Goal: Task Accomplishment & Management: Manage account settings

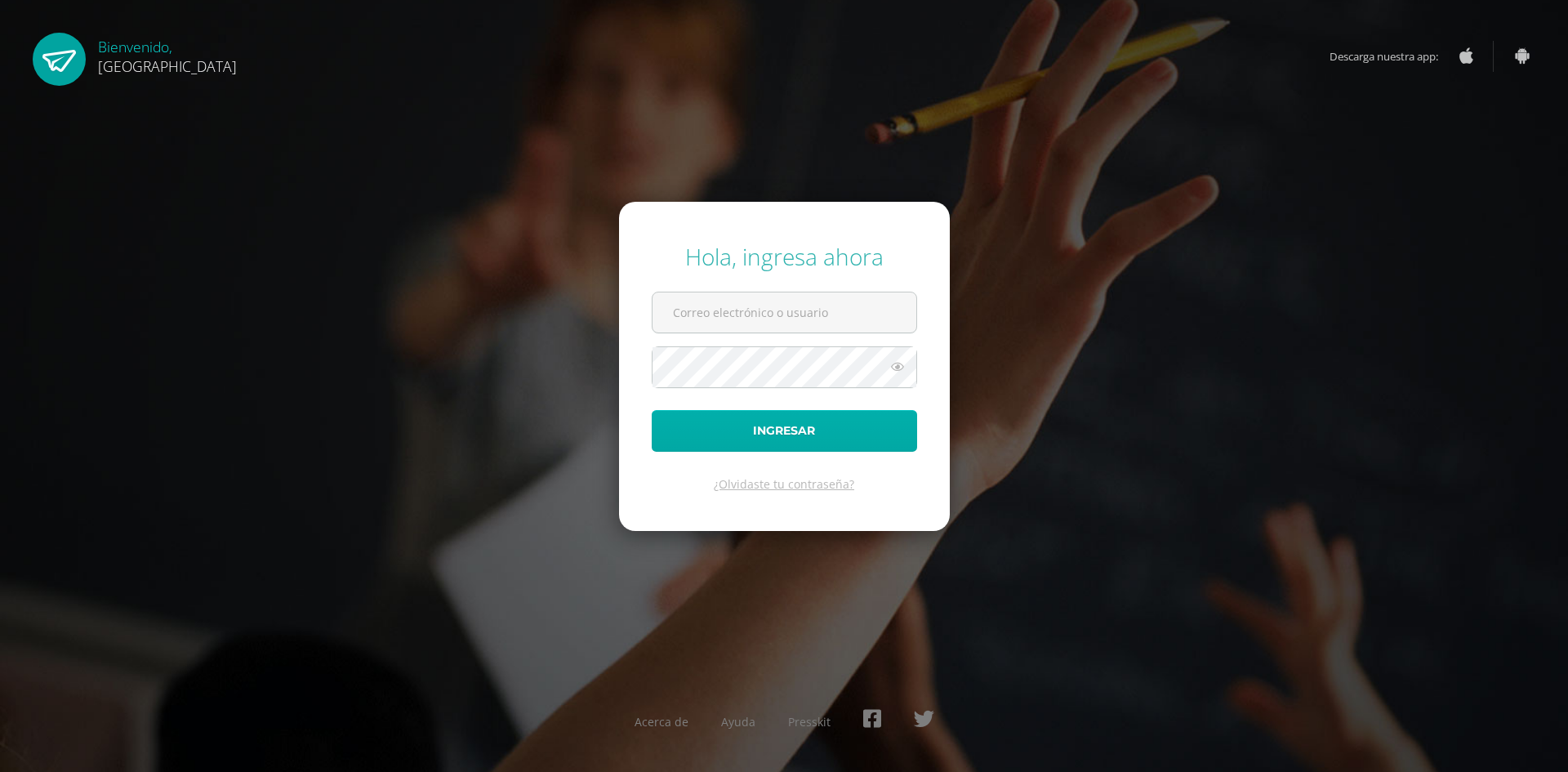
type input "[PERSON_NAME][EMAIL_ADDRESS][PERSON_NAME][DOMAIN_NAME]"
click at [781, 438] on button "Ingresar" at bounding box center [784, 431] width 265 height 42
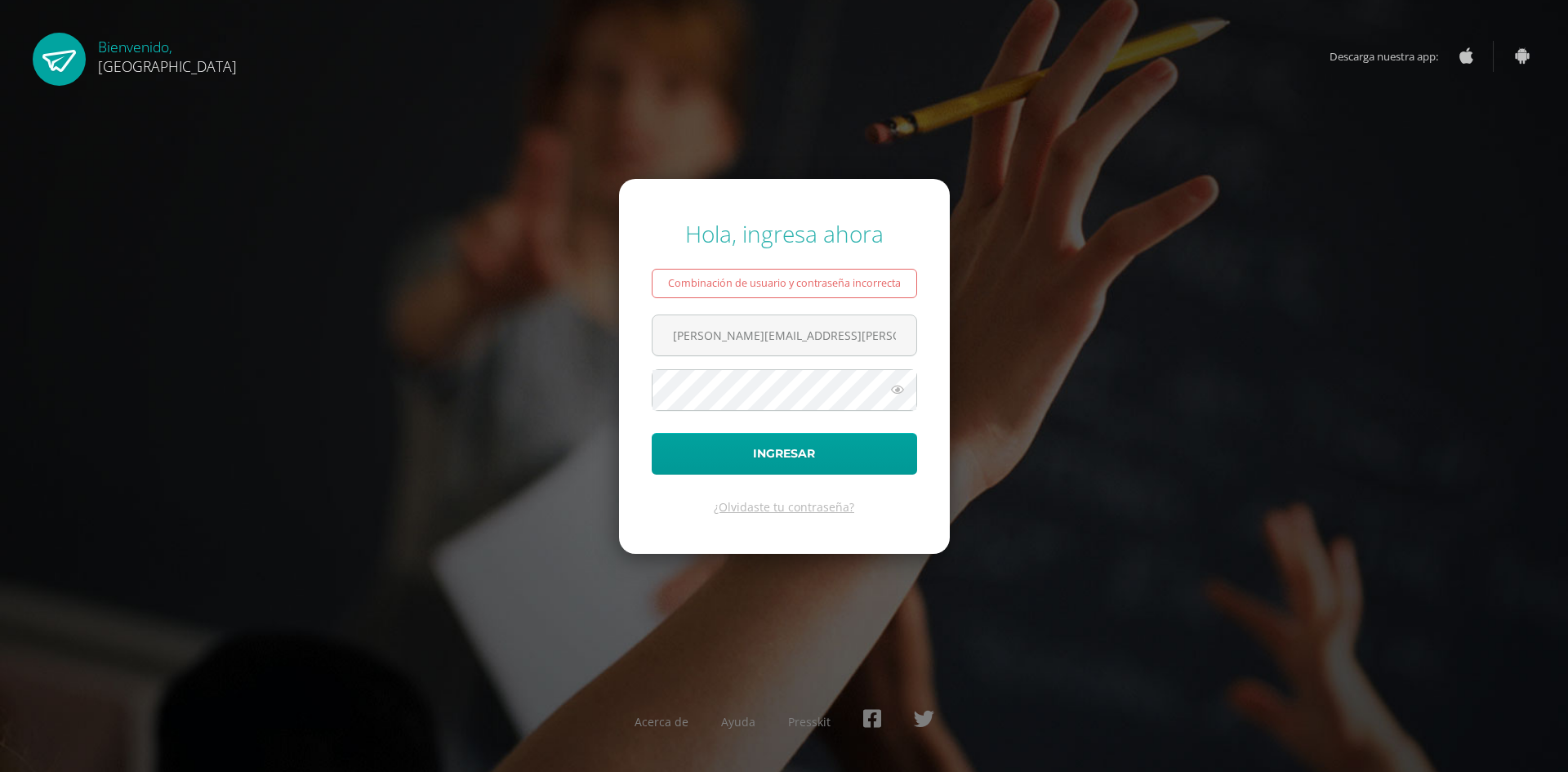
click at [893, 389] on icon at bounding box center [897, 389] width 21 height 20
click at [808, 470] on button "Ingresar" at bounding box center [784, 453] width 265 height 42
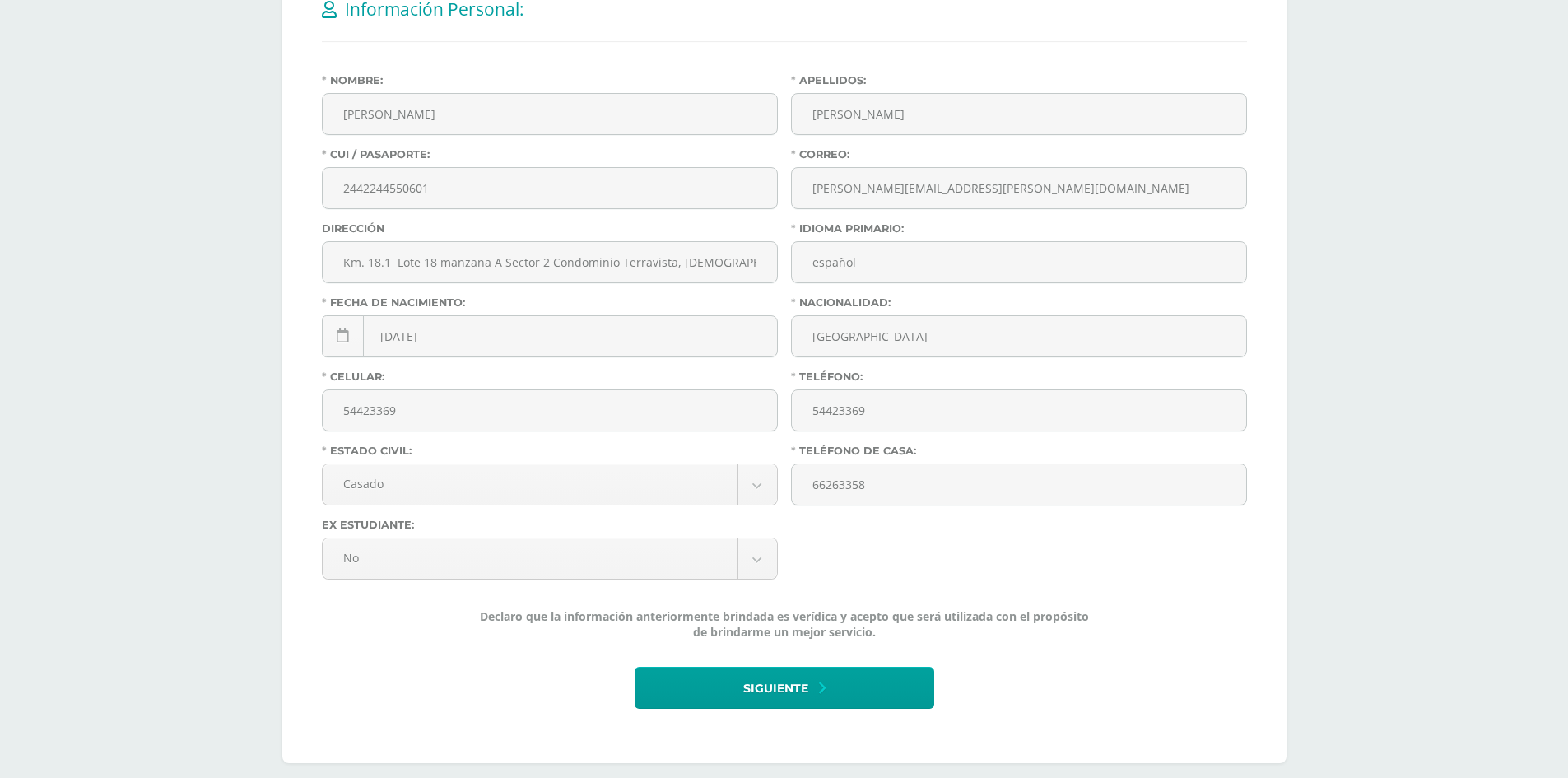
scroll to position [386, 0]
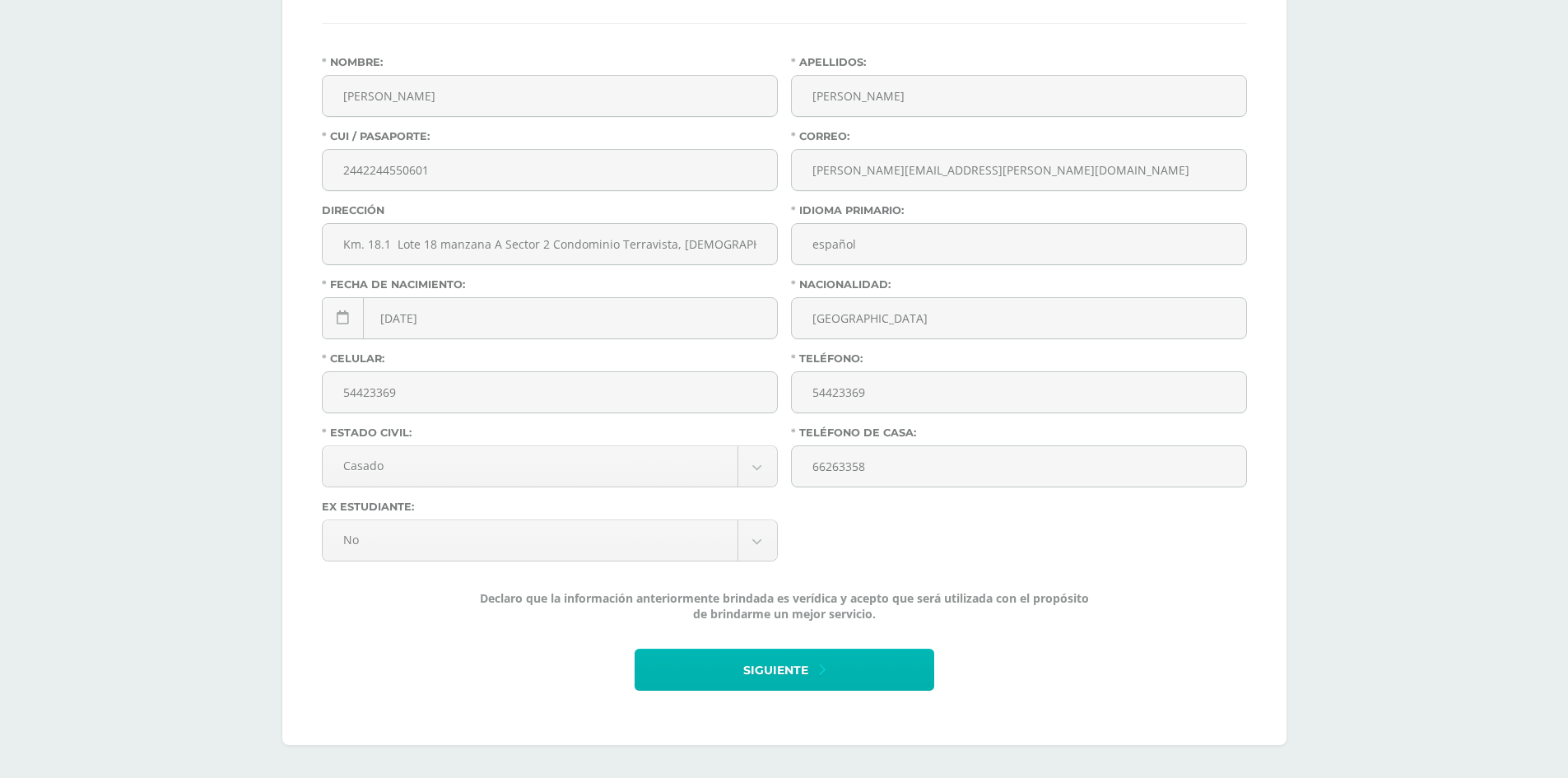
click at [798, 668] on span "Siguiente" at bounding box center [775, 670] width 65 height 40
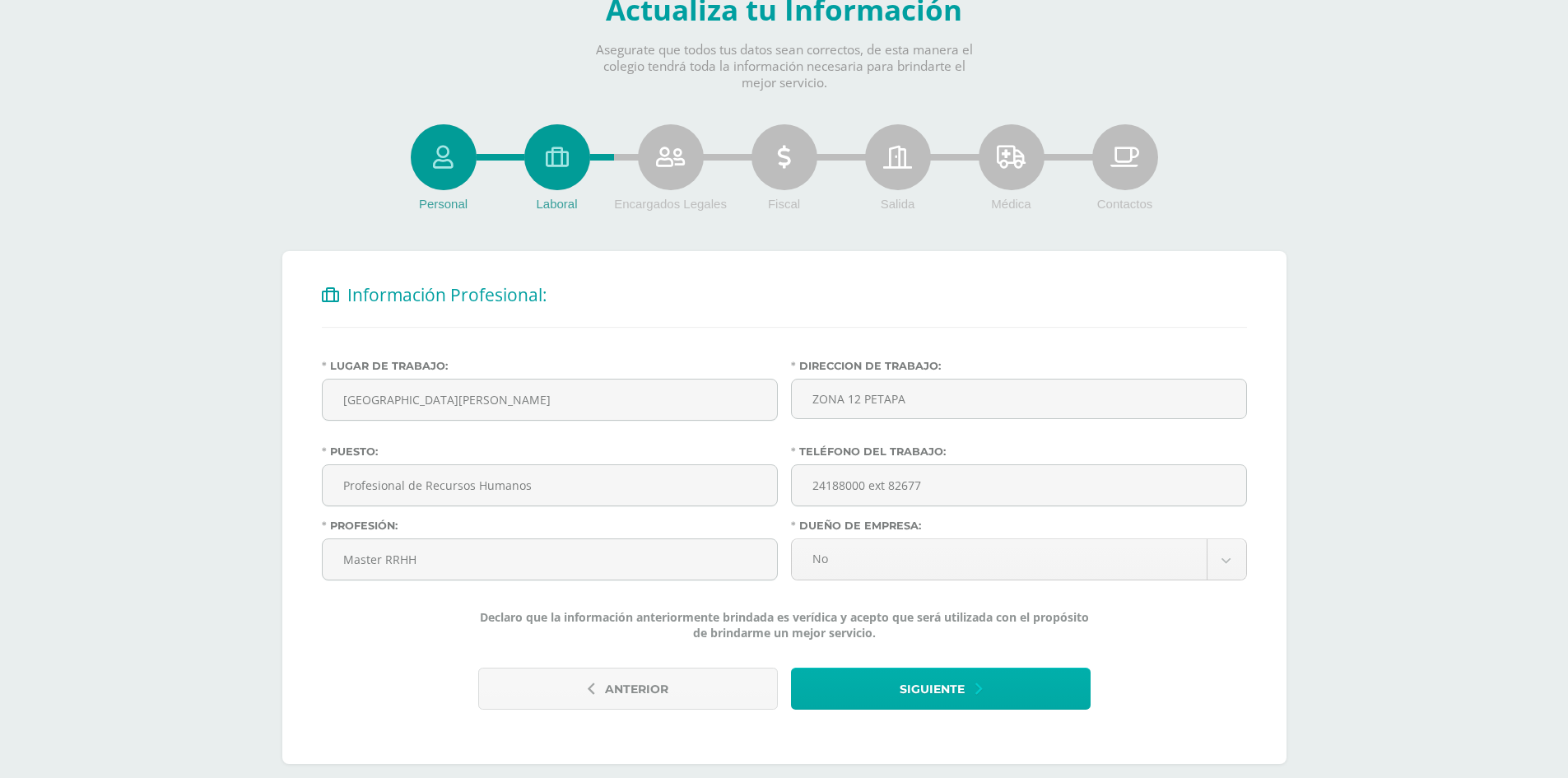
scroll to position [101, 0]
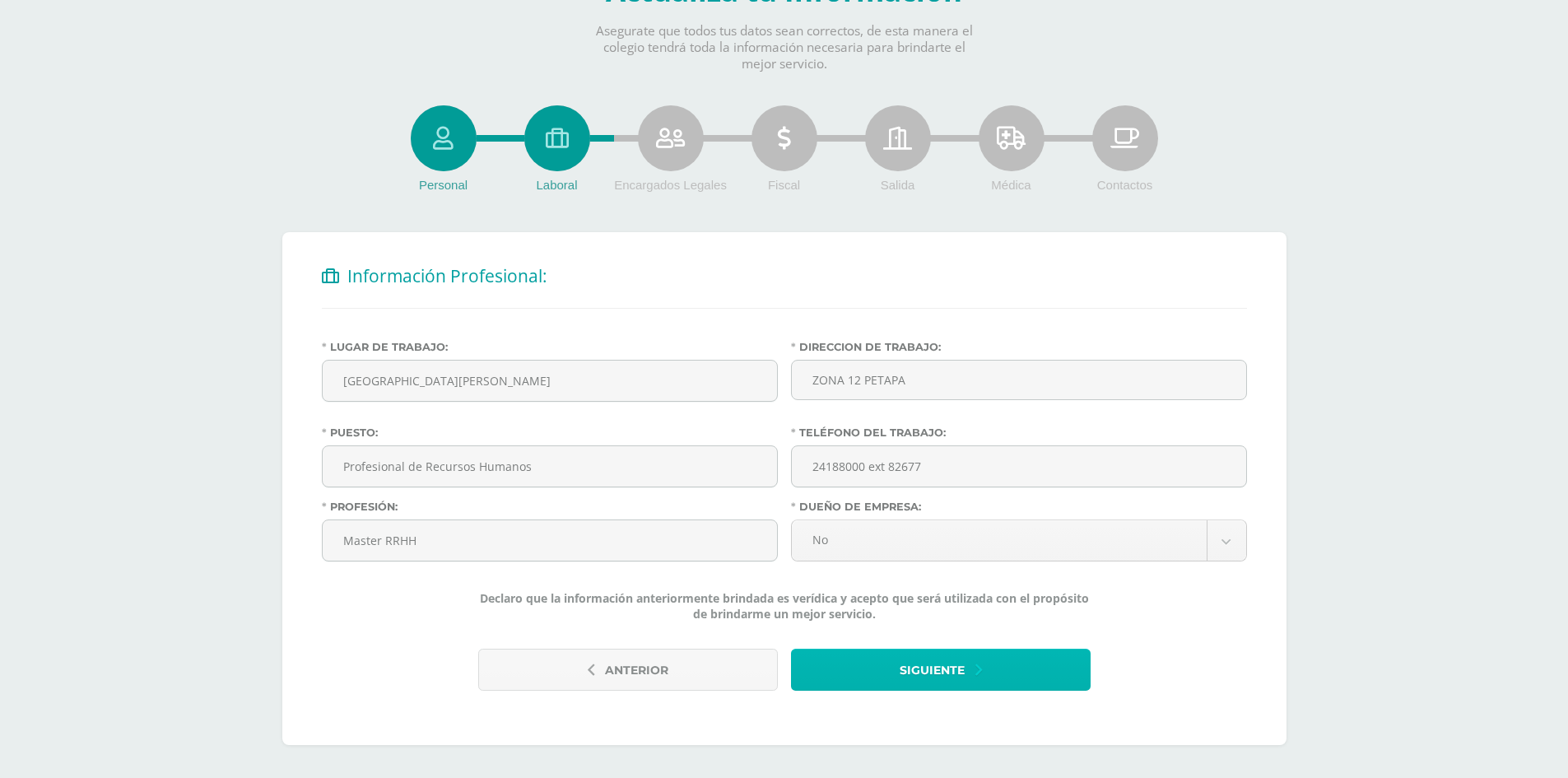
click at [1017, 659] on button "Siguiente" at bounding box center [941, 669] width 300 height 42
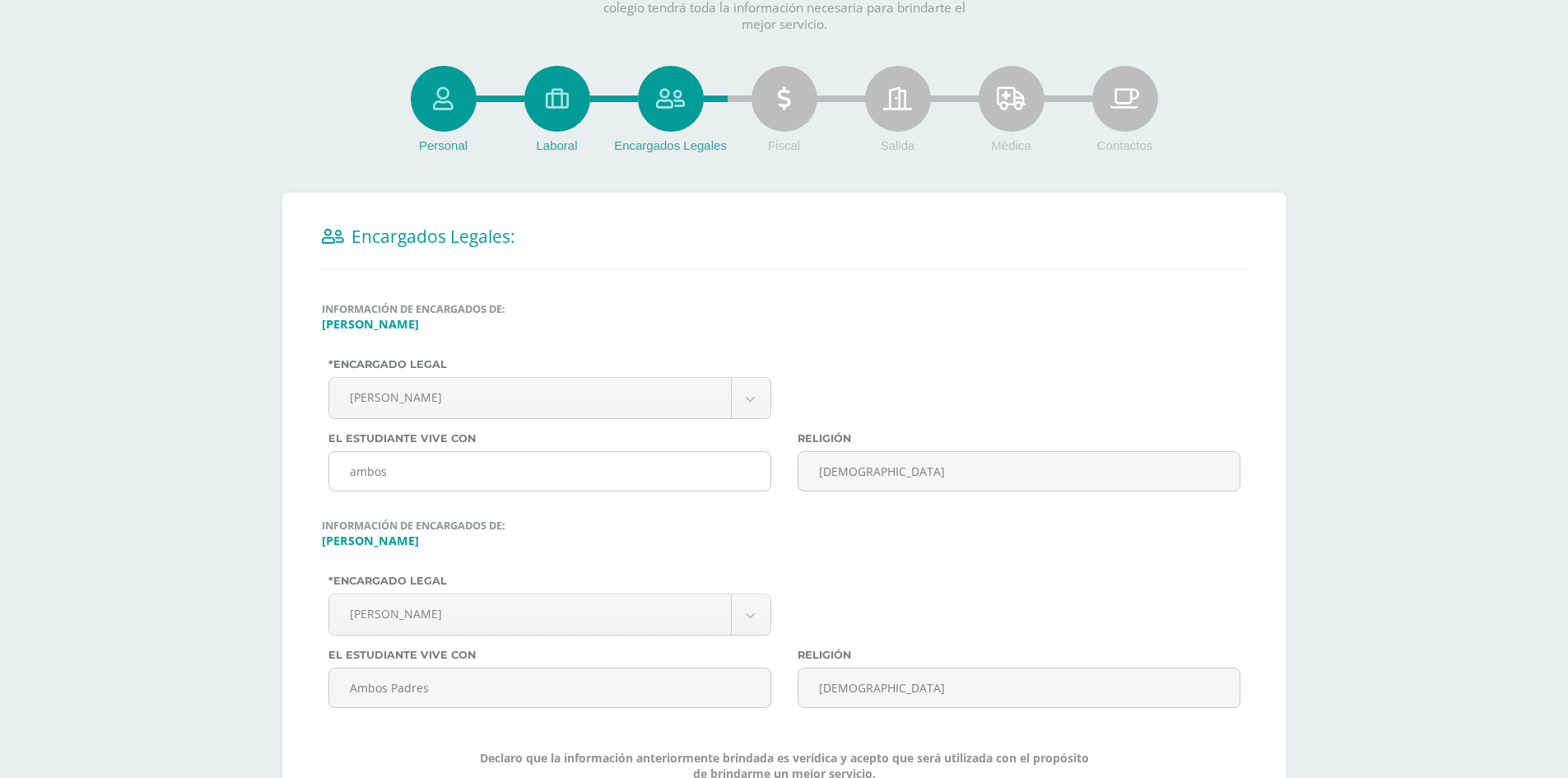
scroll to position [247, 0]
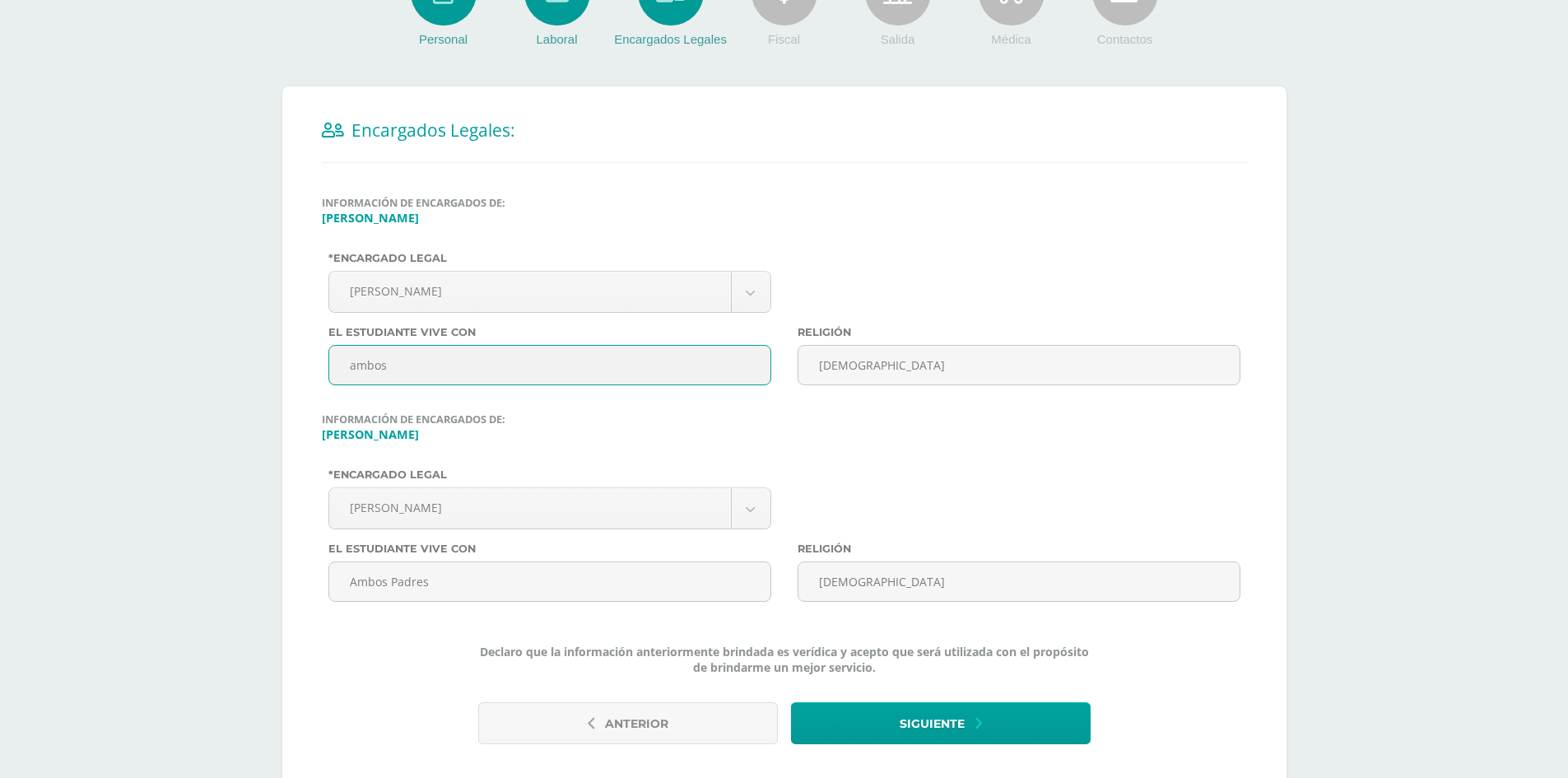
click at [671, 354] on input "ambos" at bounding box center [549, 365] width 442 height 40
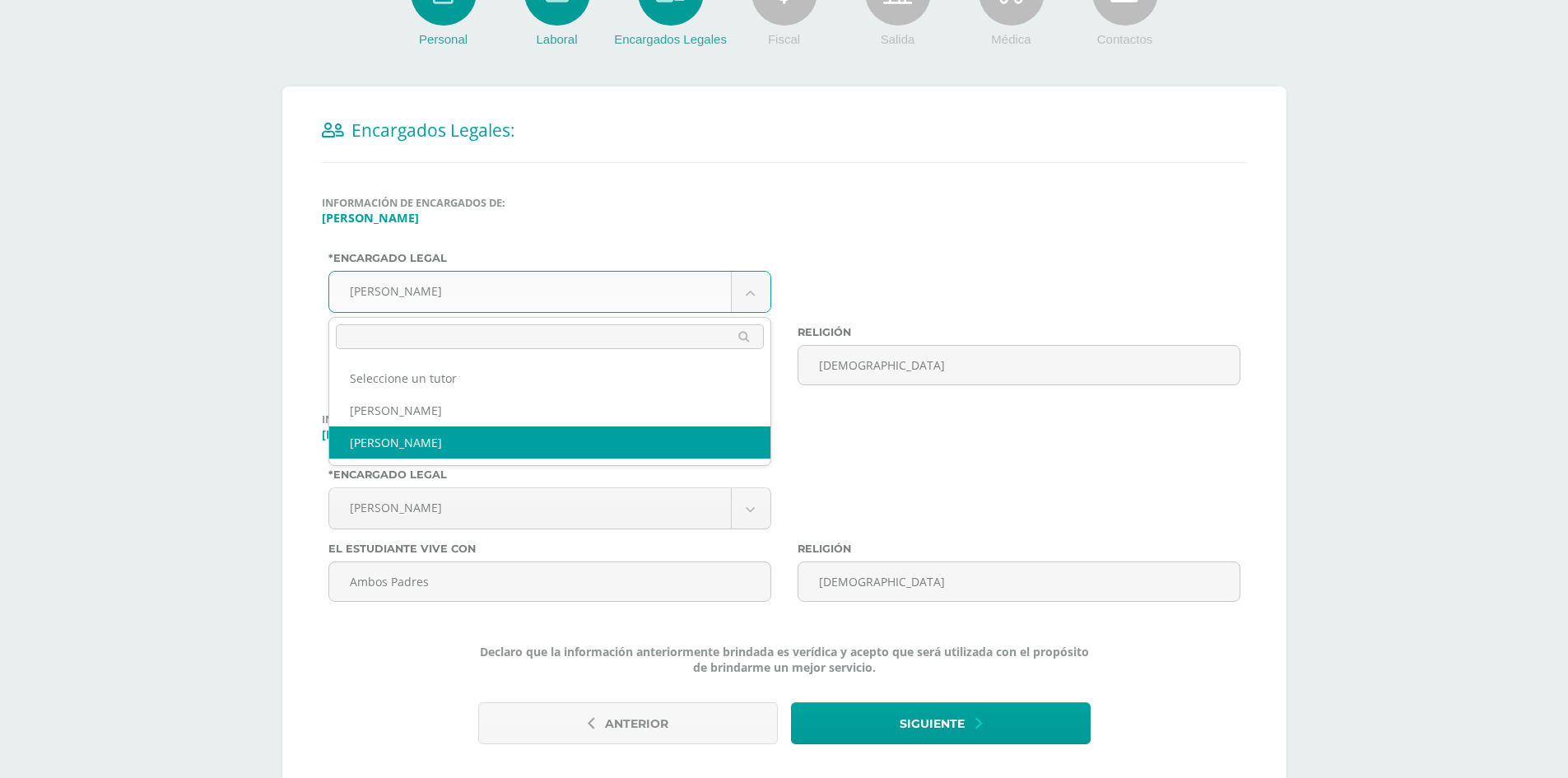
click at [389, 294] on body "Antes de continuar Actualiza tu Información Asegurate que todos tus datos sean …" at bounding box center [784, 292] width 1568 height 1078
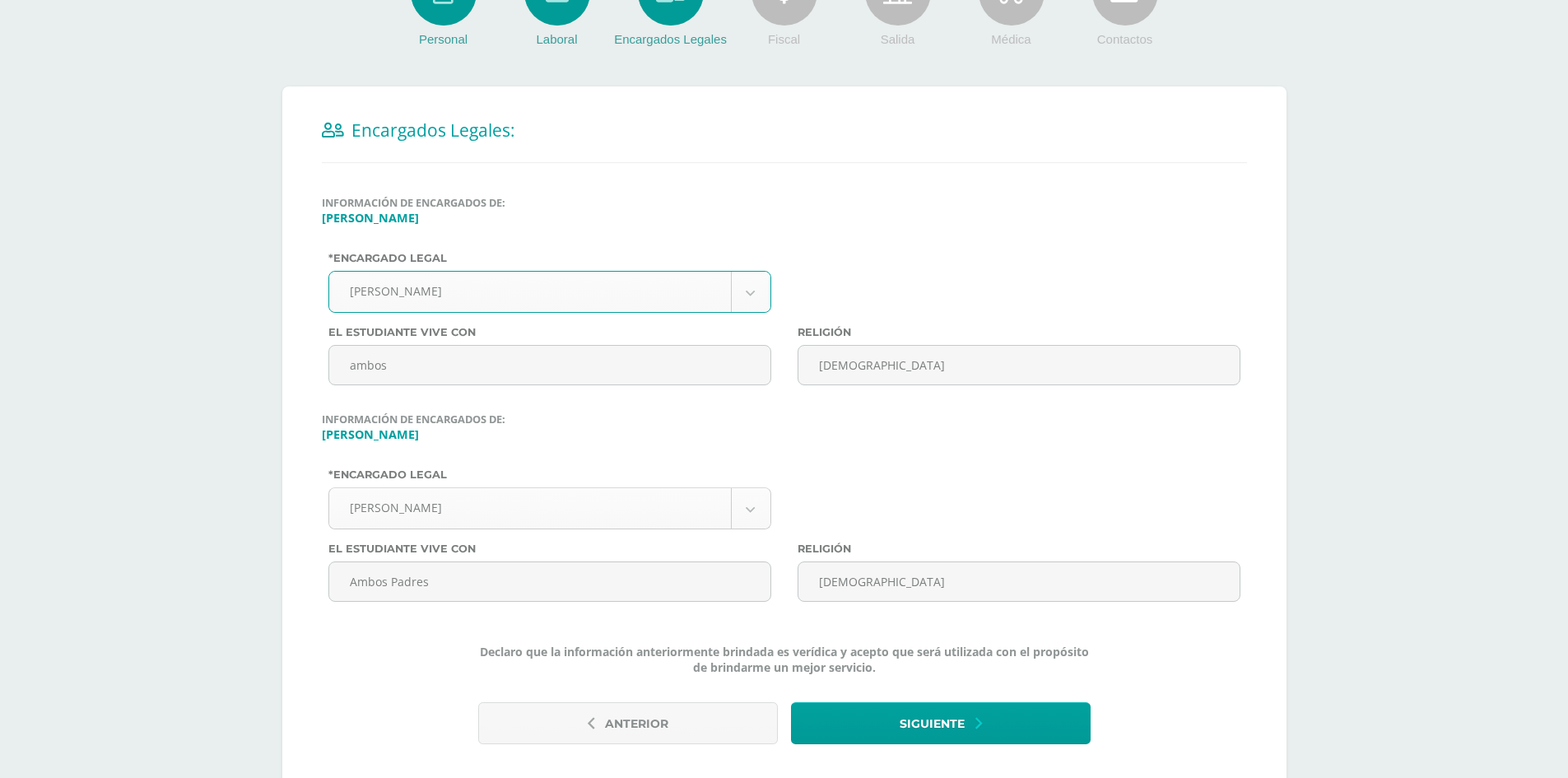
click at [395, 508] on body "Antes de continuar Actualiza tu Información Asegurate que todos tus datos sean …" at bounding box center [784, 292] width 1568 height 1078
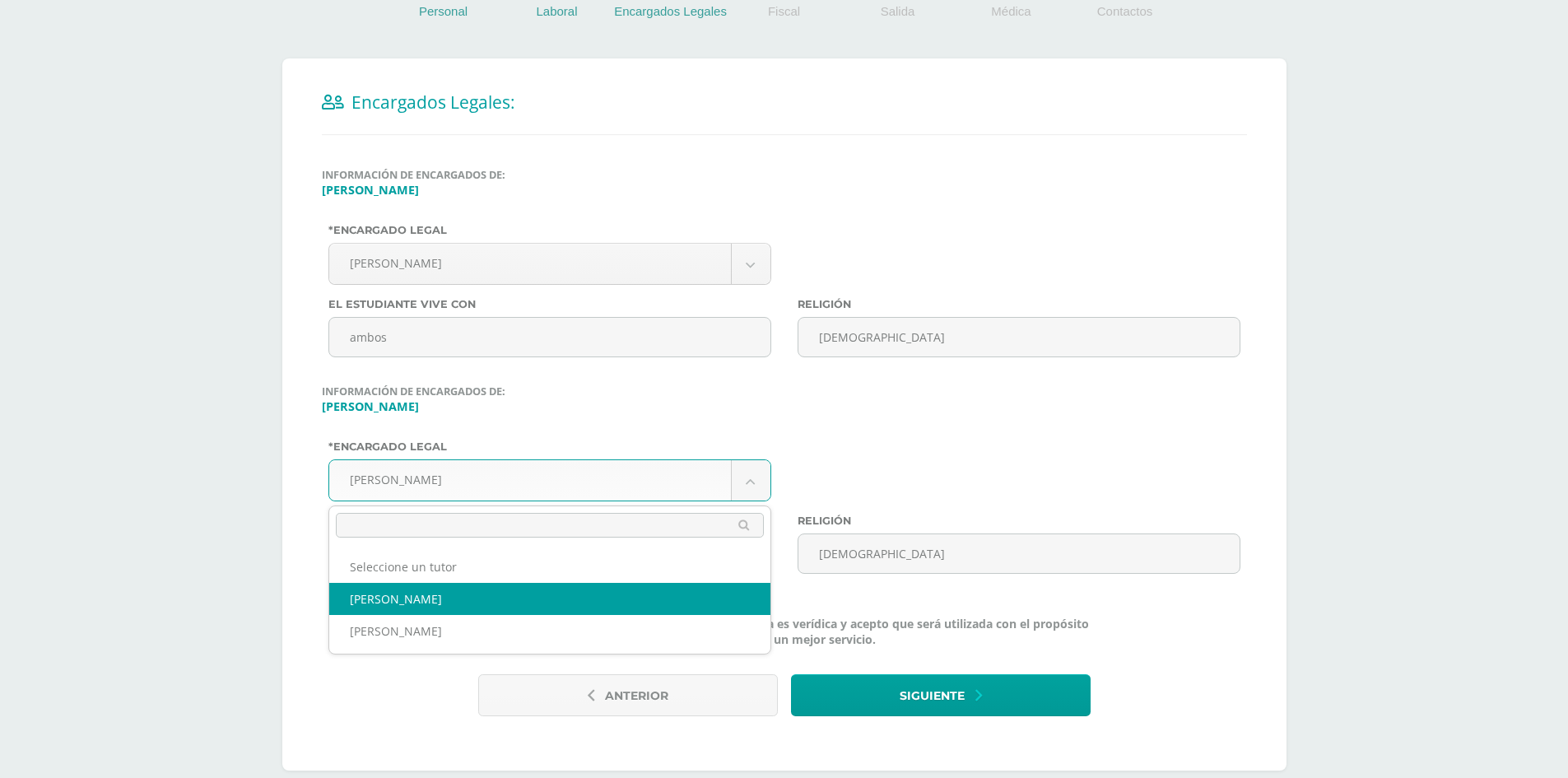
scroll to position [300, 0]
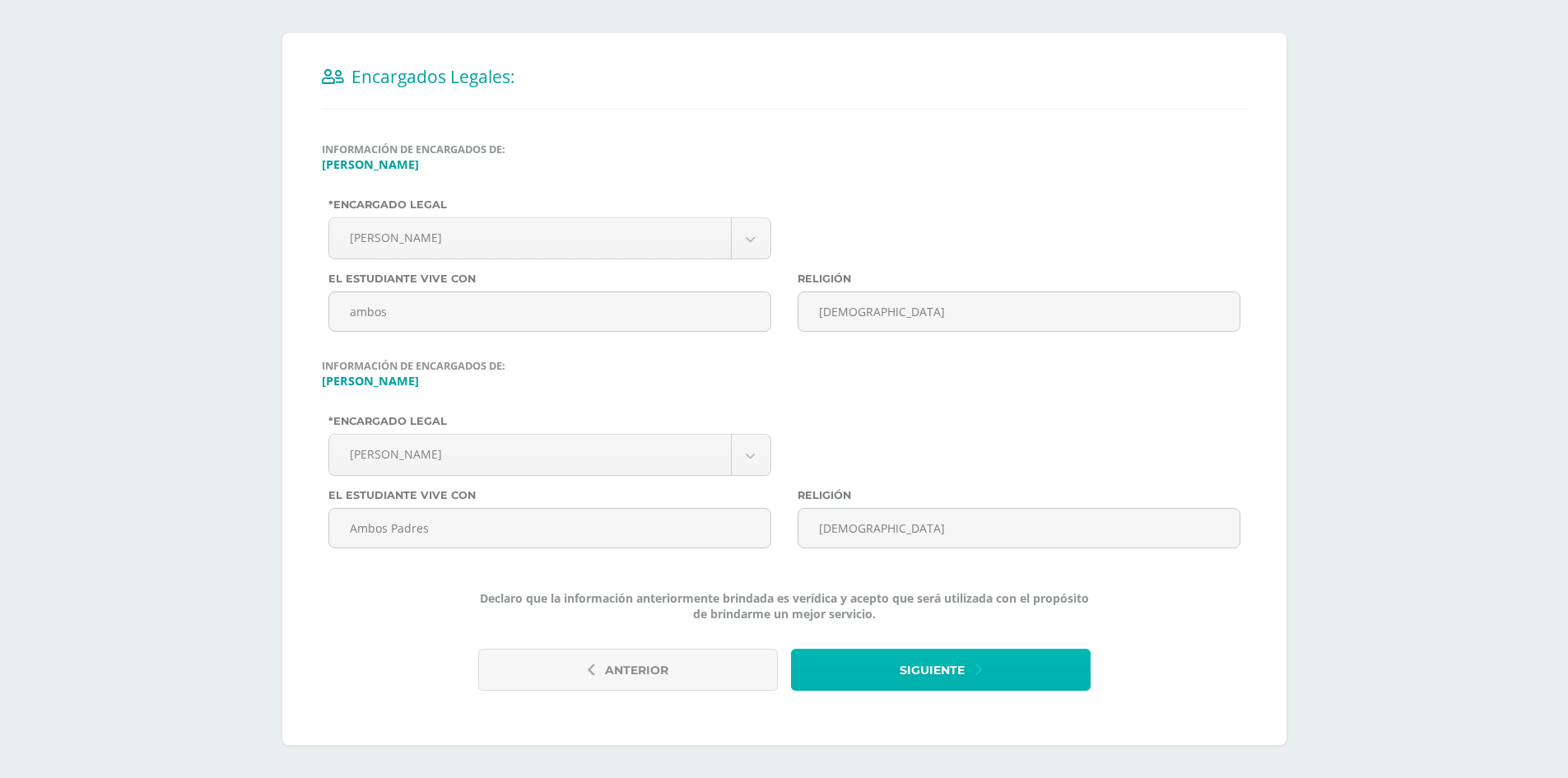
click at [921, 670] on span "Siguiente" at bounding box center [932, 670] width 65 height 40
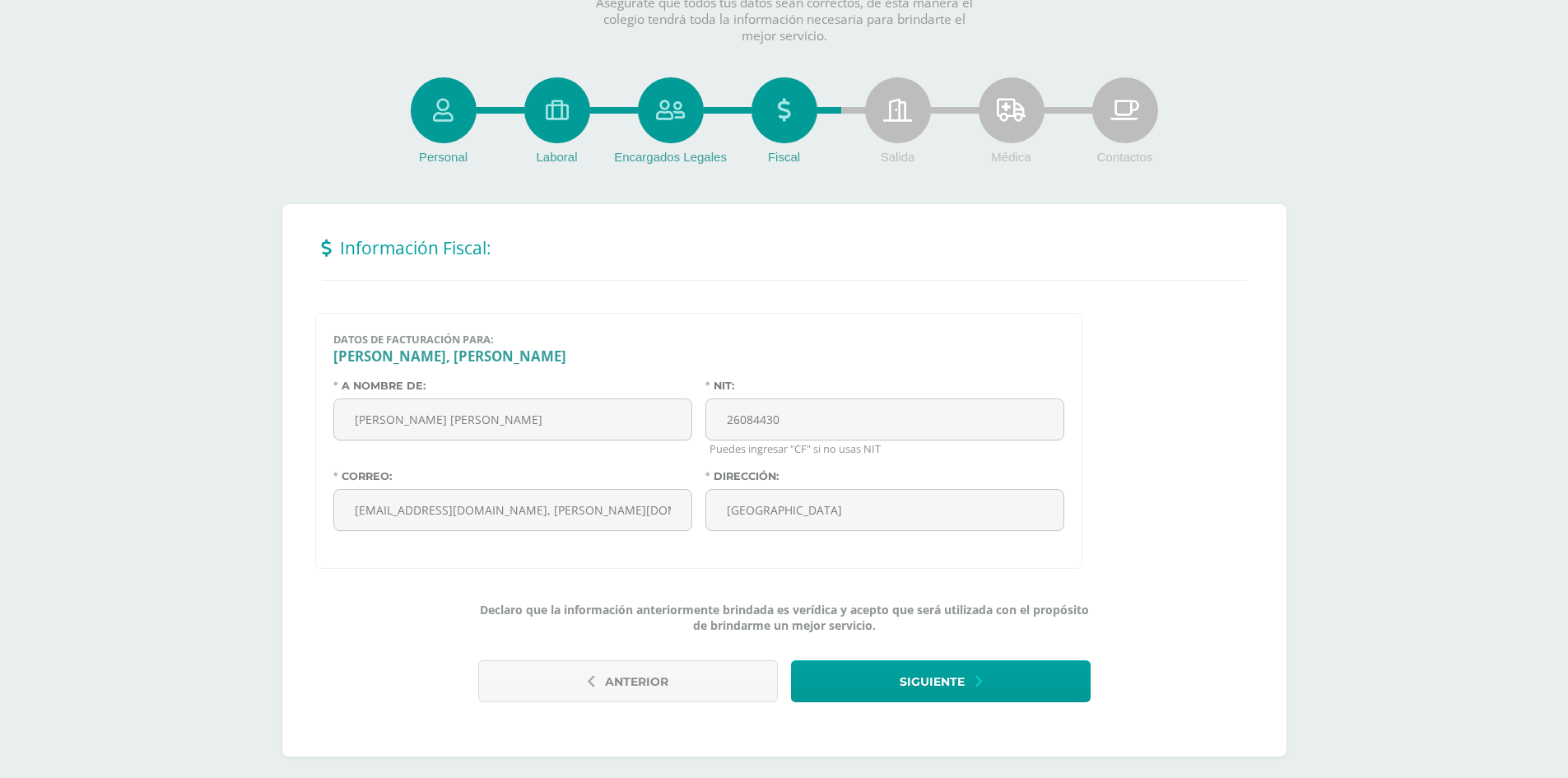
scroll to position [141, 0]
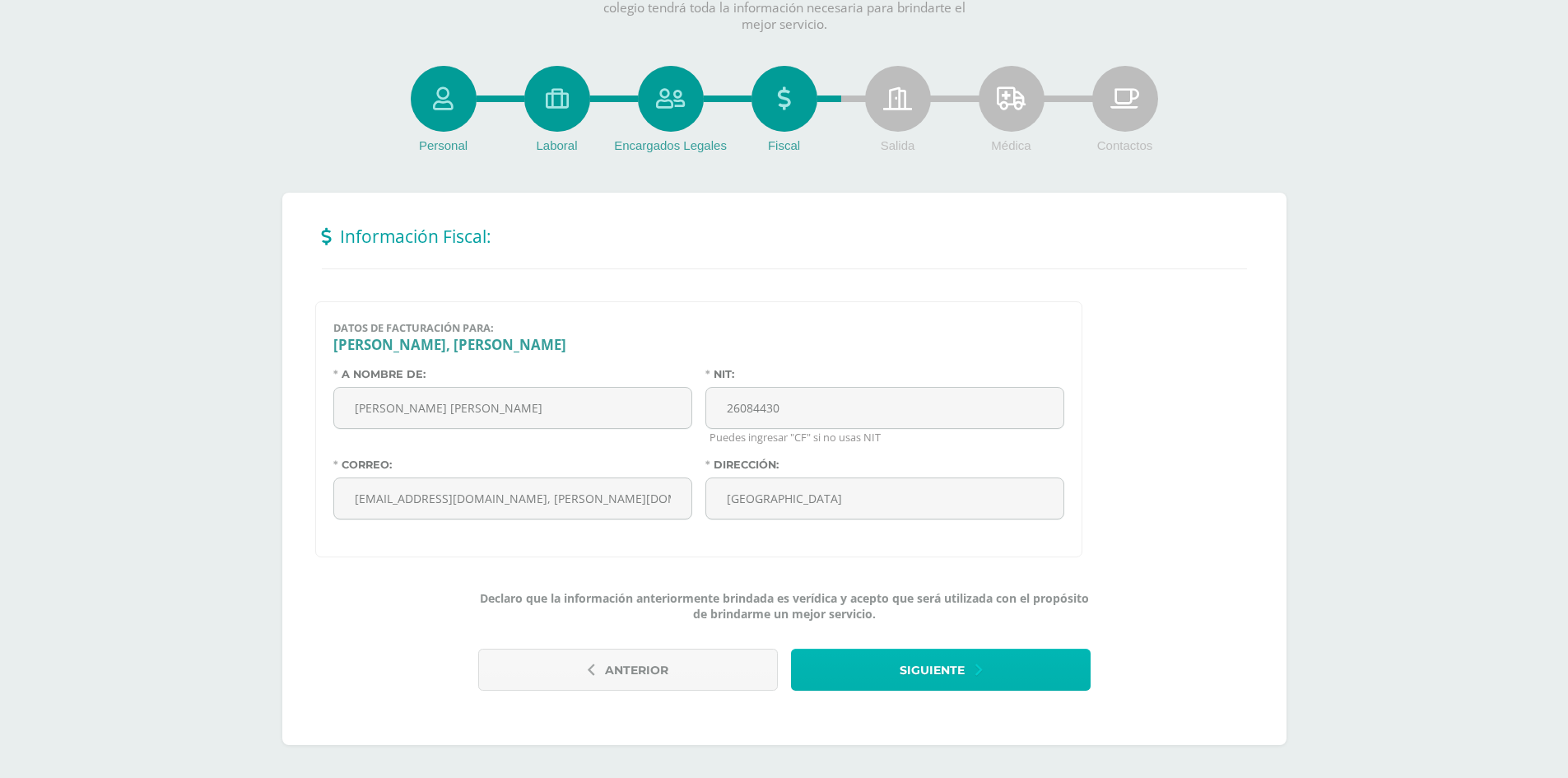
click at [950, 670] on span "Siguiente" at bounding box center [932, 670] width 65 height 40
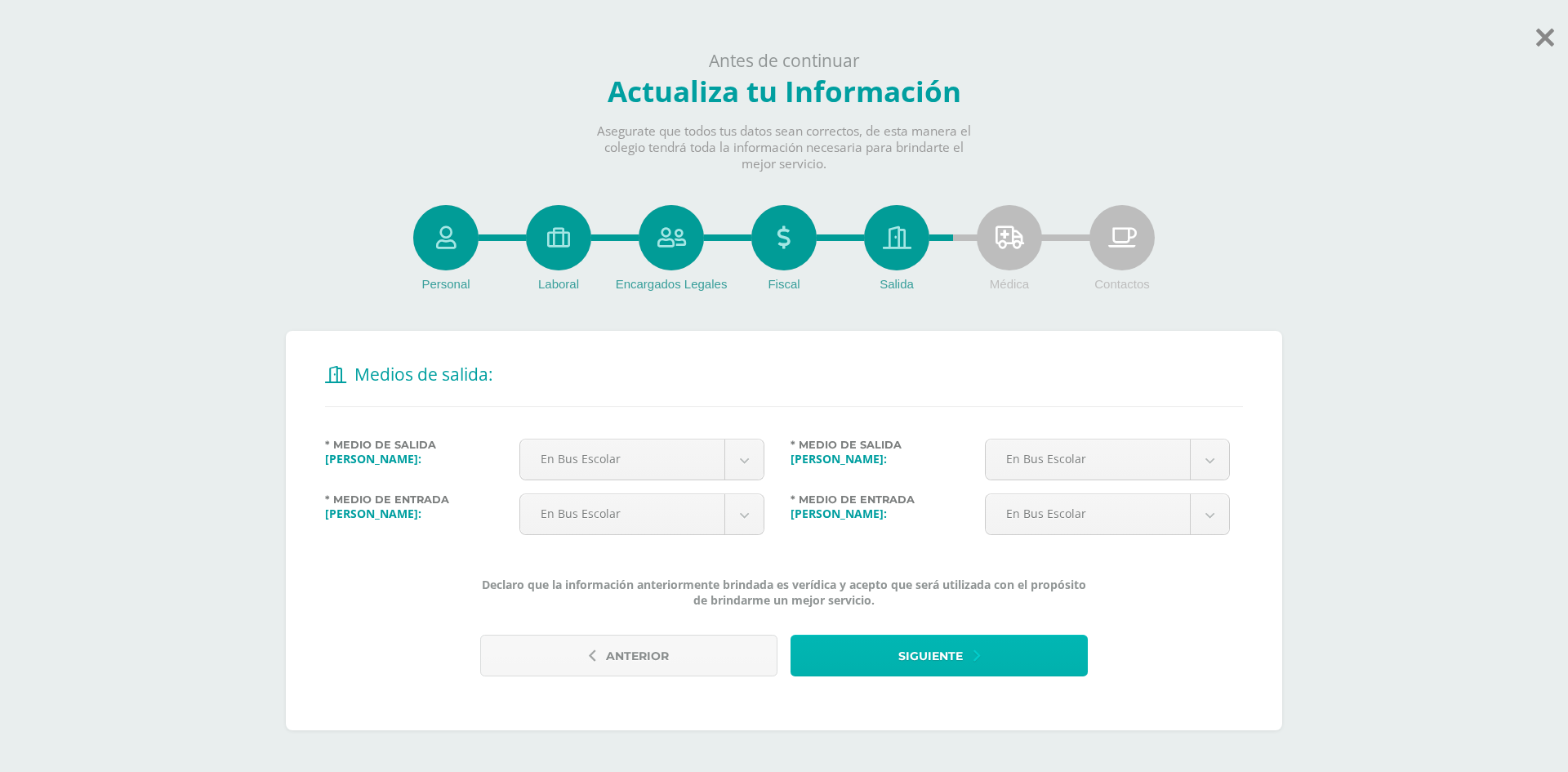
click at [960, 650] on span "Siguiente" at bounding box center [930, 656] width 64 height 40
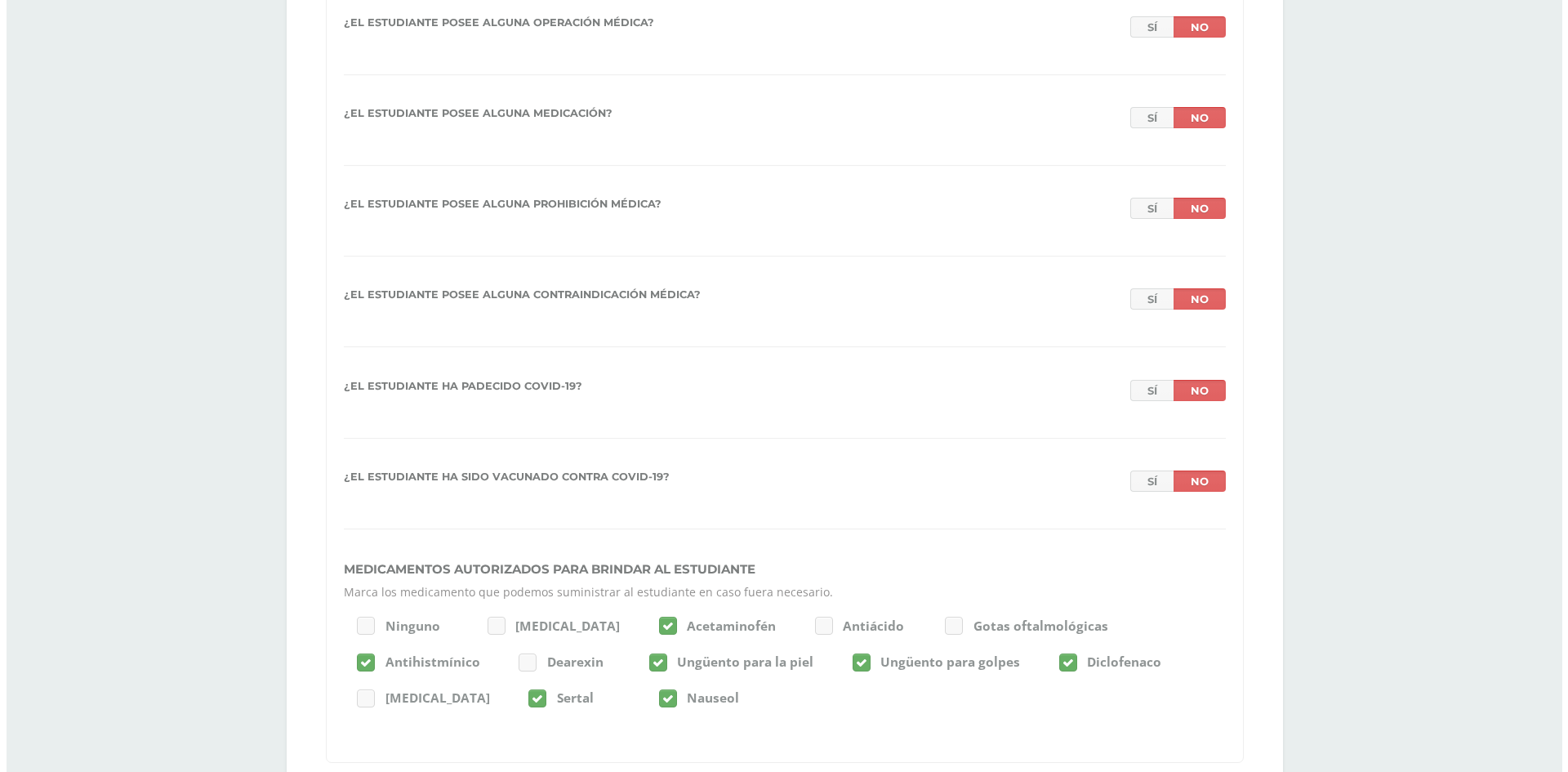
scroll to position [3640, 0]
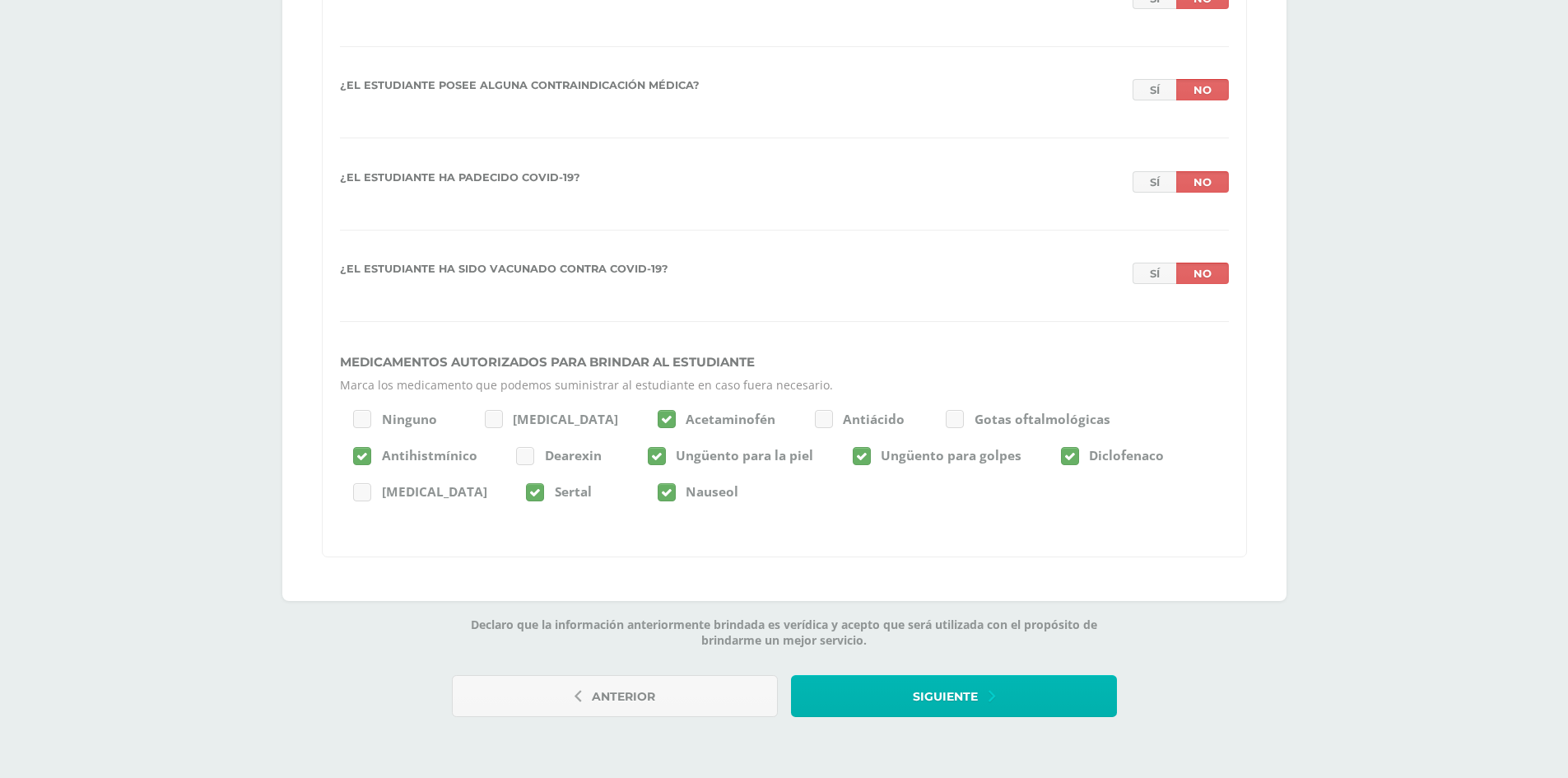
click at [919, 696] on span "Siguiente" at bounding box center [945, 696] width 65 height 40
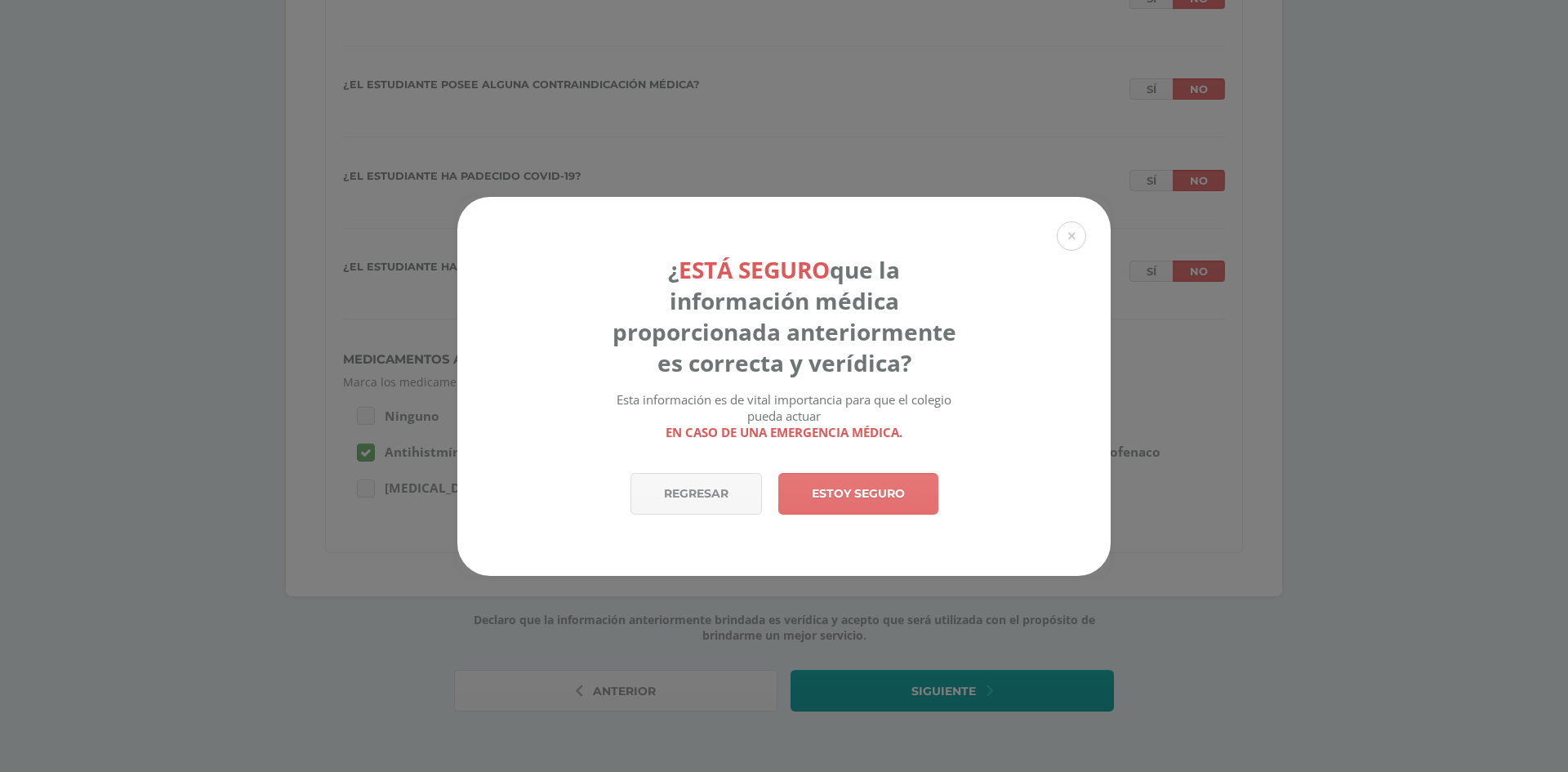
click at [862, 485] on link "Estoy seguro" at bounding box center [858, 493] width 160 height 42
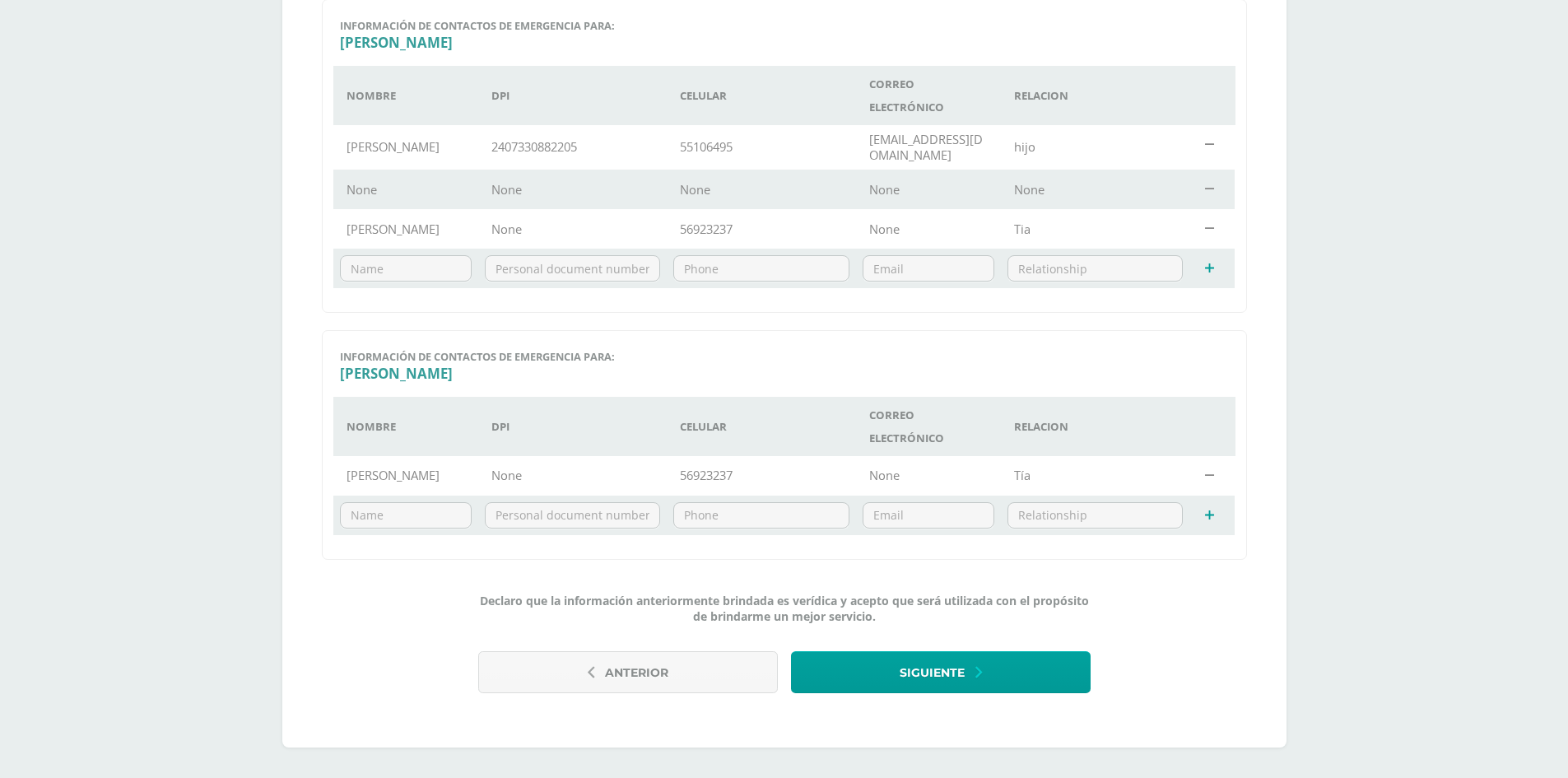
scroll to position [504, 0]
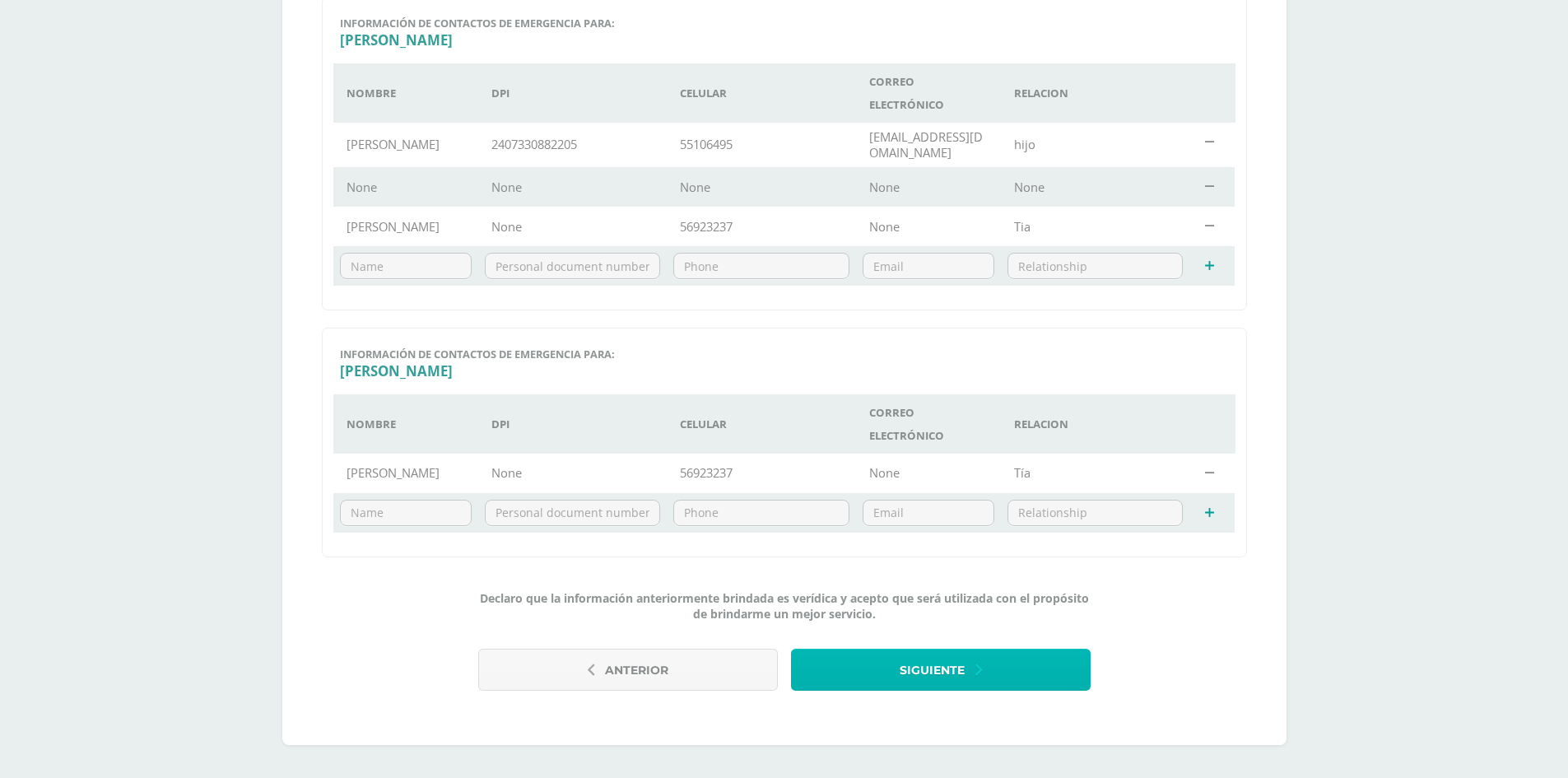
click at [990, 661] on button "Siguiente" at bounding box center [941, 669] width 300 height 42
click at [948, 671] on span "Siguiente" at bounding box center [932, 670] width 65 height 40
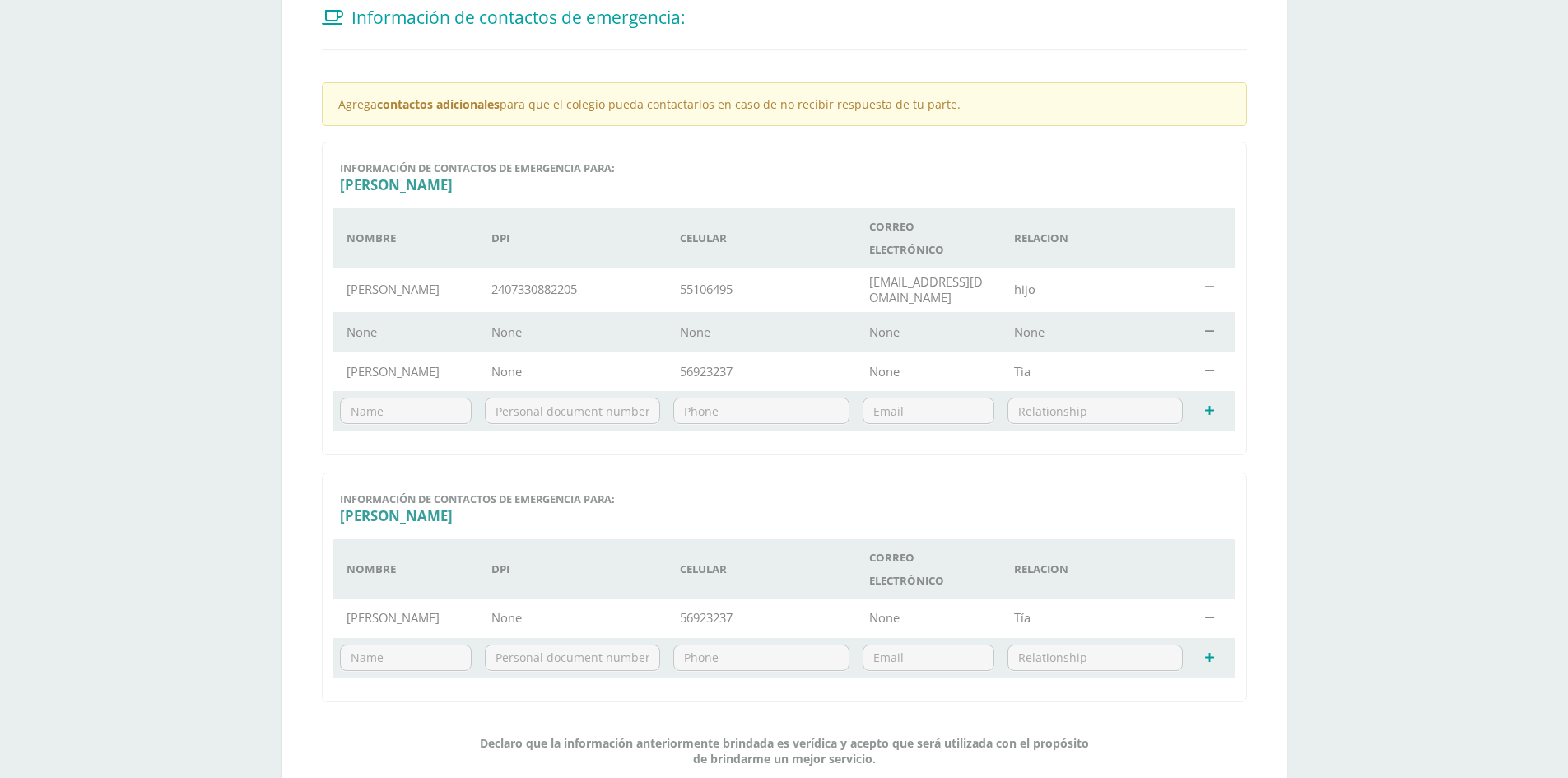
scroll to position [494, 0]
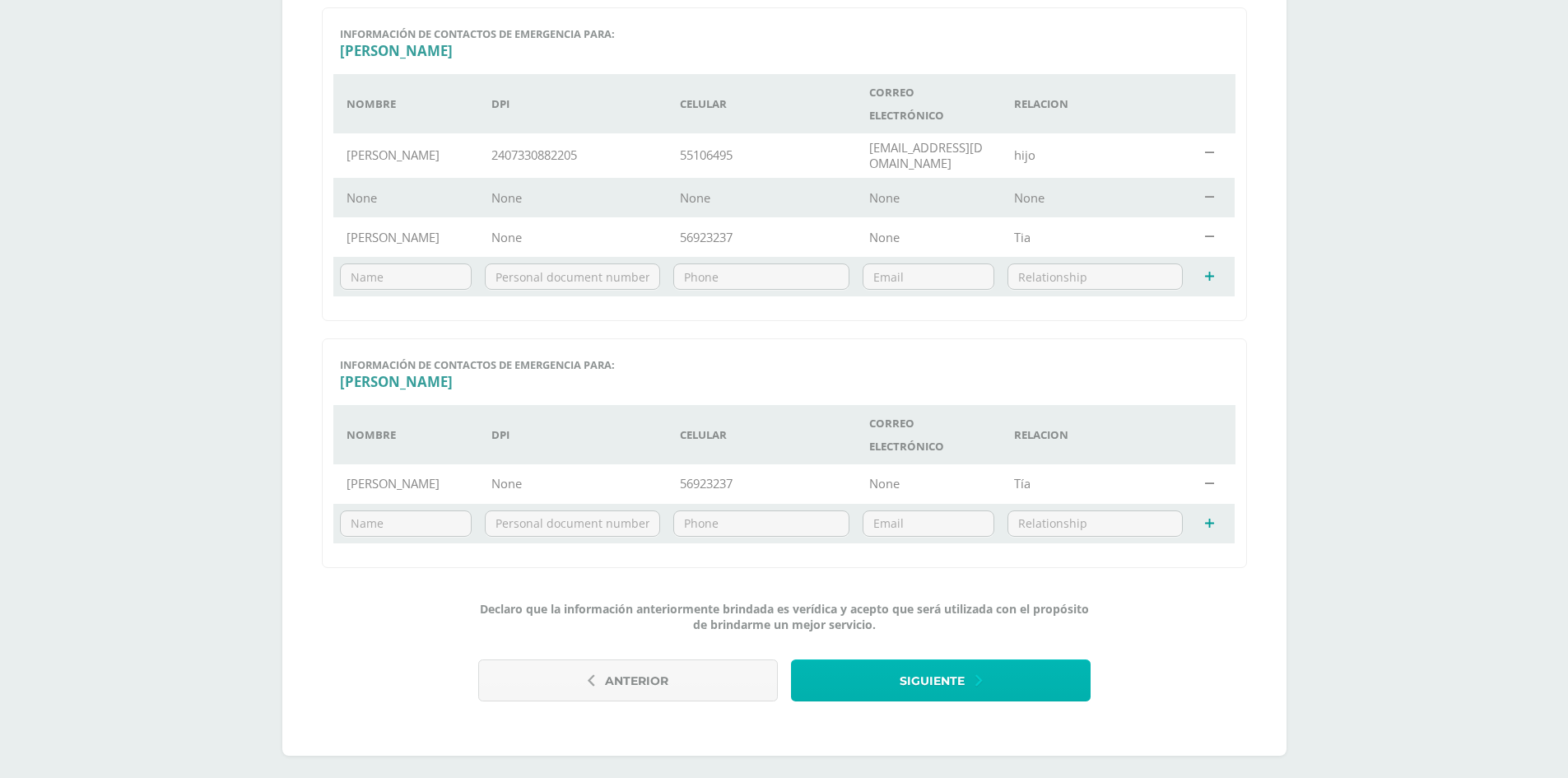
click at [963, 678] on span "Siguiente" at bounding box center [932, 681] width 65 height 40
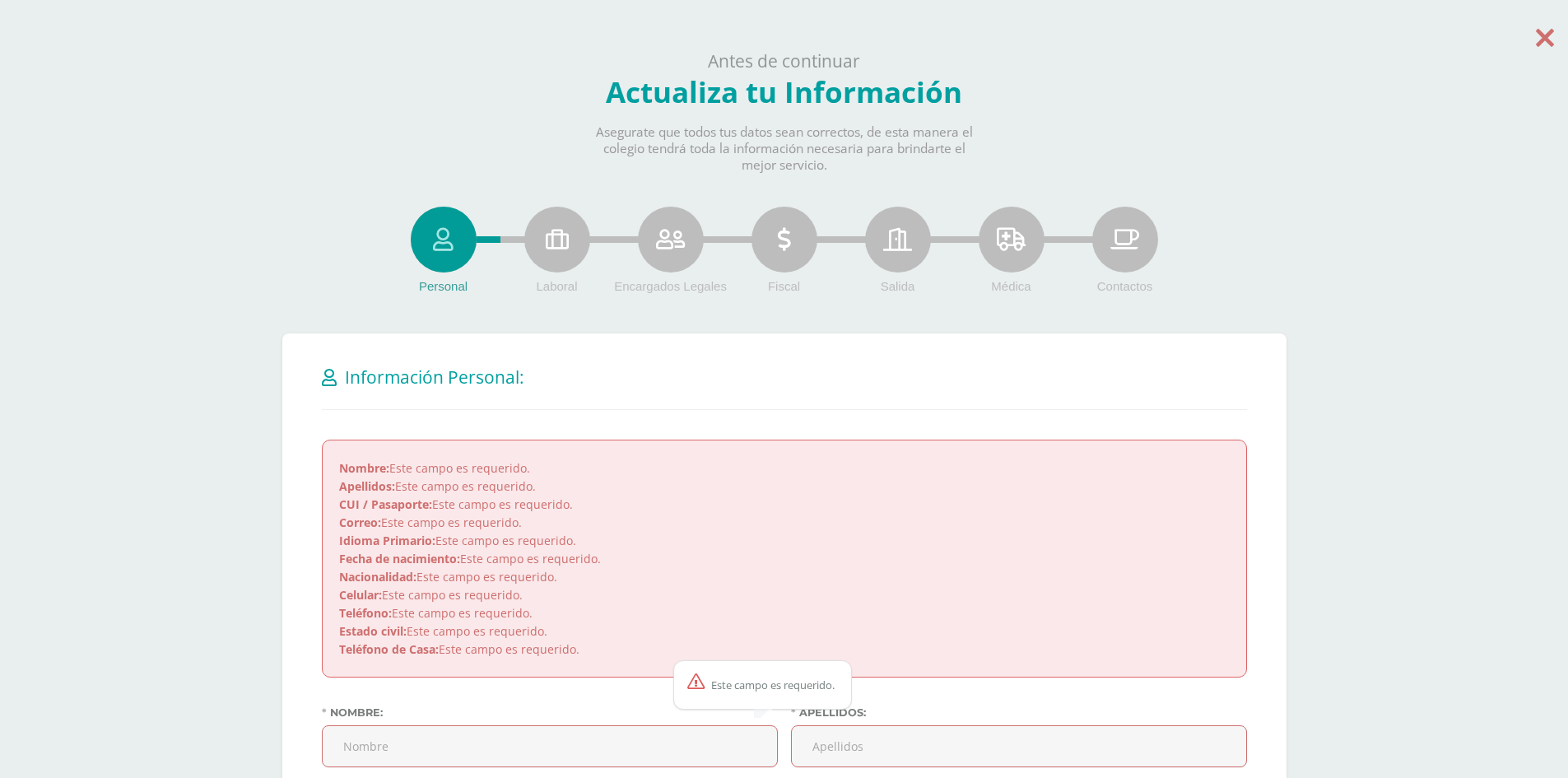
click at [1547, 38] on icon at bounding box center [1544, 37] width 18 height 29
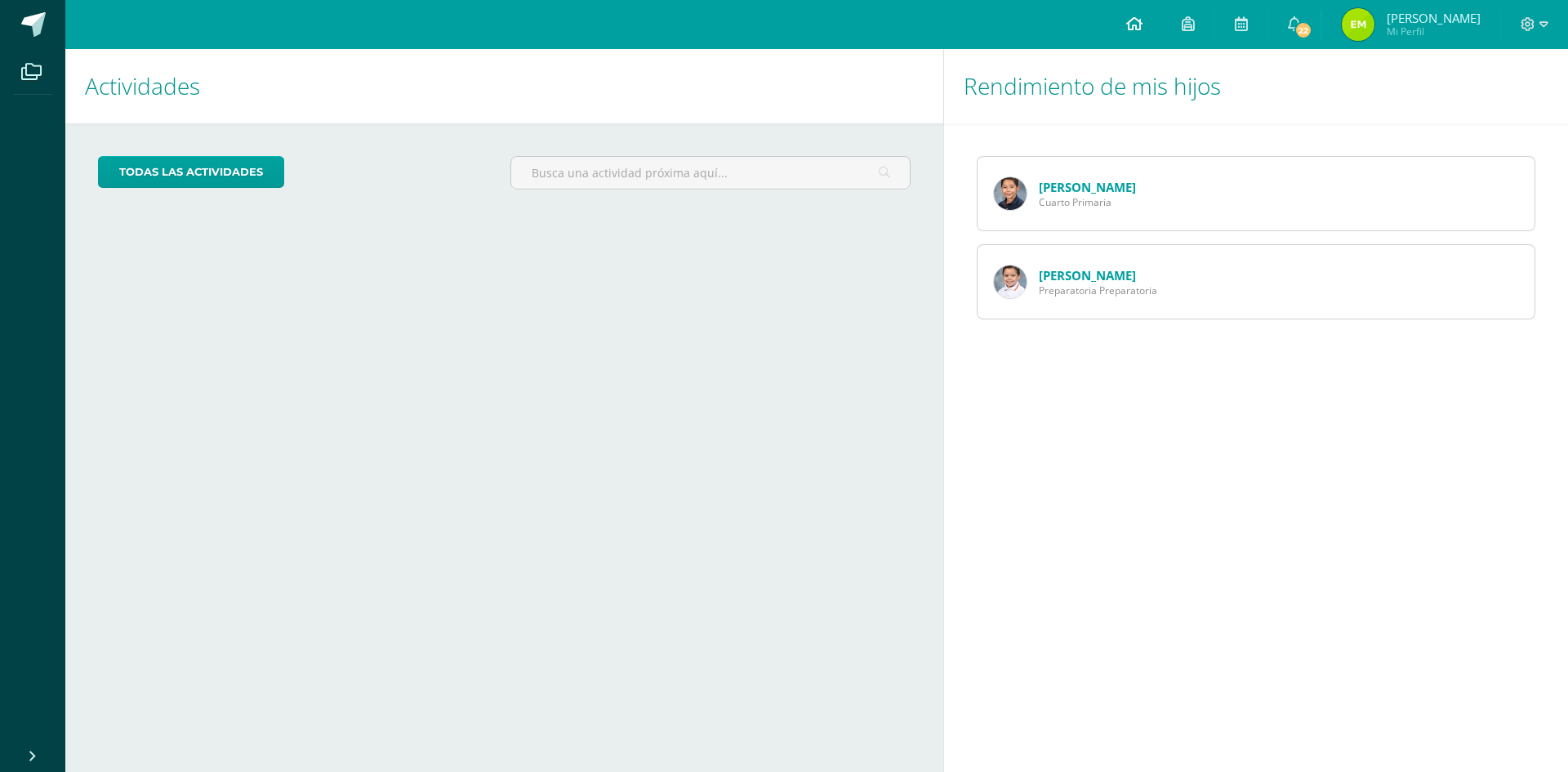
click at [1142, 27] on icon at bounding box center [1135, 24] width 17 height 15
click at [1194, 30] on icon at bounding box center [1188, 24] width 13 height 15
click at [1142, 25] on icon at bounding box center [1135, 24] width 17 height 15
click at [1248, 23] on icon at bounding box center [1241, 24] width 13 height 15
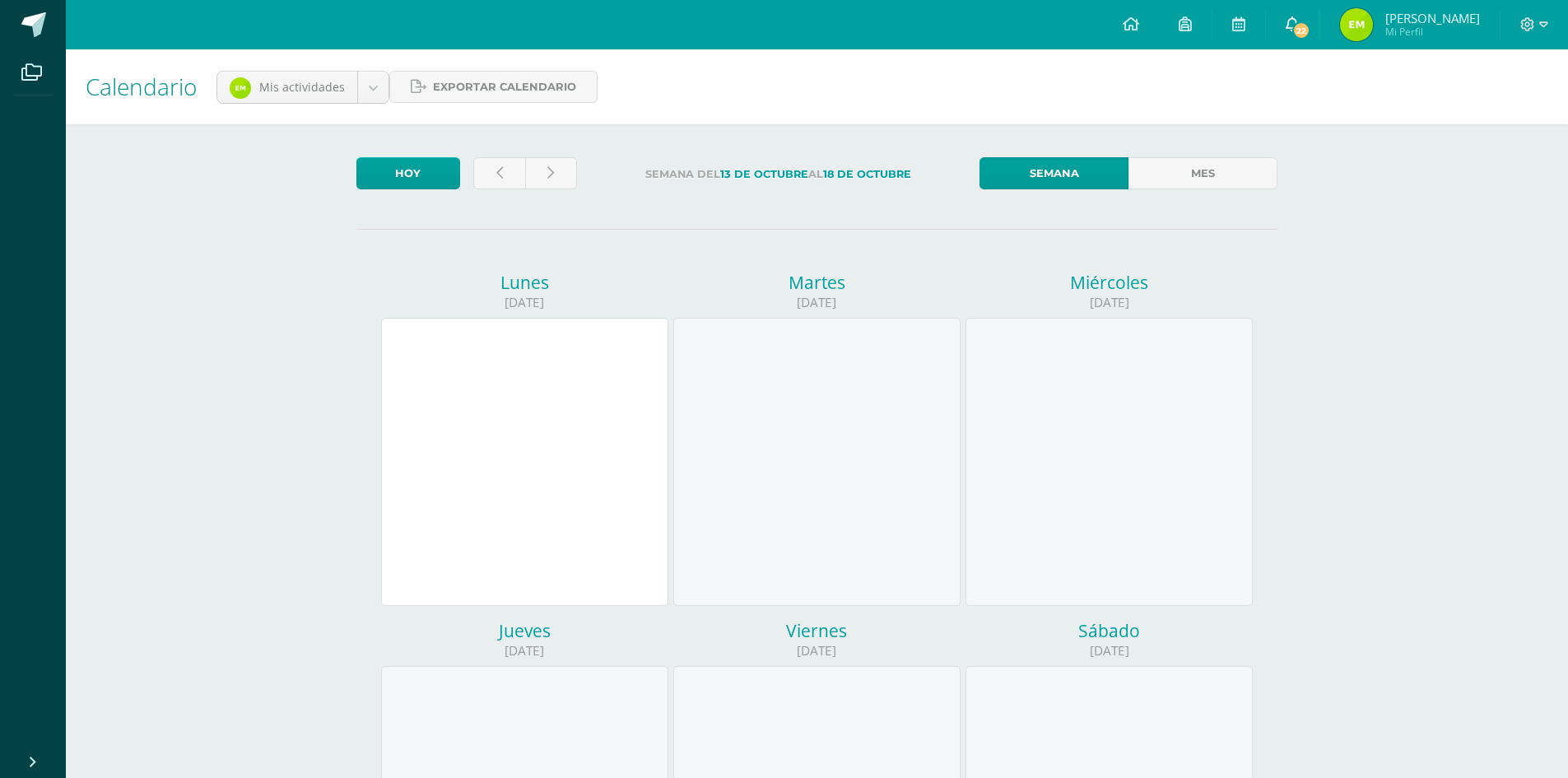
click at [1310, 31] on span "22" at bounding box center [1300, 30] width 18 height 18
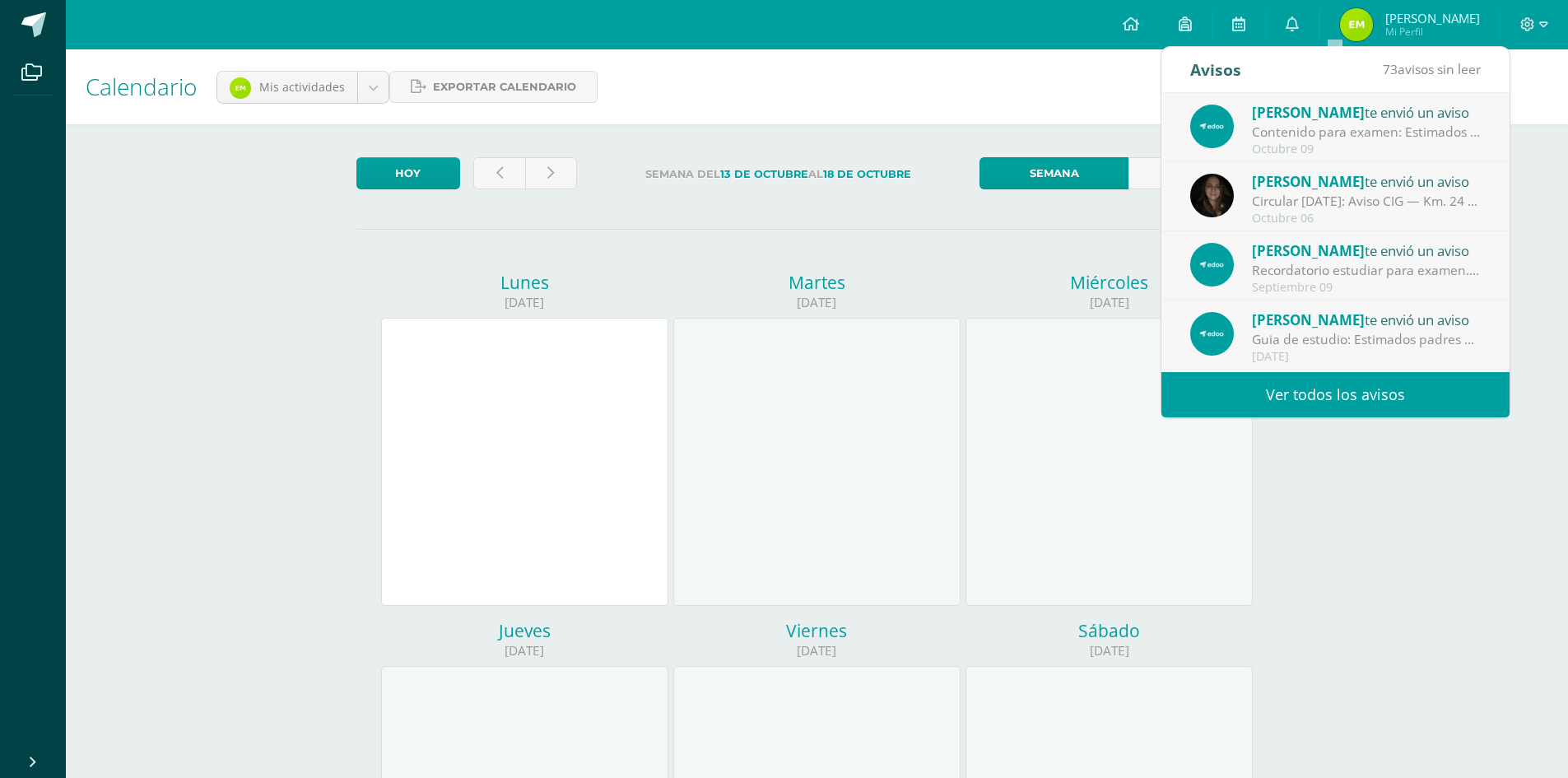
click at [1332, 139] on div "Contenido para examen: Estimados padres de familia: Les informamos que el conte…" at bounding box center [1366, 132] width 229 height 19
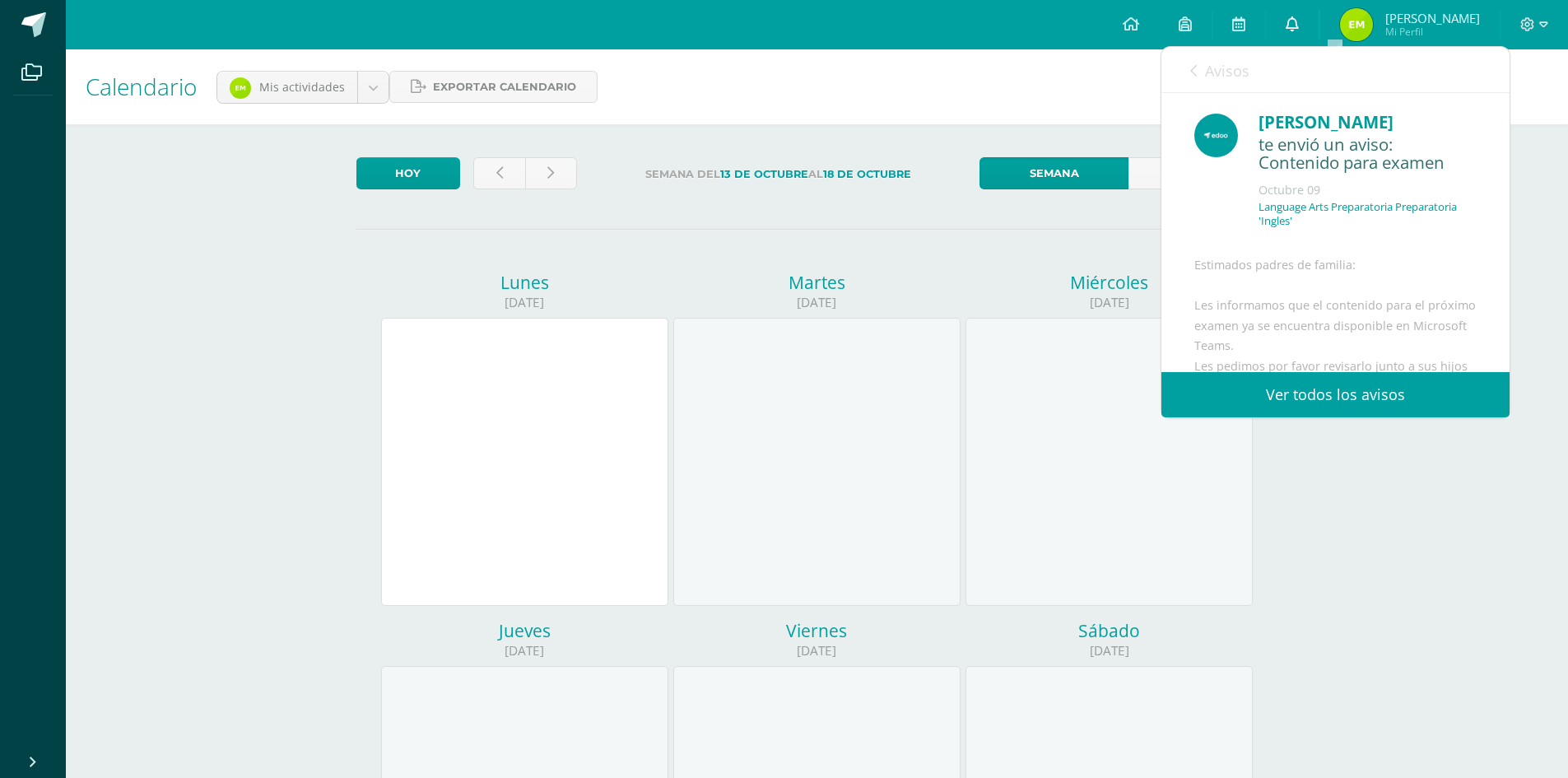
click at [1298, 26] on icon at bounding box center [1292, 24] width 13 height 15
click at [1346, 405] on link "Ver todos los avisos" at bounding box center [1335, 395] width 348 height 45
click at [1349, 388] on link "Ver todos los avisos" at bounding box center [1335, 395] width 348 height 45
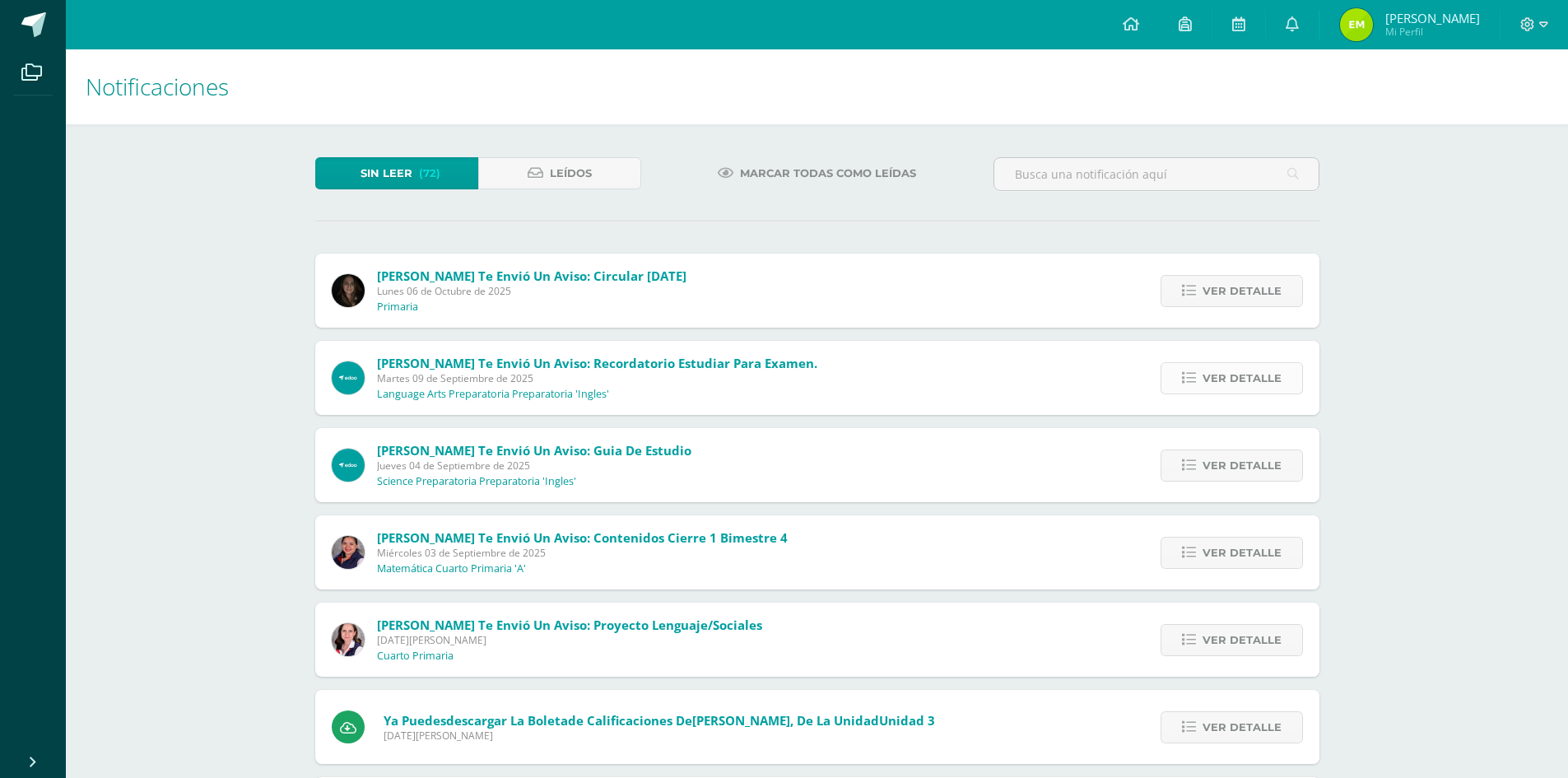
click at [1219, 375] on span "Ver detalle" at bounding box center [1242, 378] width 79 height 30
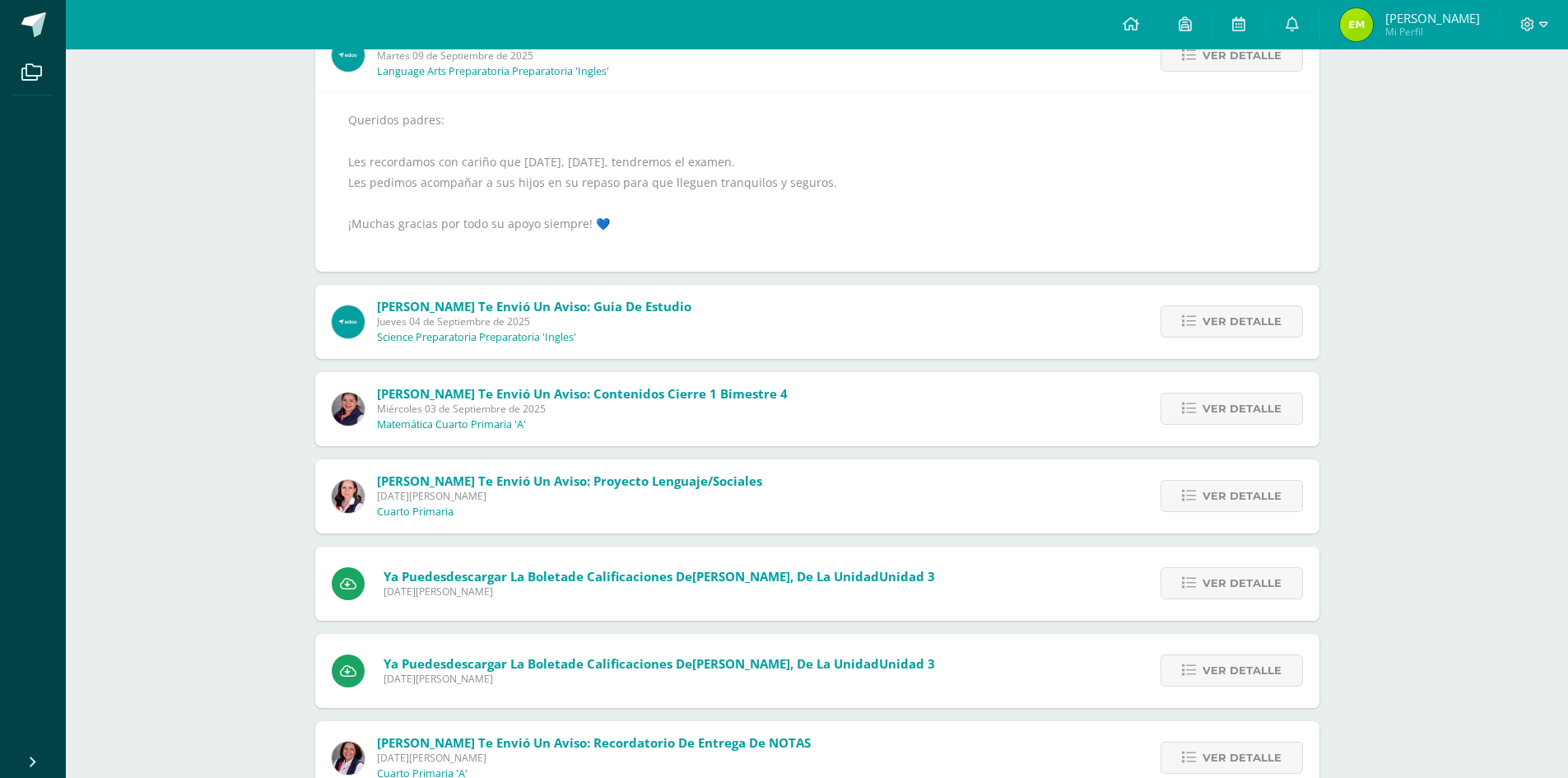
scroll to position [329, 0]
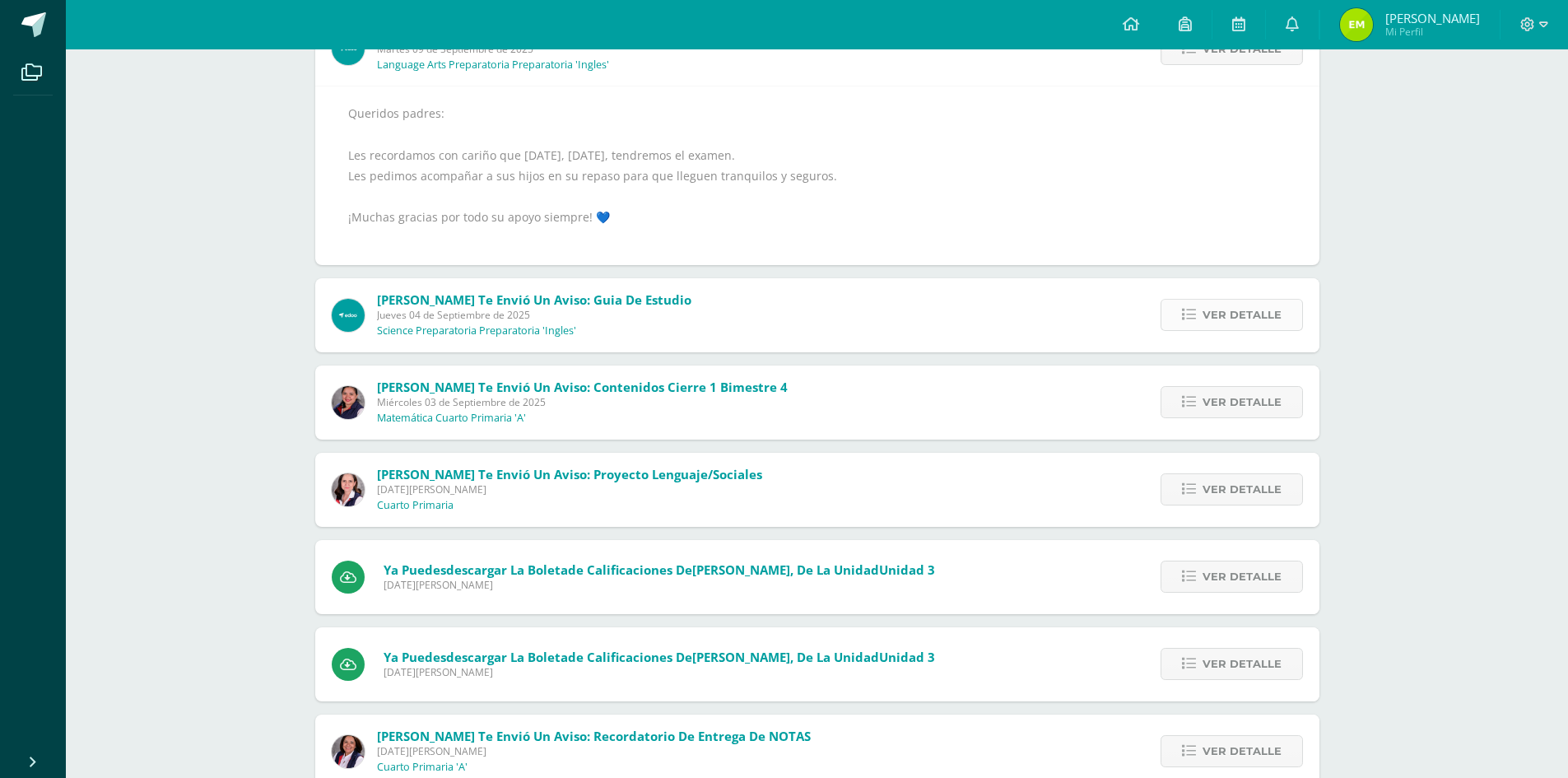
click at [1222, 319] on span "Ver detalle" at bounding box center [1242, 315] width 79 height 30
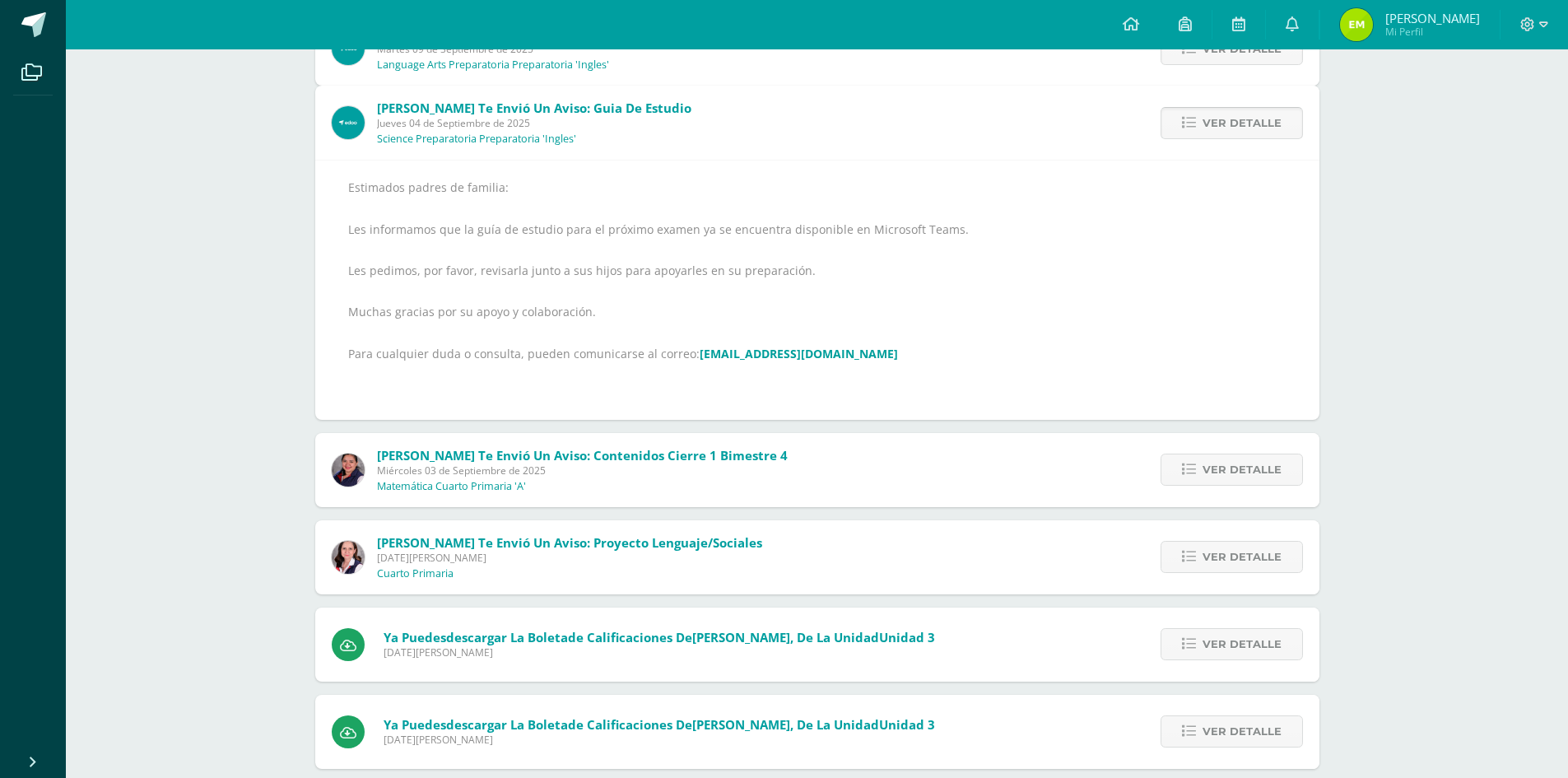
scroll to position [255, 0]
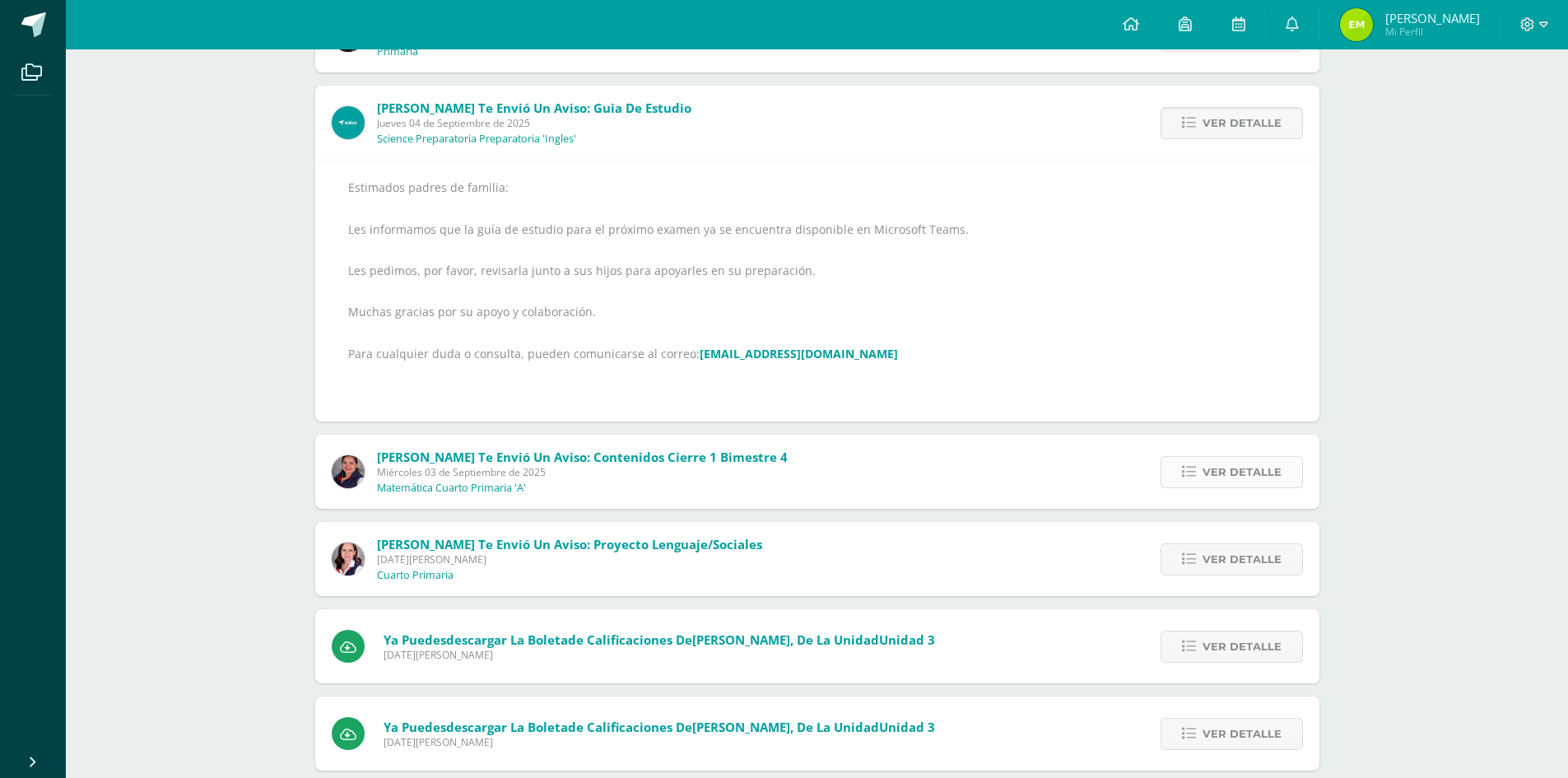
click at [1254, 482] on span "Ver detalle" at bounding box center [1242, 471] width 79 height 30
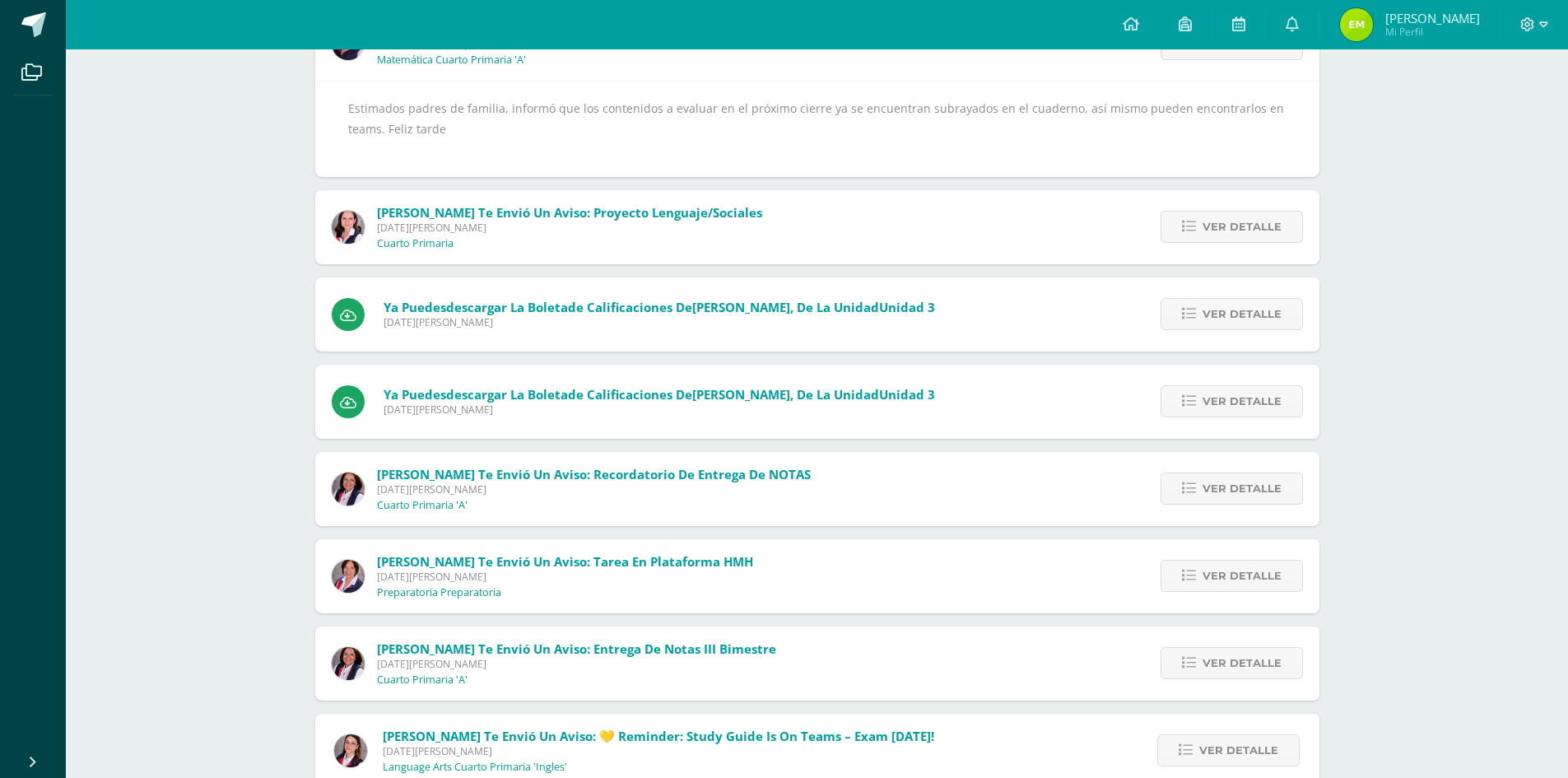
scroll to position [0, 0]
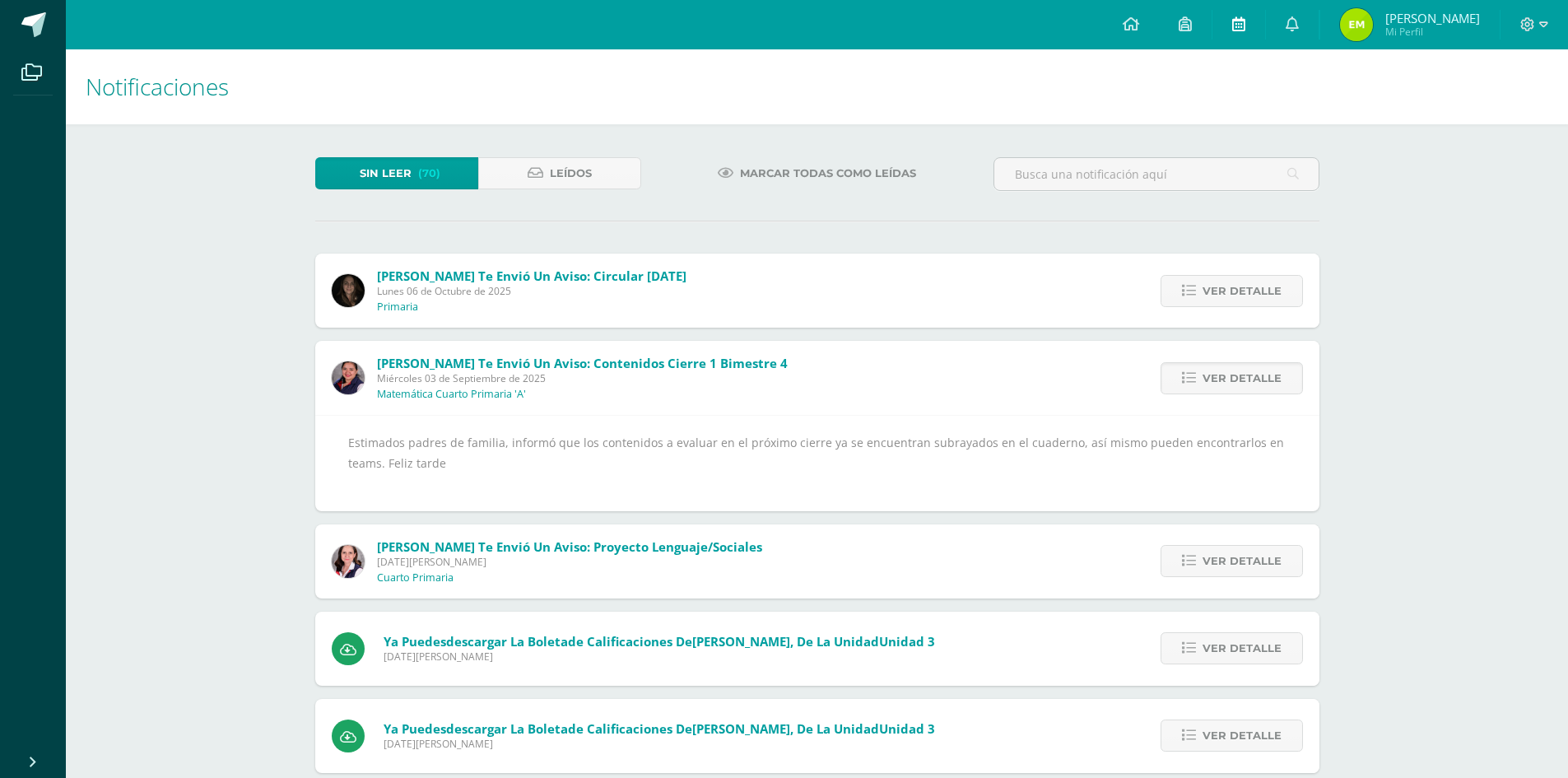
click at [1245, 21] on icon at bounding box center [1238, 24] width 13 height 15
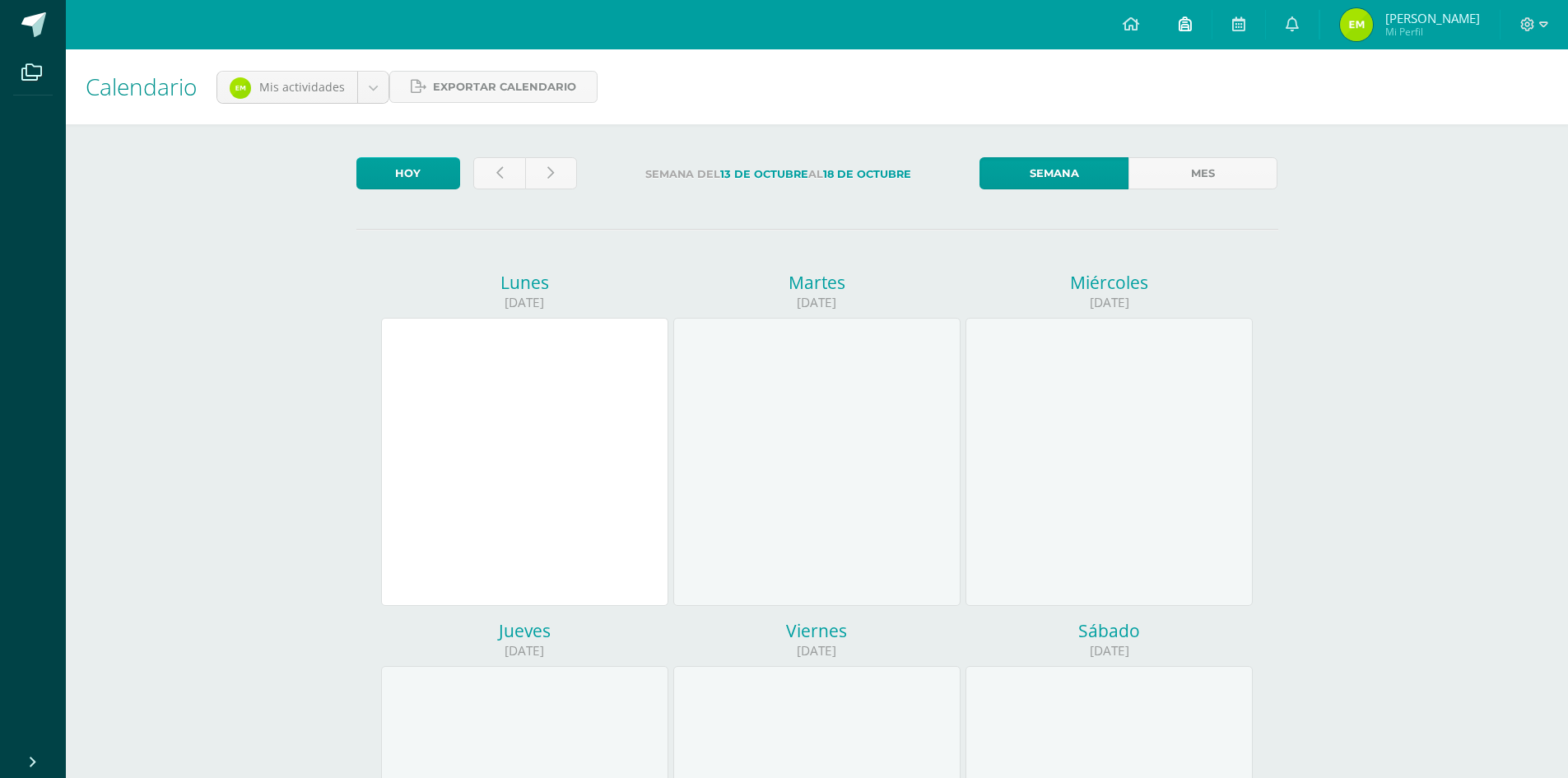
click at [1211, 15] on link at bounding box center [1185, 24] width 52 height 50
click at [1540, 25] on icon at bounding box center [1544, 24] width 9 height 15
click at [1372, 27] on img at bounding box center [1355, 24] width 33 height 33
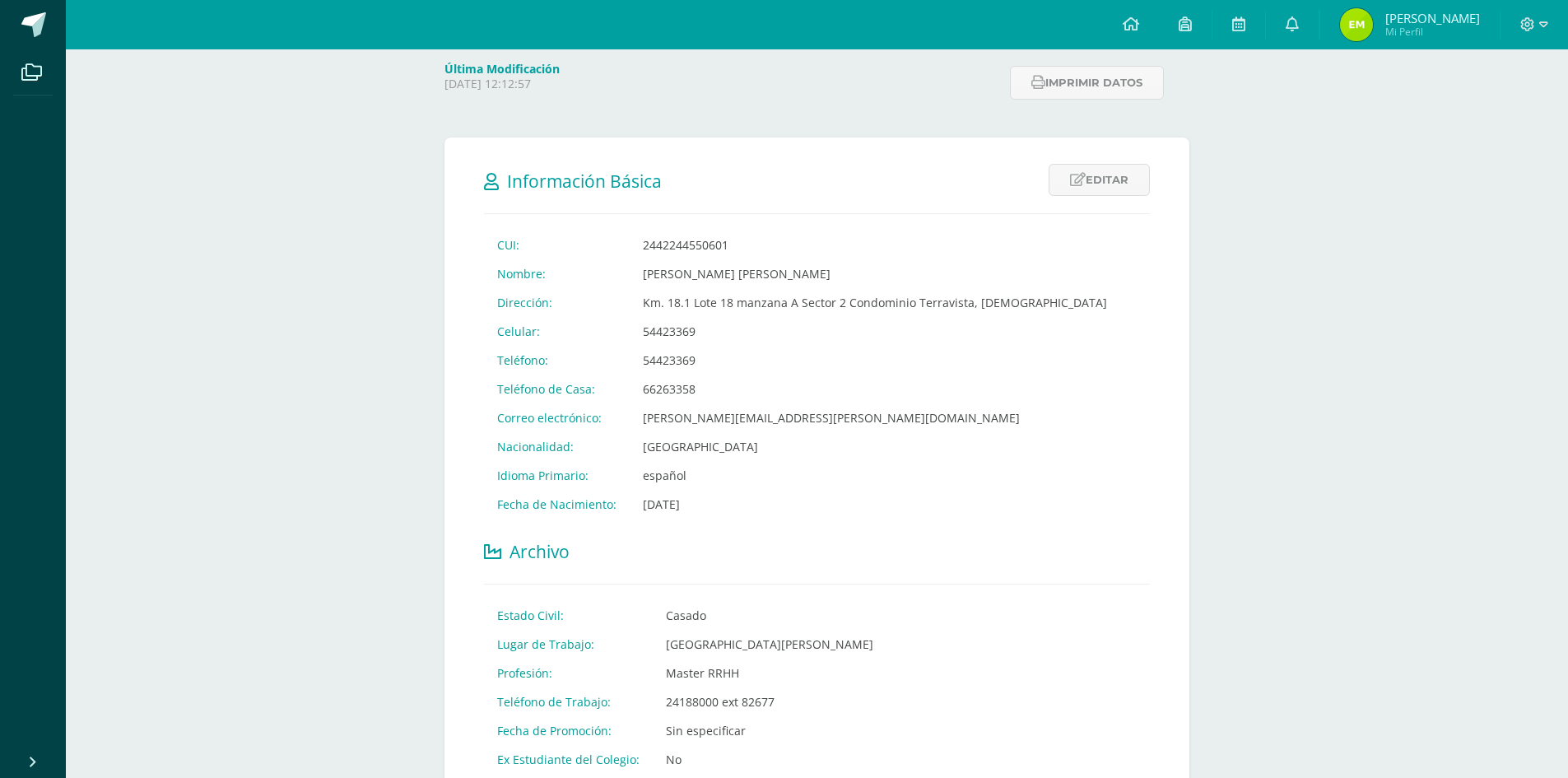
scroll to position [170, 0]
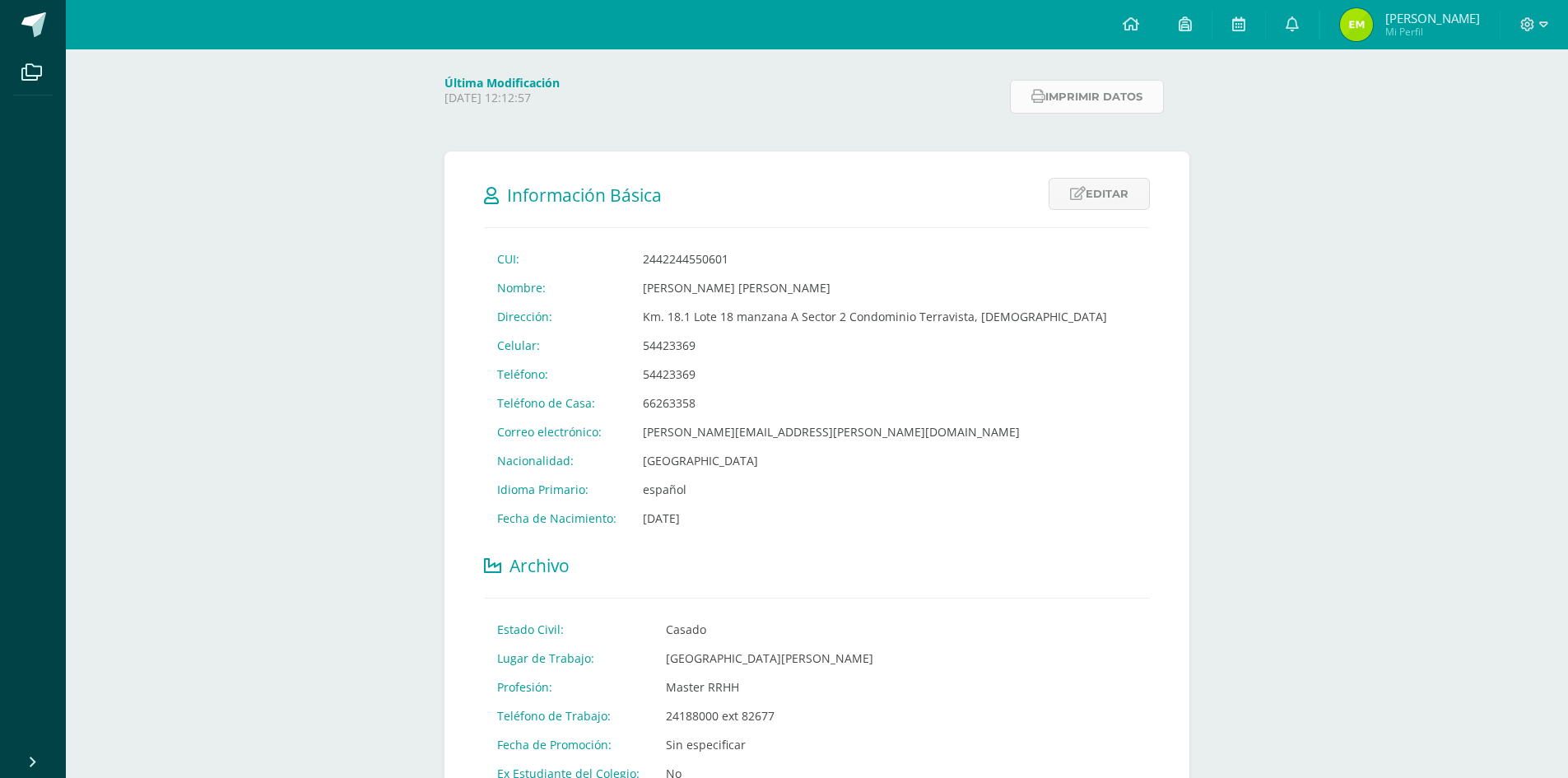
click at [1064, 91] on button "Imprimir datos" at bounding box center [1086, 97] width 154 height 34
click at [1438, 32] on span "Mi Perfil" at bounding box center [1432, 31] width 95 height 14
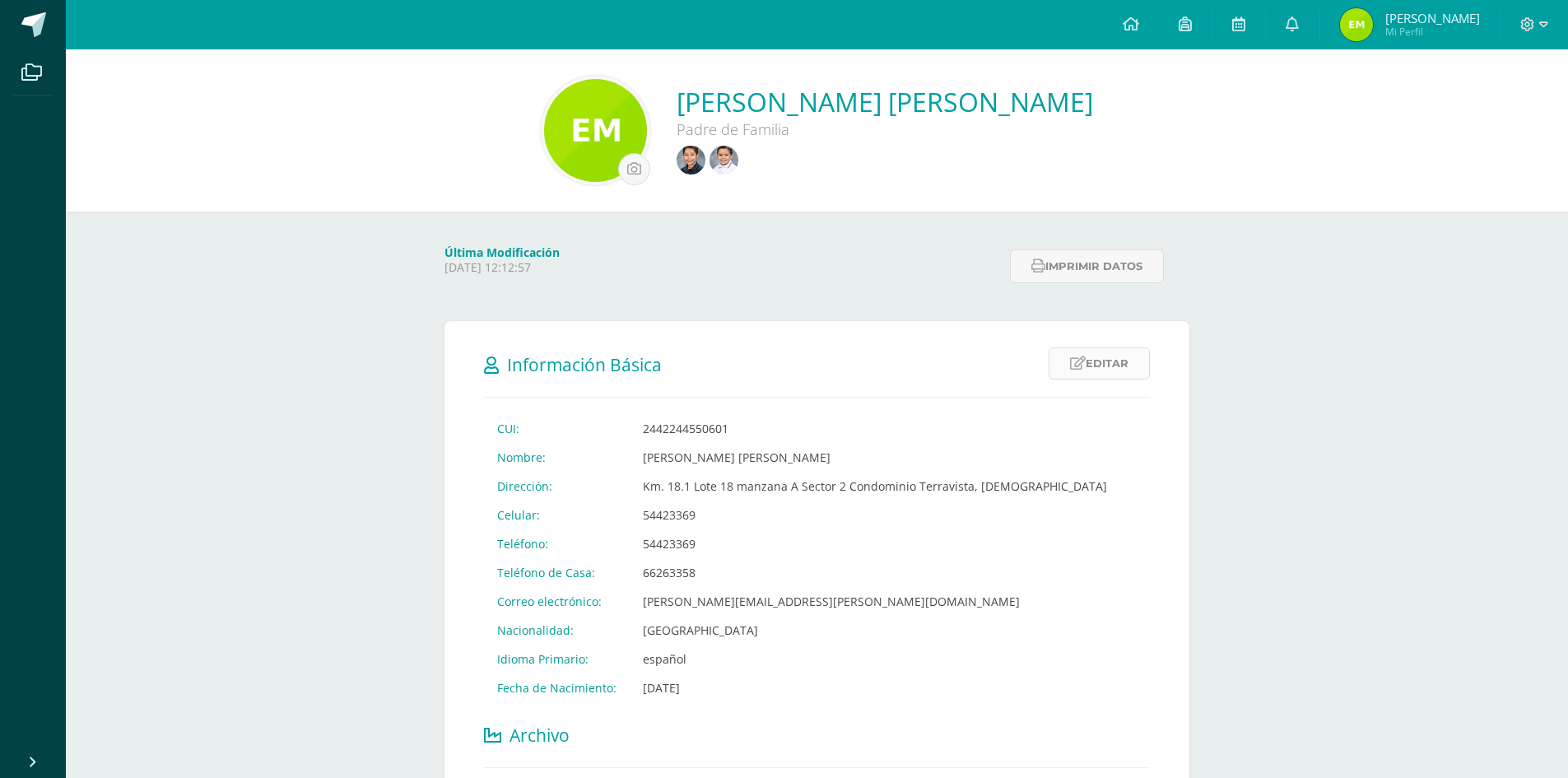
click at [1118, 362] on link "Editar" at bounding box center [1099, 363] width 101 height 32
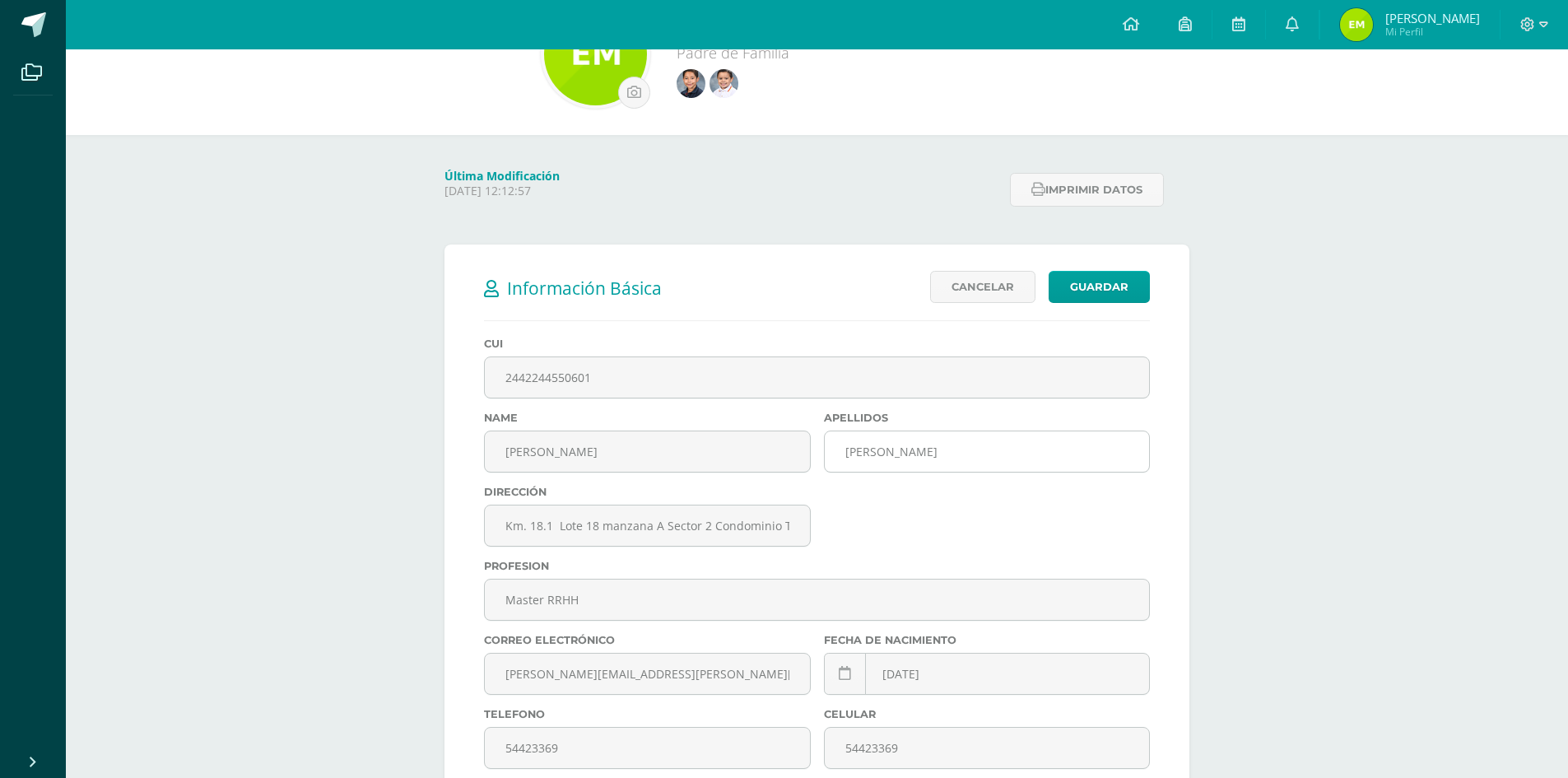
scroll to position [247, 0]
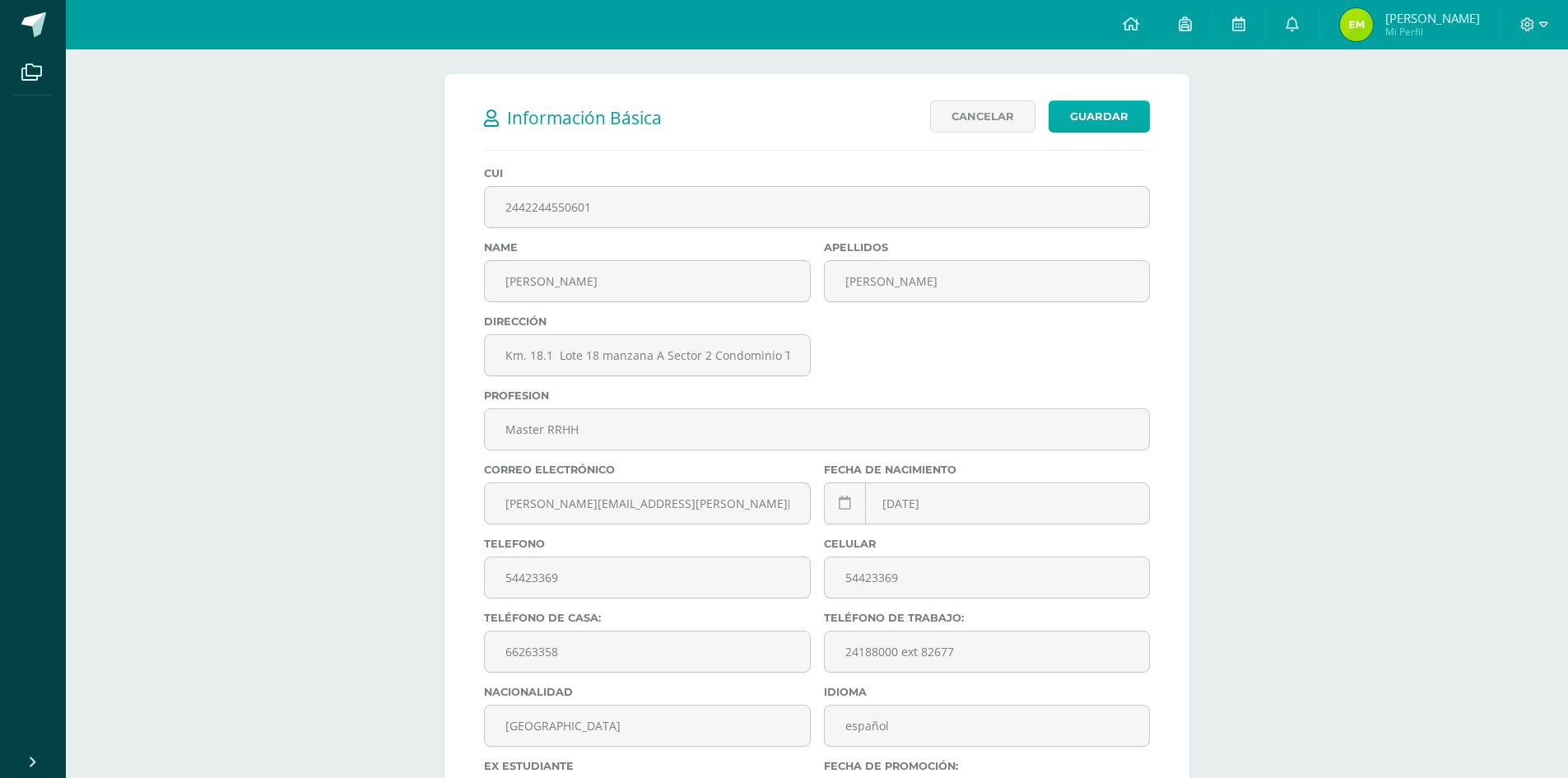
click at [1098, 122] on link "Guardar" at bounding box center [1099, 116] width 101 height 32
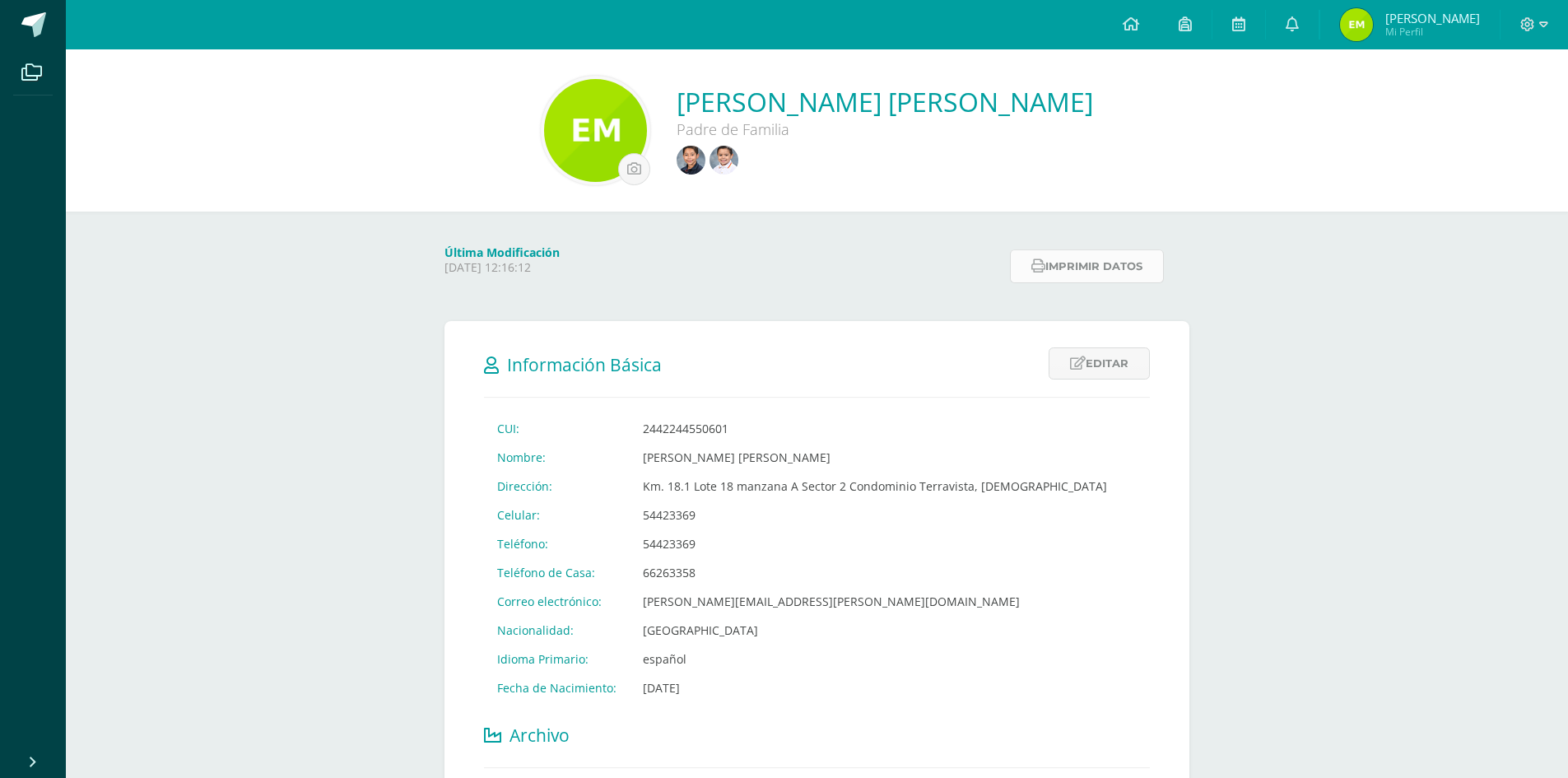
click at [1133, 267] on button "Imprimir datos" at bounding box center [1086, 266] width 154 height 34
click at [1139, 27] on icon at bounding box center [1131, 24] width 17 height 15
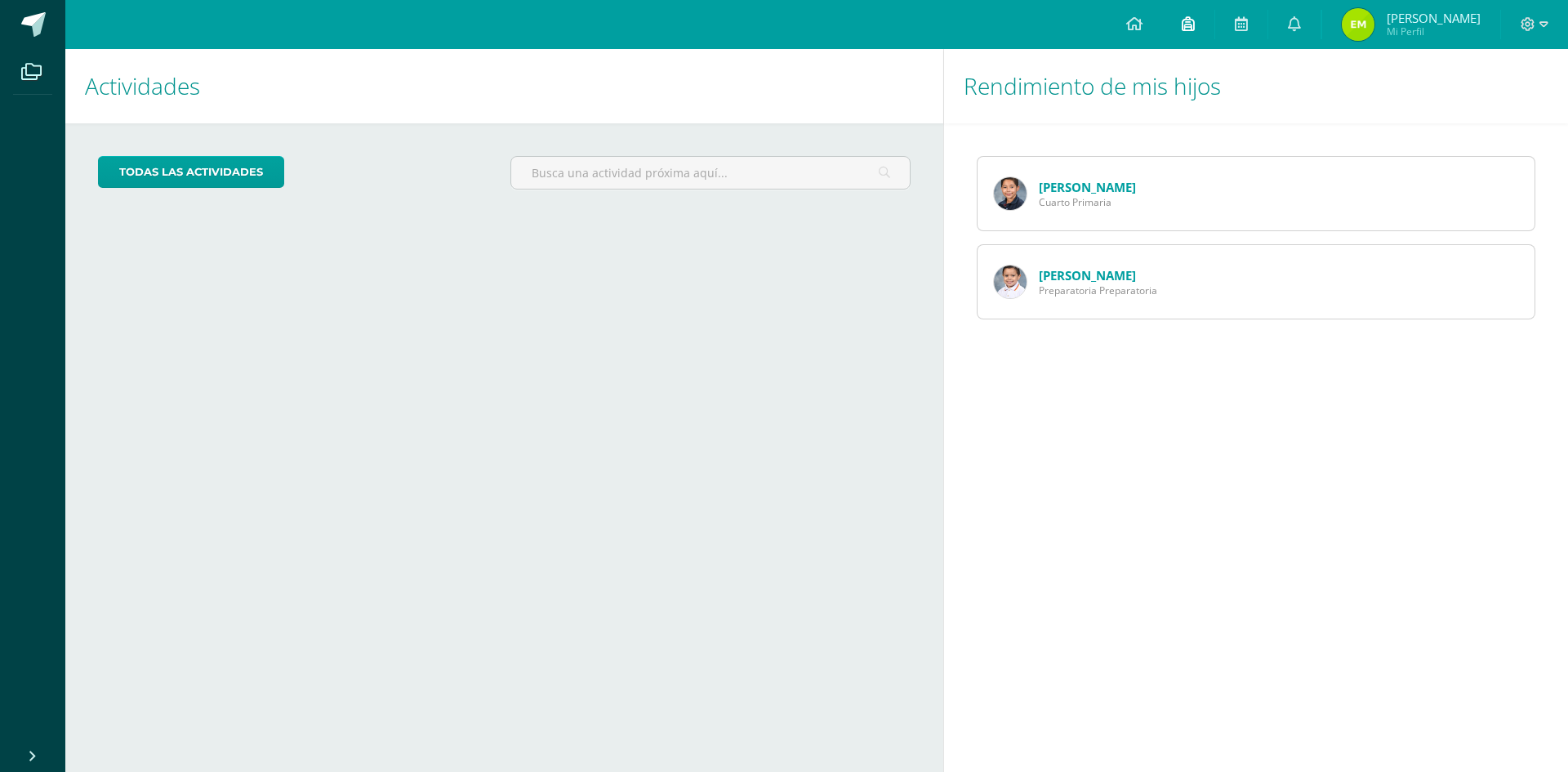
click at [1215, 21] on link at bounding box center [1188, 24] width 52 height 49
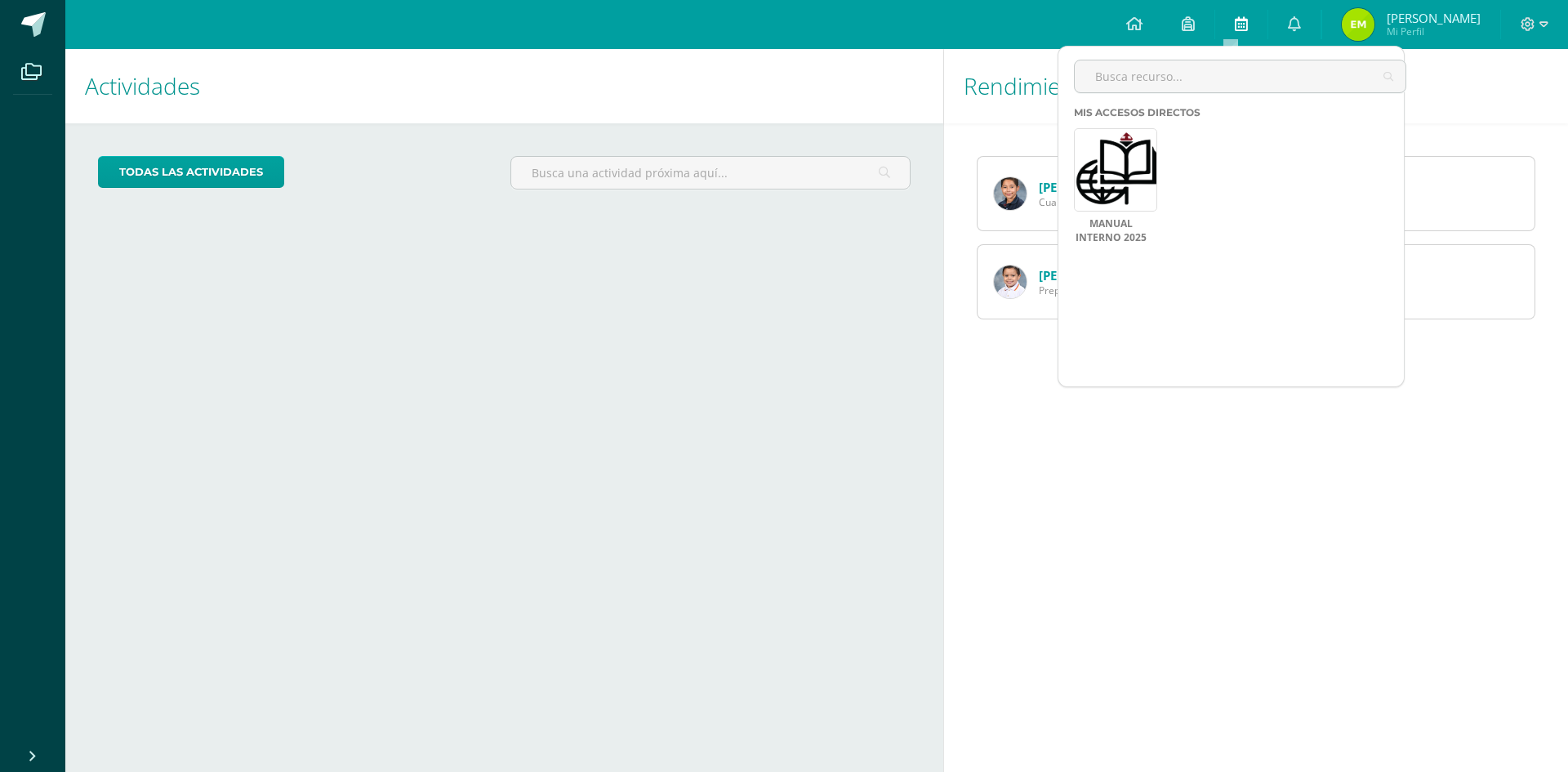
click at [1248, 19] on icon at bounding box center [1241, 24] width 13 height 15
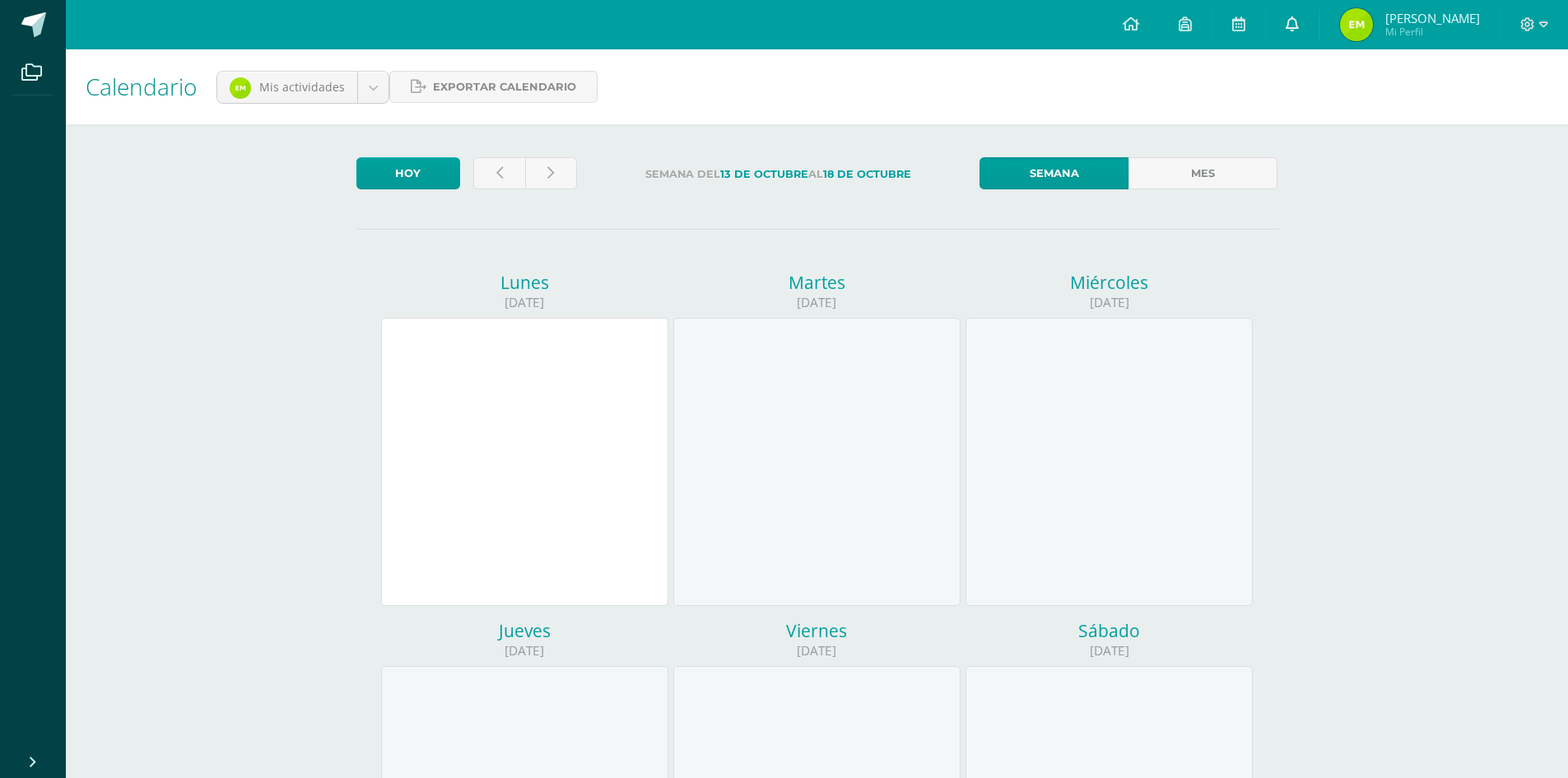
click at [1298, 28] on icon at bounding box center [1292, 24] width 13 height 15
click at [1540, 24] on icon at bounding box center [1544, 24] width 9 height 15
click at [1504, 84] on span "Configuración" at bounding box center [1492, 87] width 77 height 16
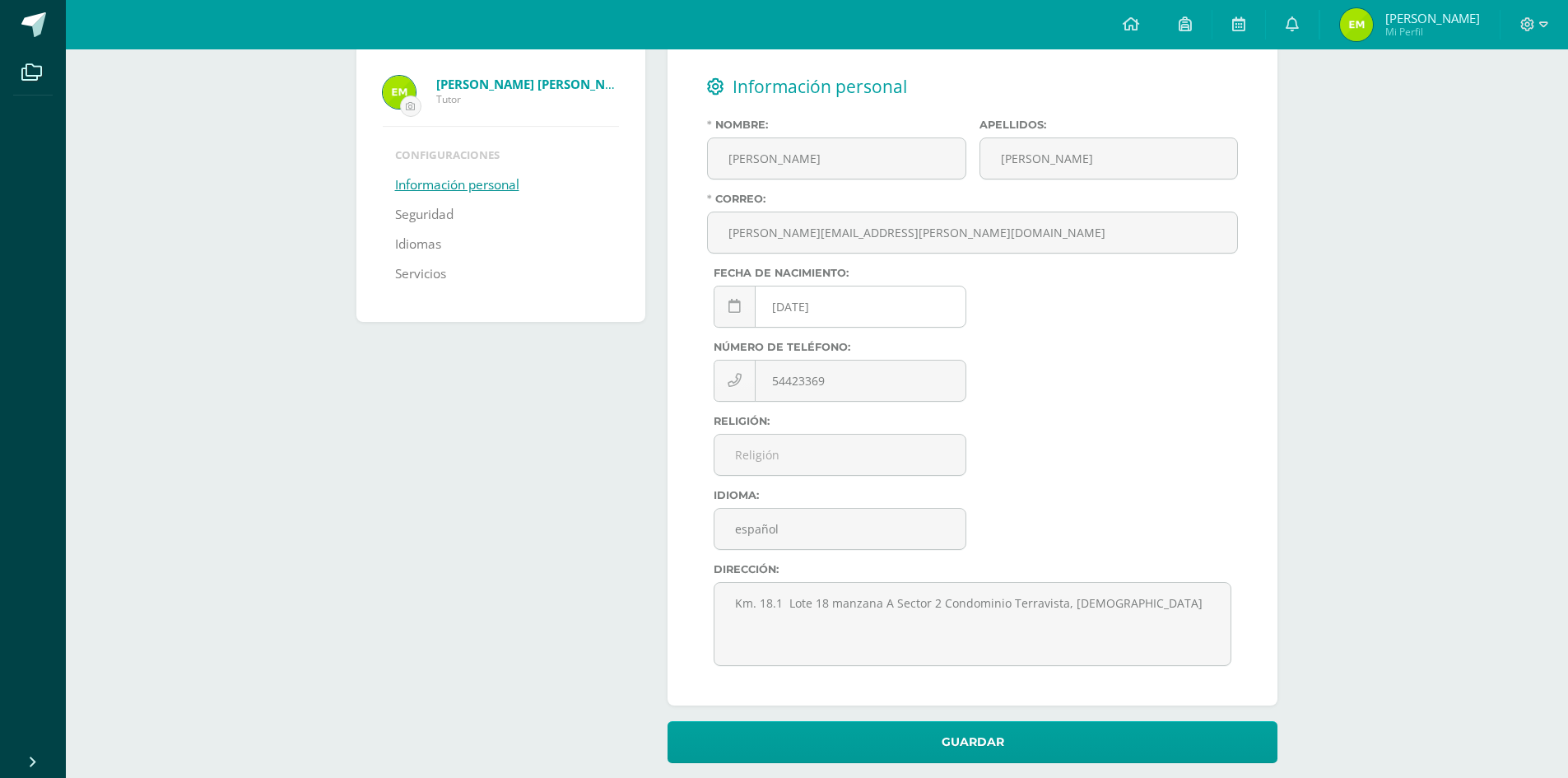
scroll to position [132, 0]
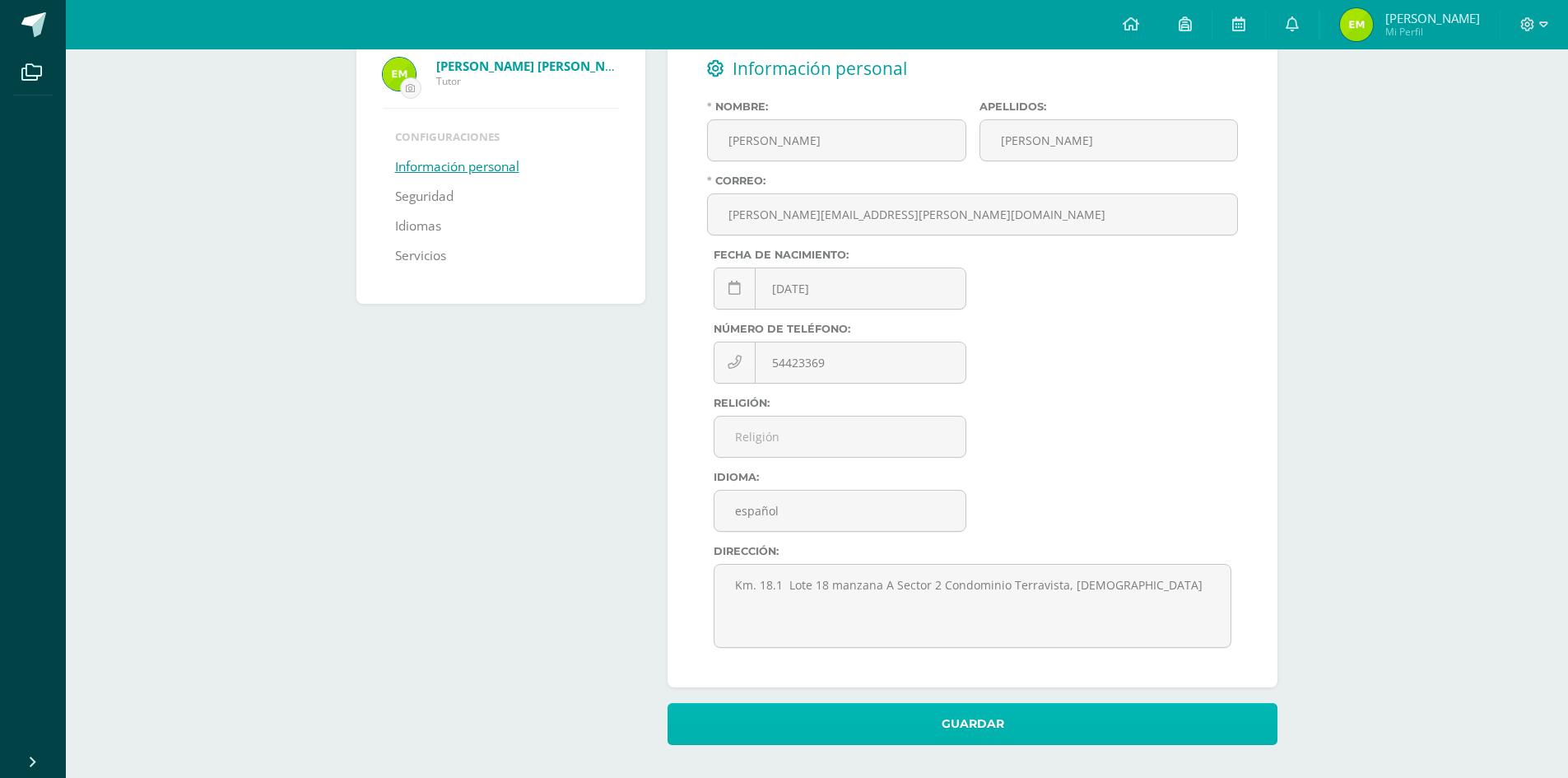
click at [992, 715] on button "Guardar" at bounding box center [972, 724] width 610 height 42
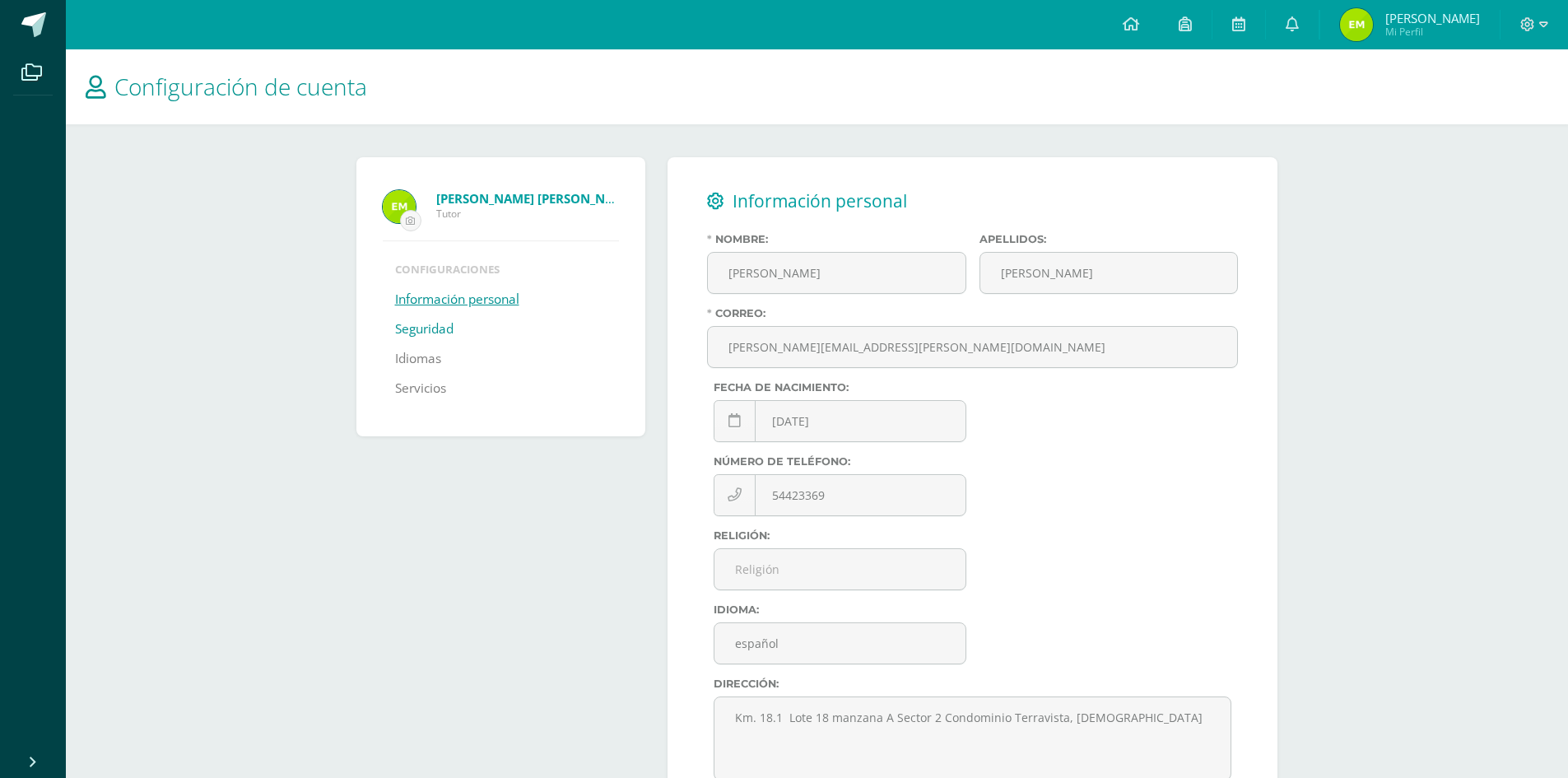
click at [448, 327] on link "Seguridad" at bounding box center [424, 329] width 58 height 30
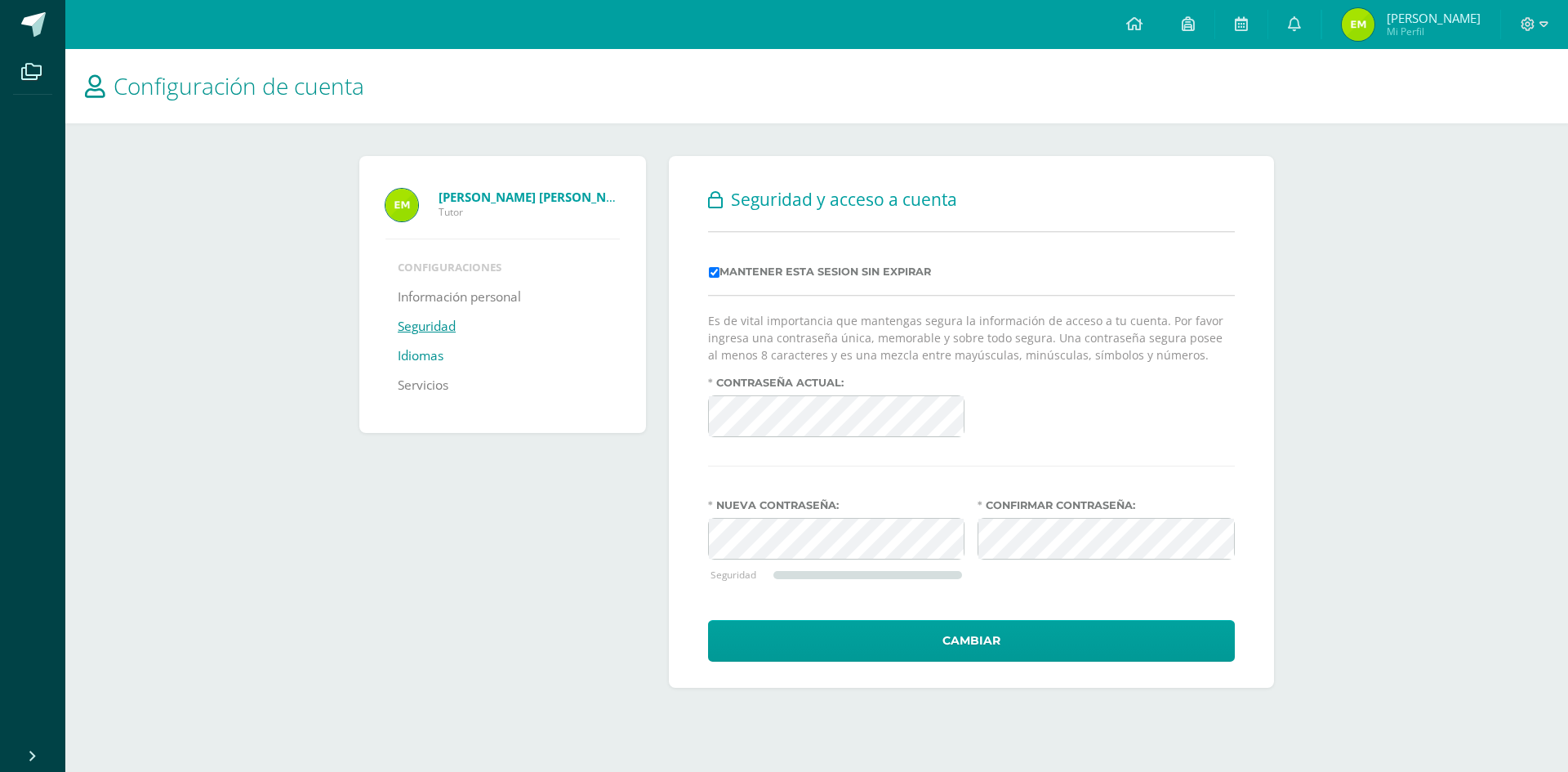
click at [438, 363] on link "Idiomas" at bounding box center [420, 356] width 46 height 30
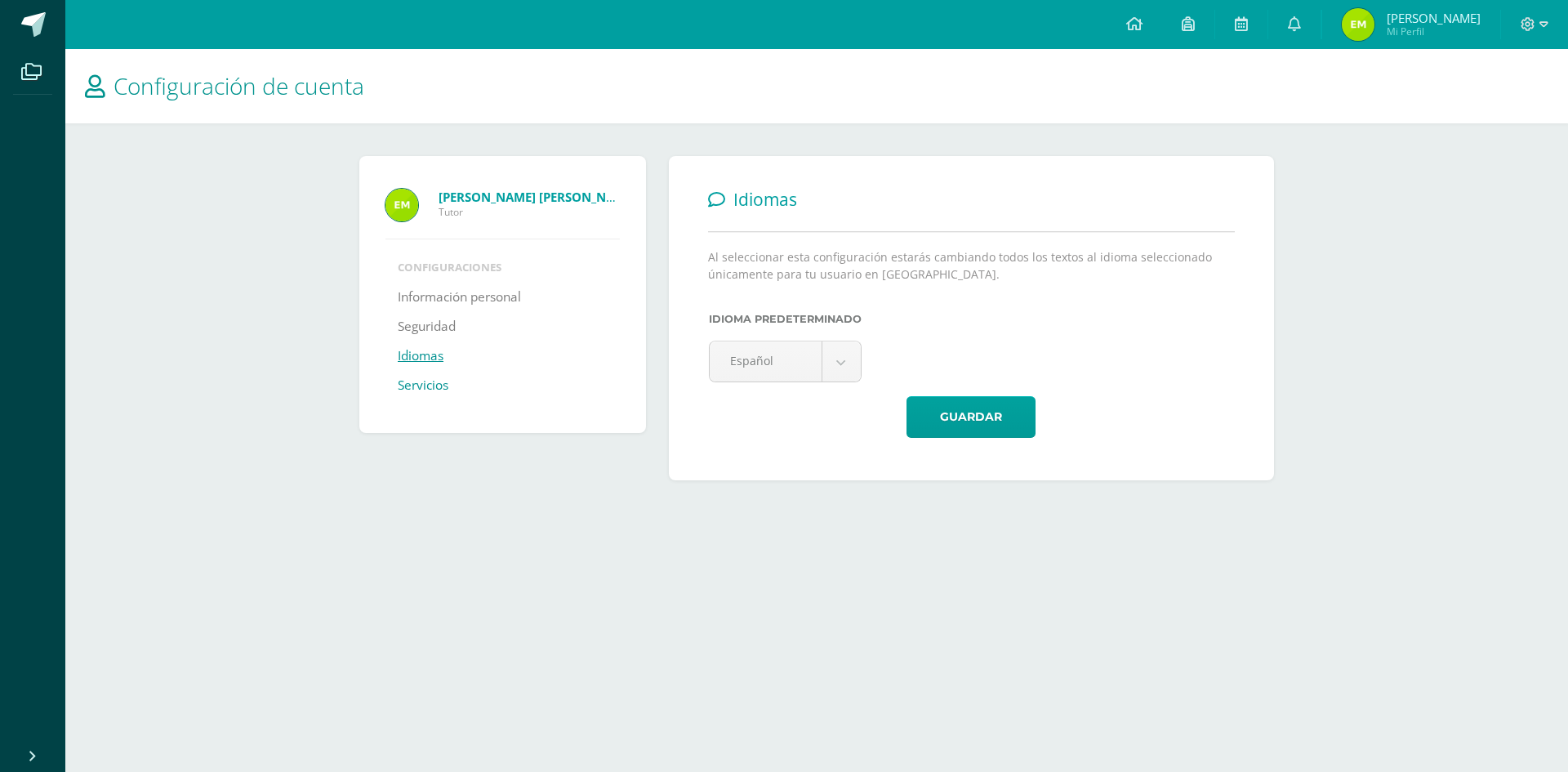
click at [430, 384] on link "Servicios" at bounding box center [423, 386] width 50 height 30
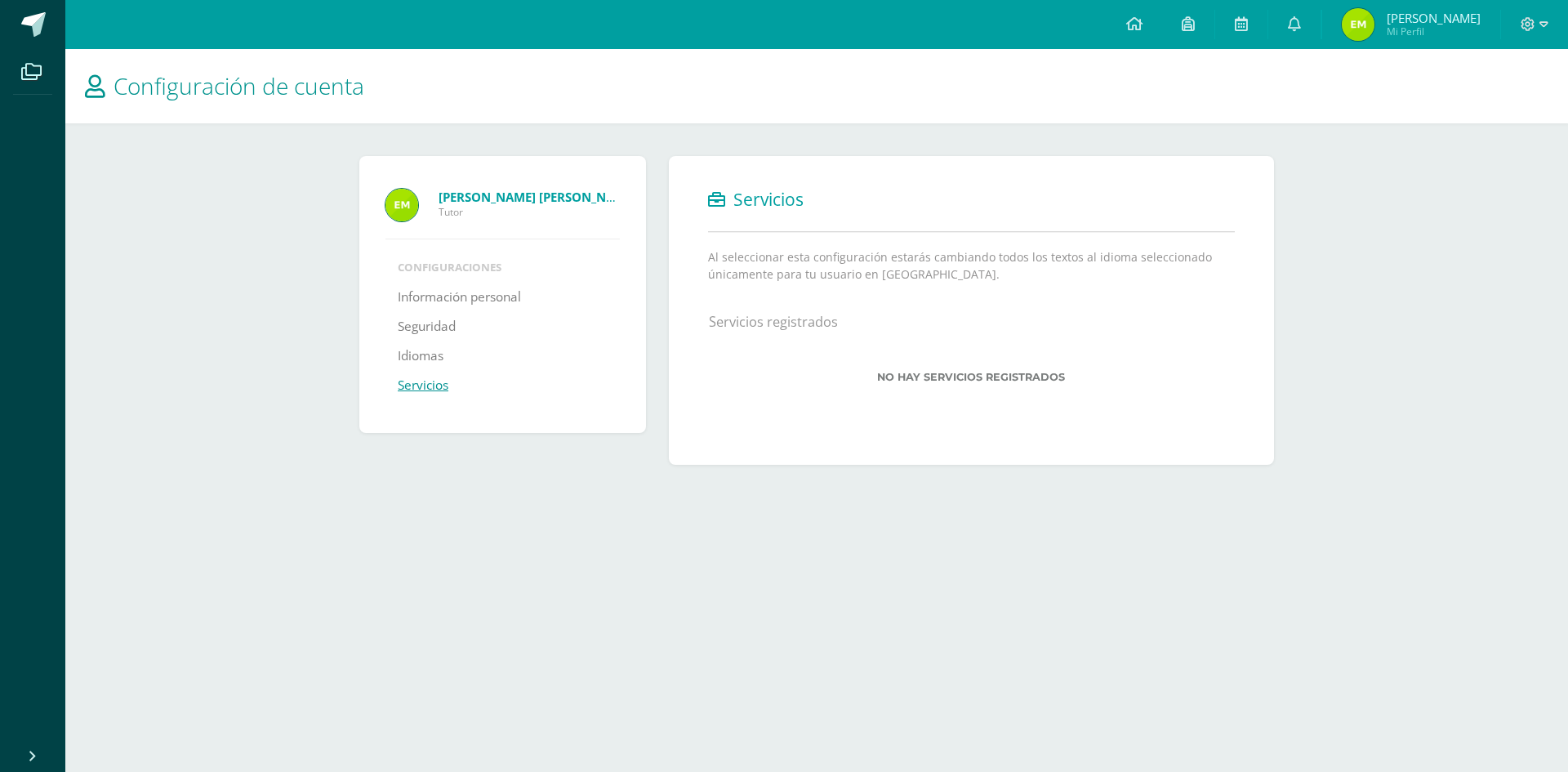
click at [1451, 23] on span "[PERSON_NAME]" at bounding box center [1433, 19] width 94 height 17
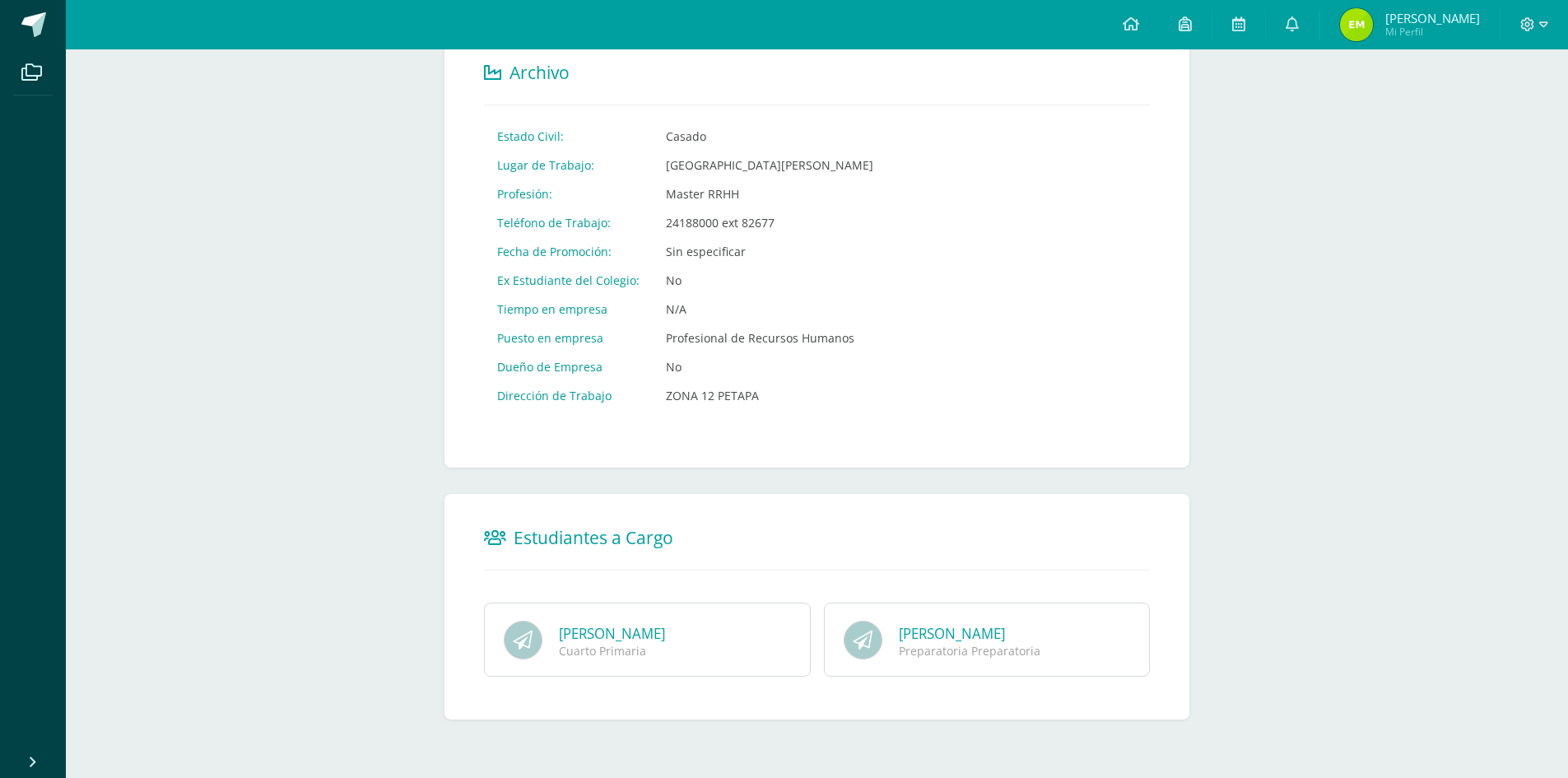
scroll to position [664, 0]
click at [755, 644] on div "Cuarto Primaria" at bounding box center [669, 650] width 222 height 16
click at [514, 642] on img at bounding box center [522, 638] width 38 height 38
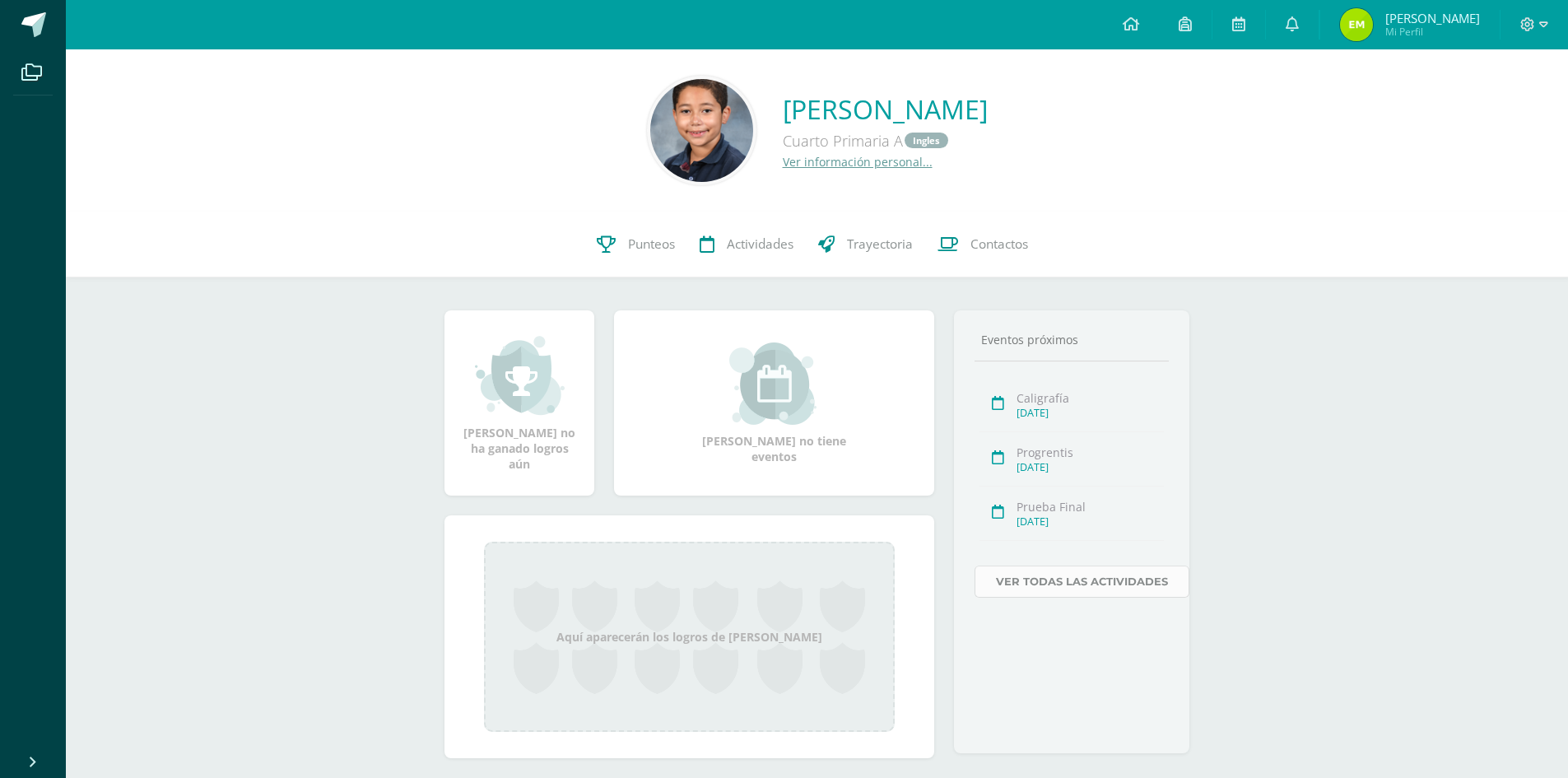
click at [1053, 576] on link "Ver todas las actividades" at bounding box center [1081, 581] width 215 height 32
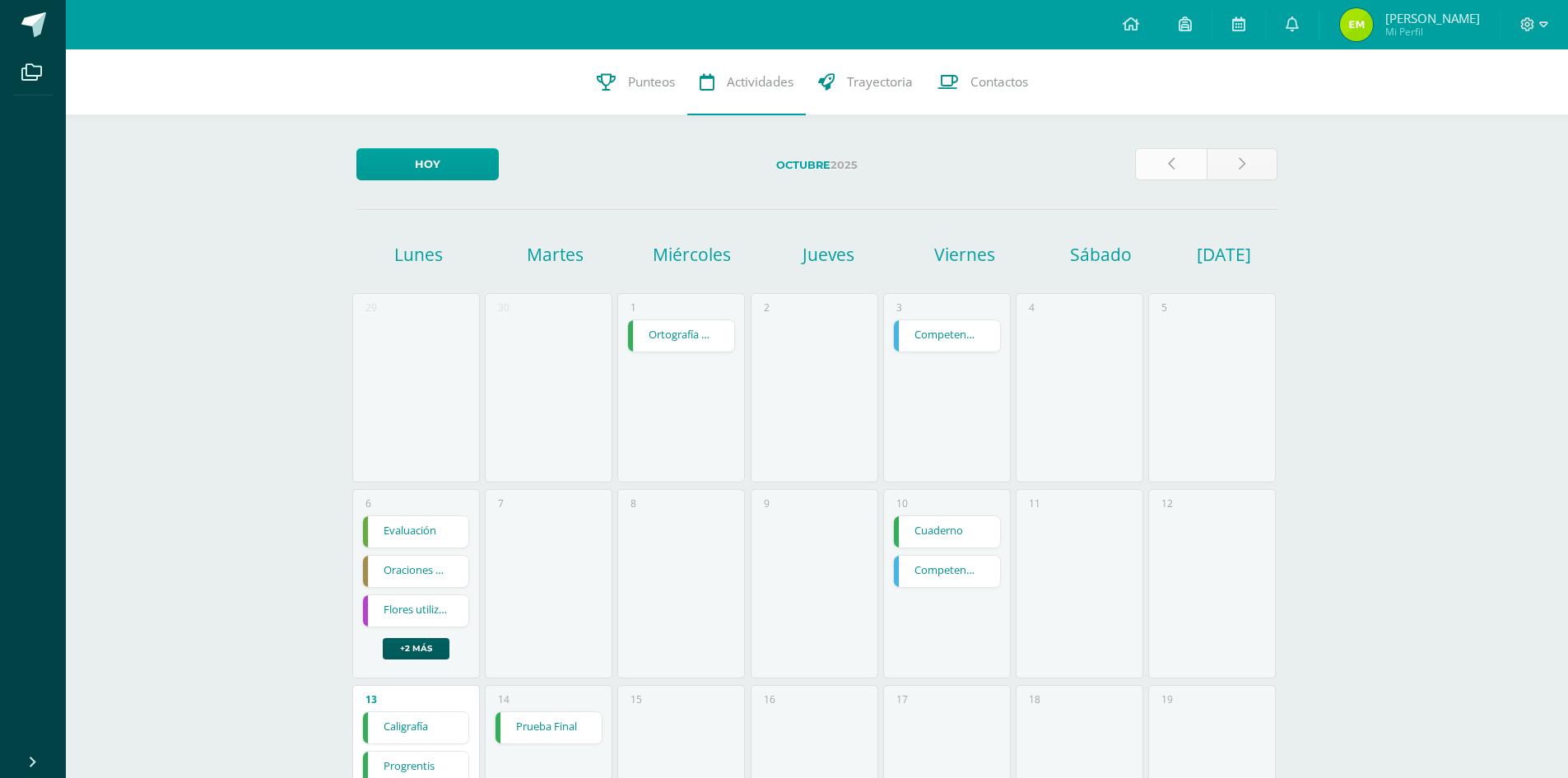
click at [1172, 158] on icon at bounding box center [1171, 164] width 7 height 14
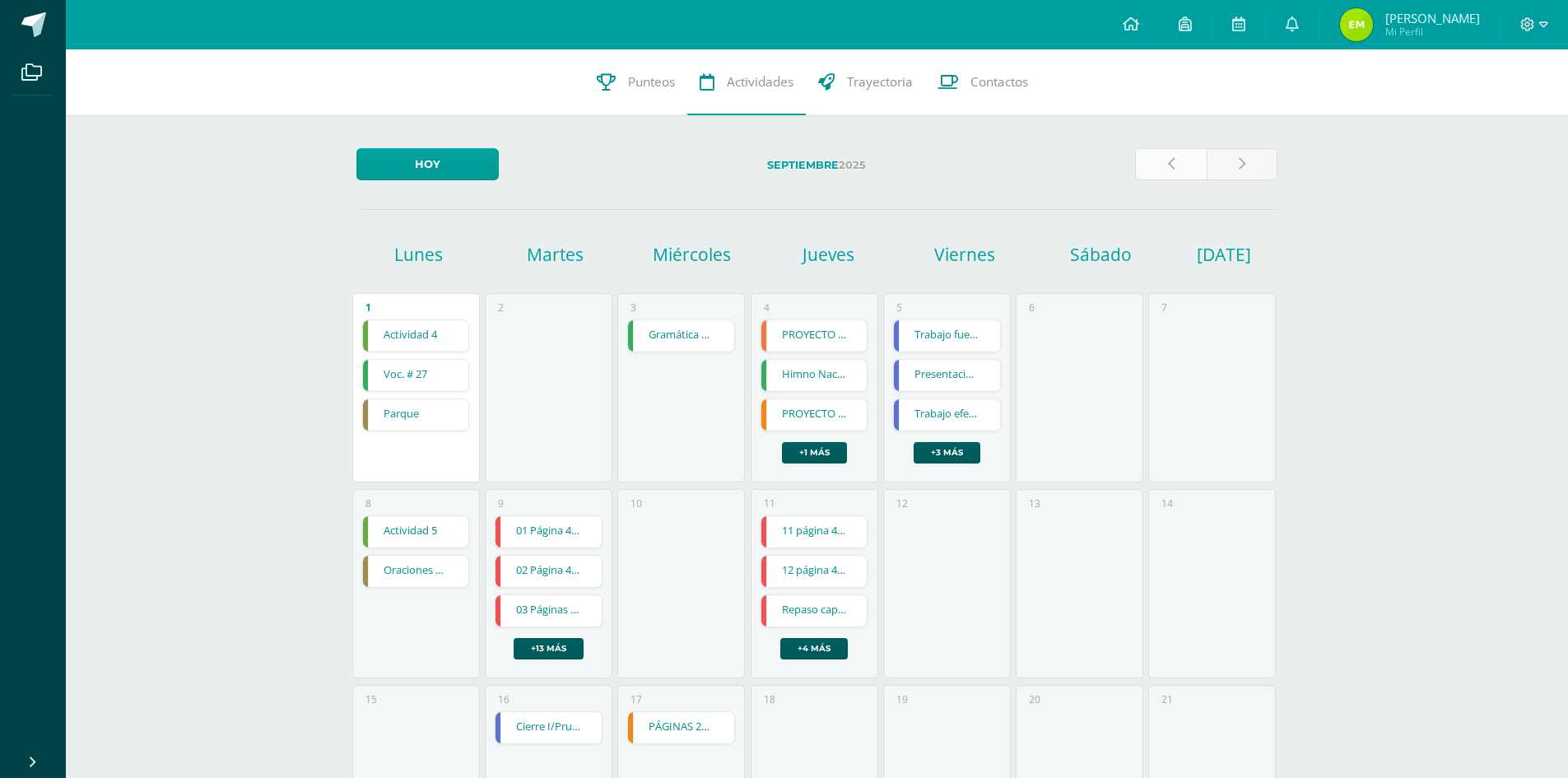
click at [1180, 154] on link at bounding box center [1171, 164] width 71 height 32
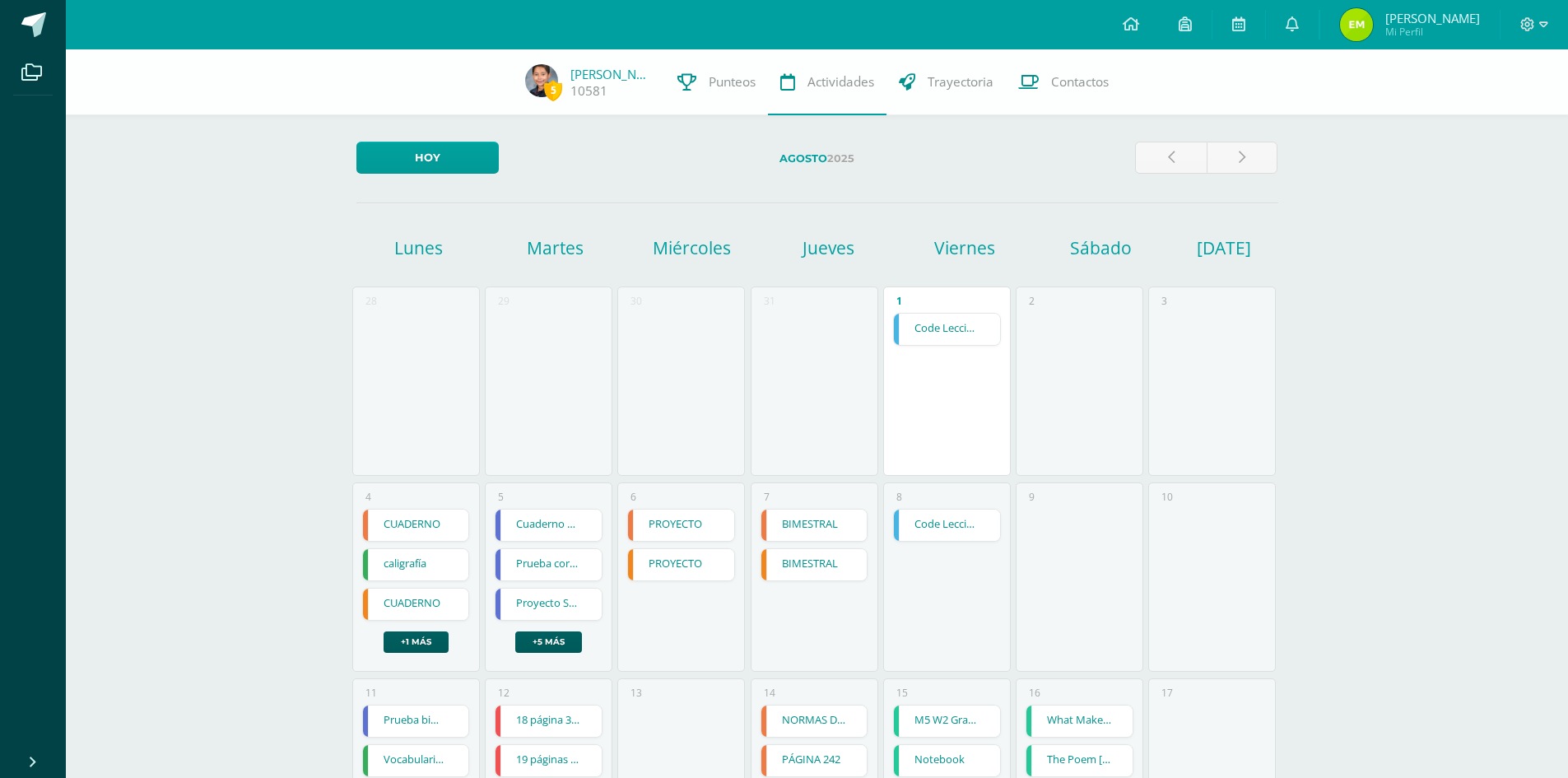
click at [690, 527] on link "PROYECTO" at bounding box center [680, 524] width 106 height 31
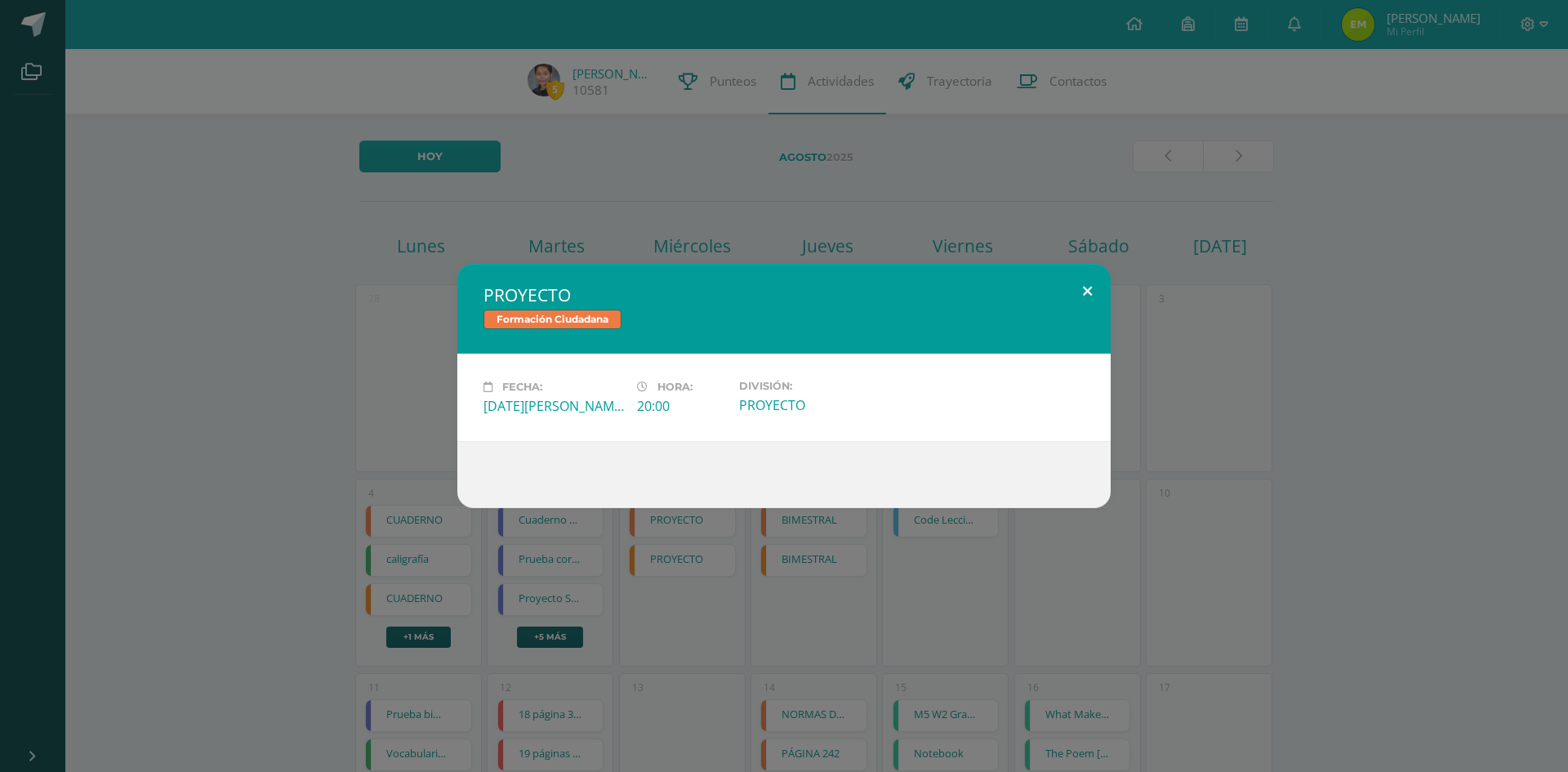
click at [1081, 289] on button at bounding box center [1087, 292] width 47 height 56
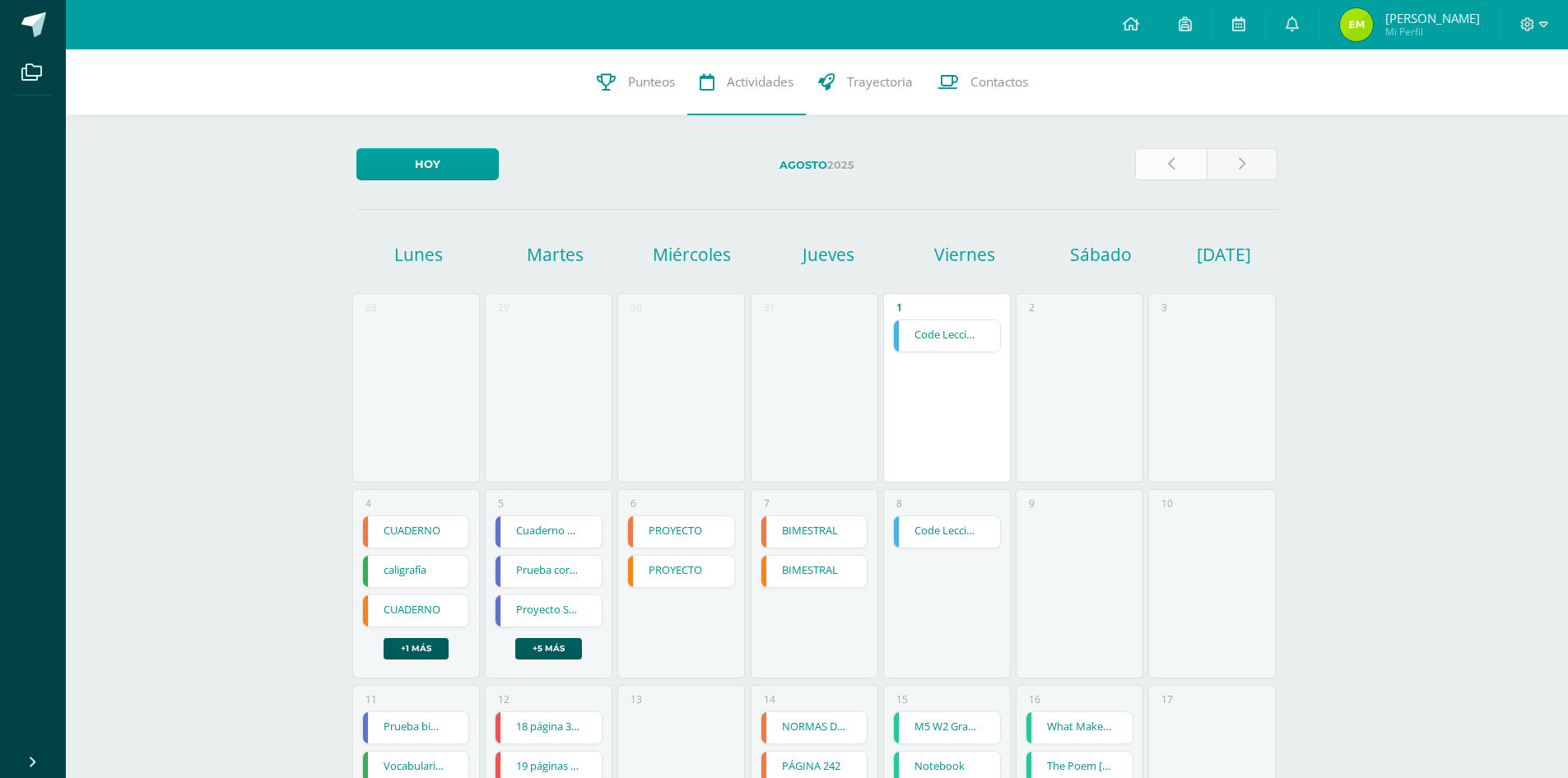
click at [1165, 165] on link at bounding box center [1171, 164] width 71 height 32
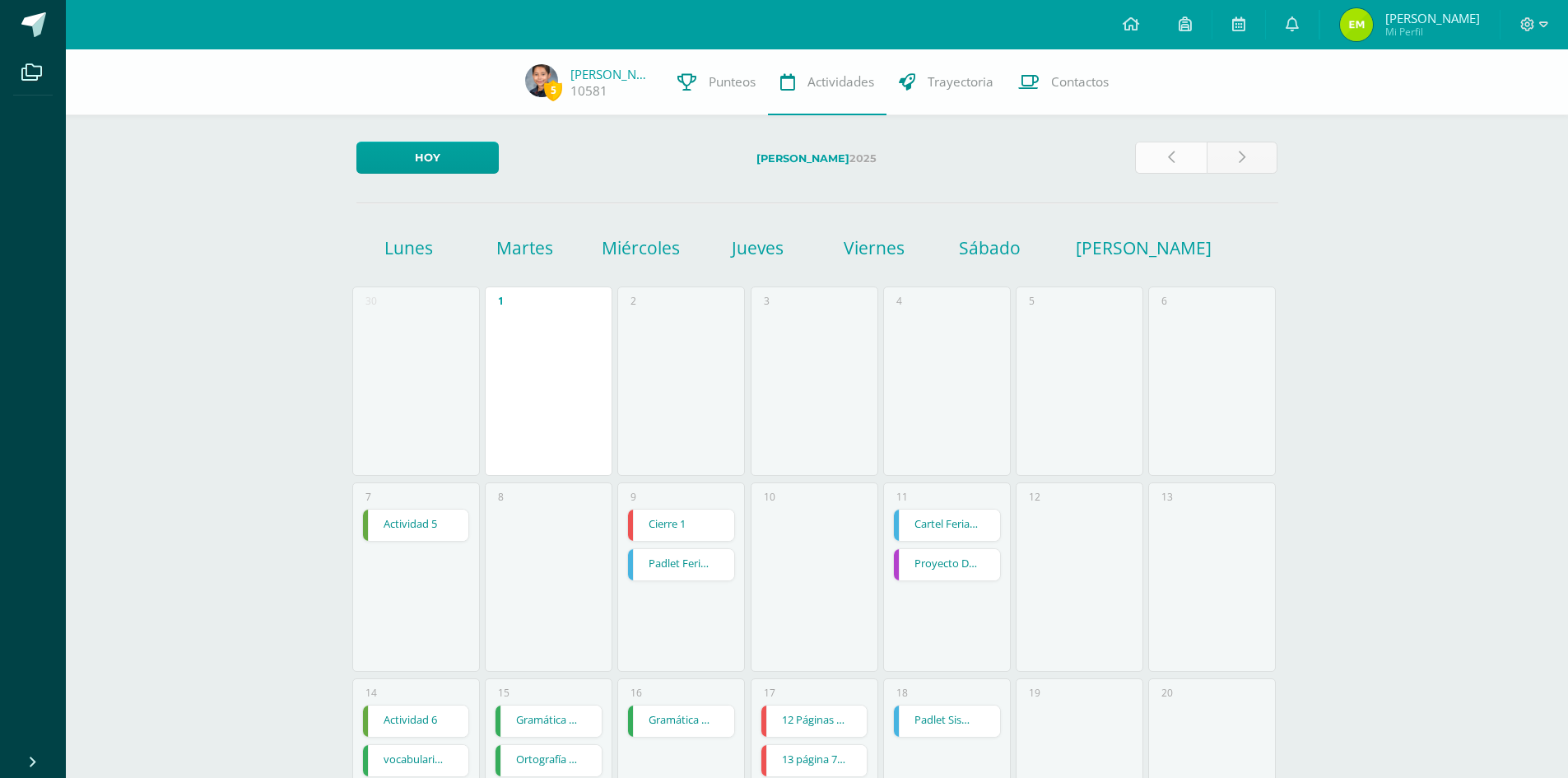
click at [1159, 161] on link at bounding box center [1171, 157] width 71 height 32
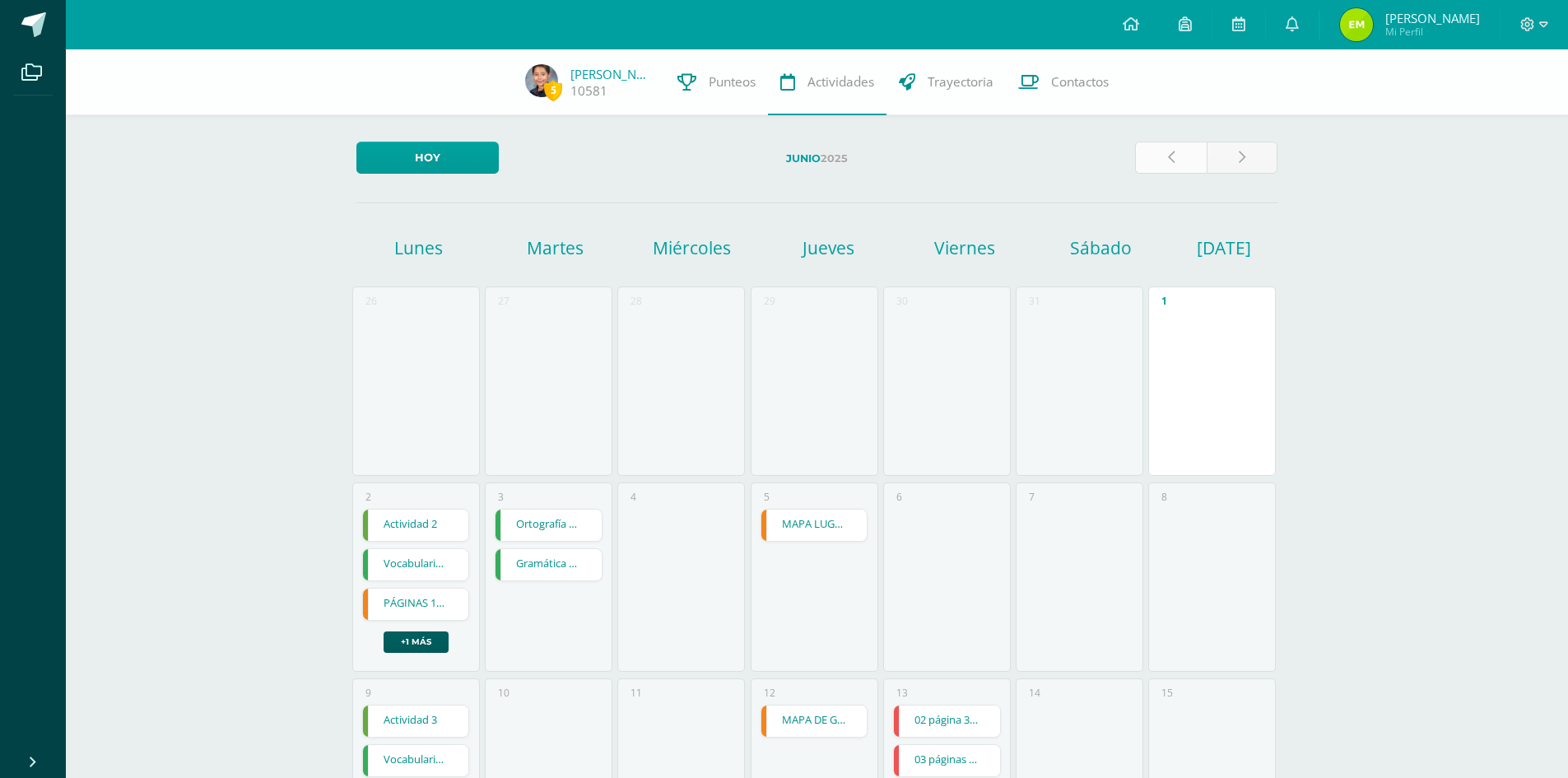
click at [1169, 158] on icon at bounding box center [1171, 157] width 7 height 14
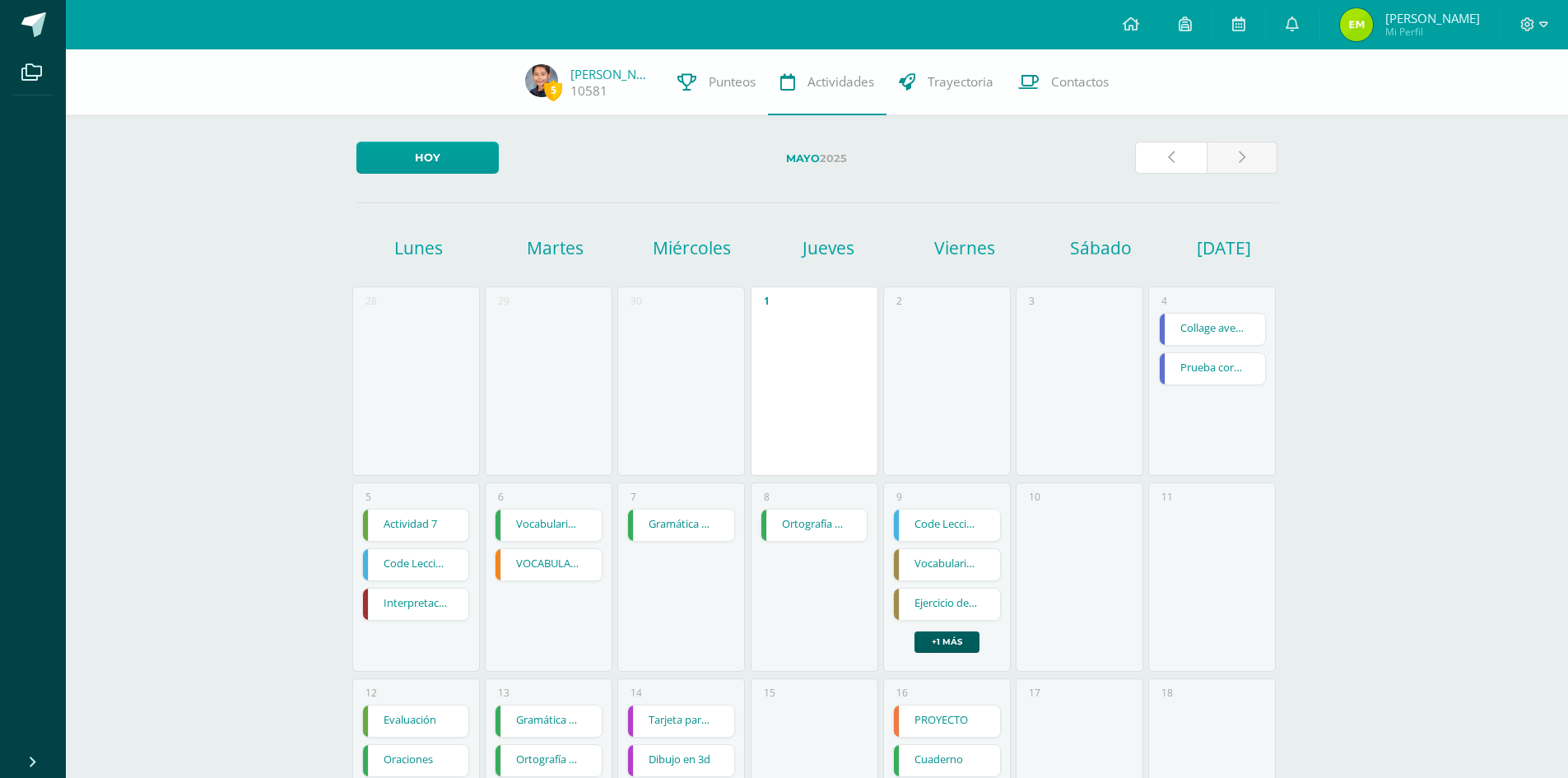
click at [1169, 158] on icon at bounding box center [1171, 157] width 7 height 14
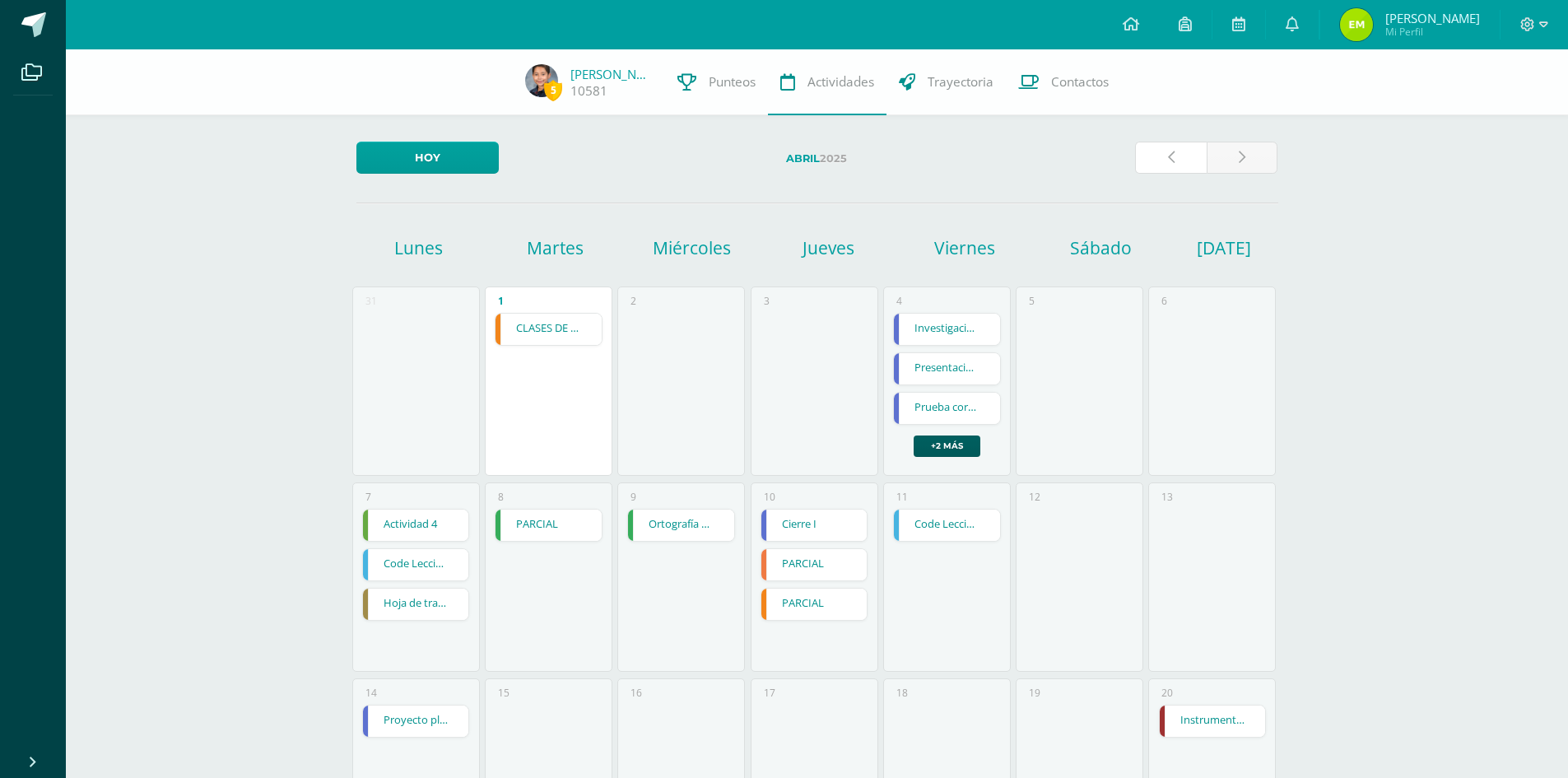
click at [1169, 158] on icon at bounding box center [1171, 157] width 7 height 14
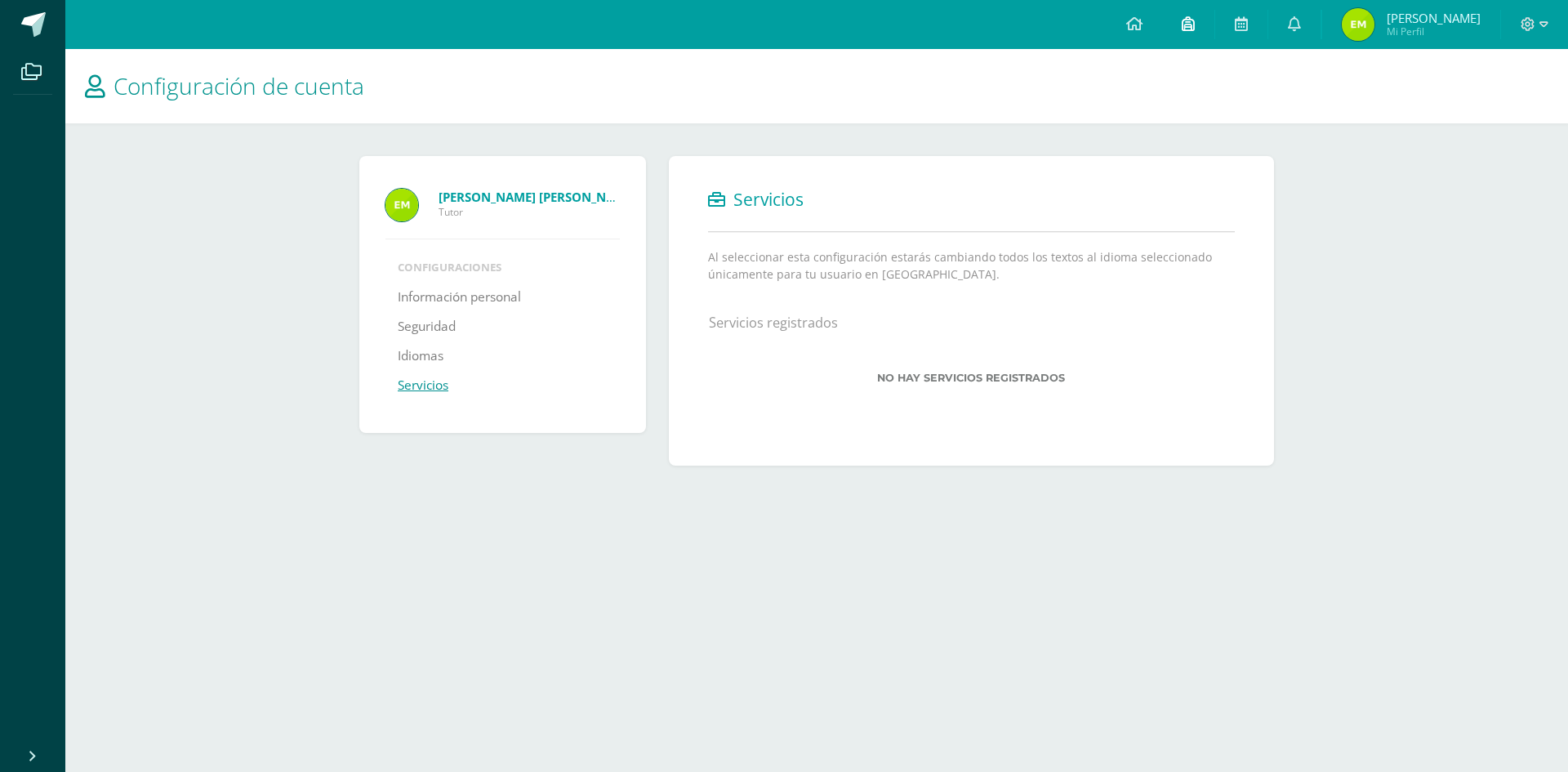
click at [1194, 30] on icon at bounding box center [1188, 24] width 13 height 15
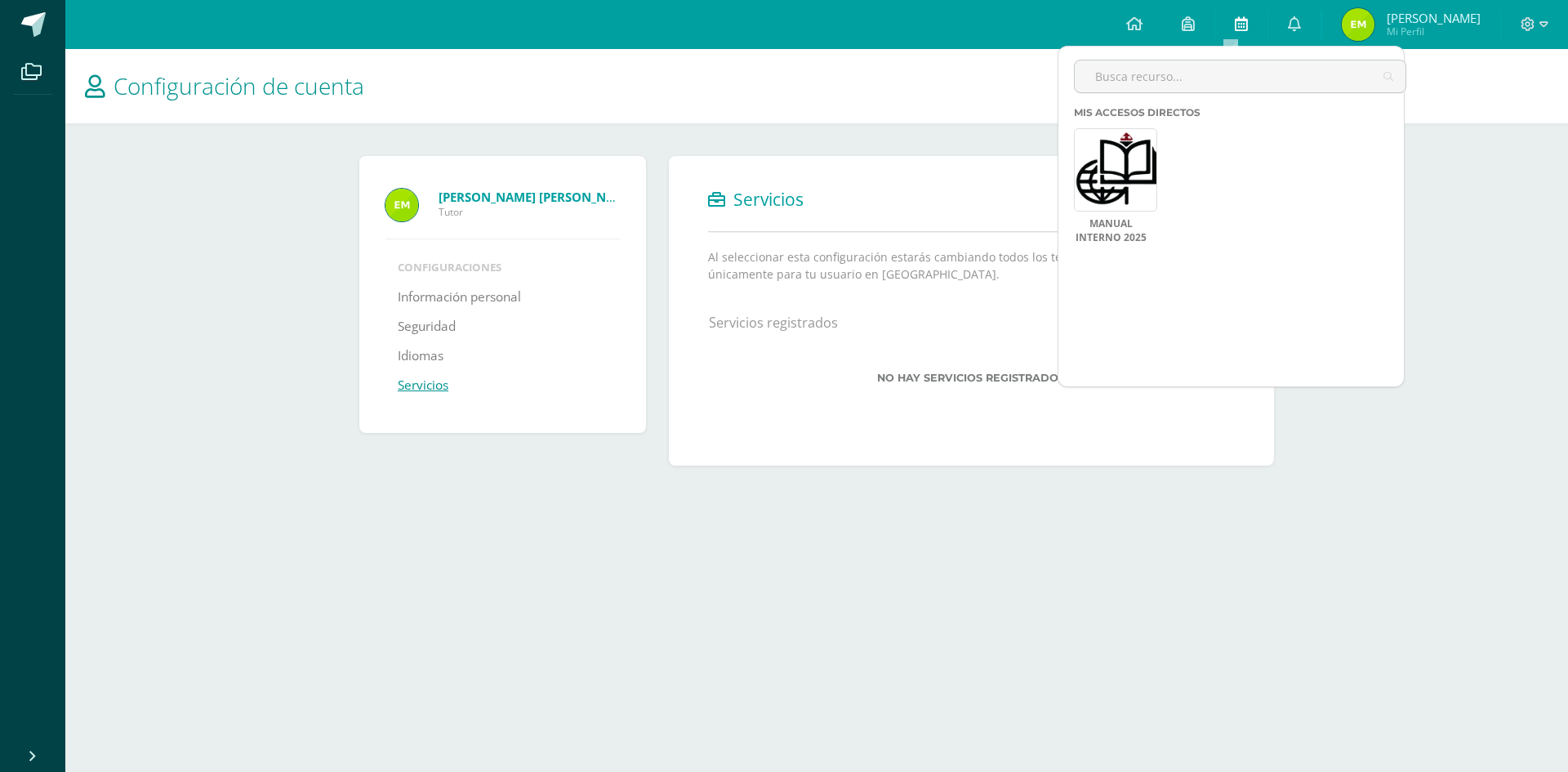
click at [1268, 20] on link at bounding box center [1241, 24] width 52 height 49
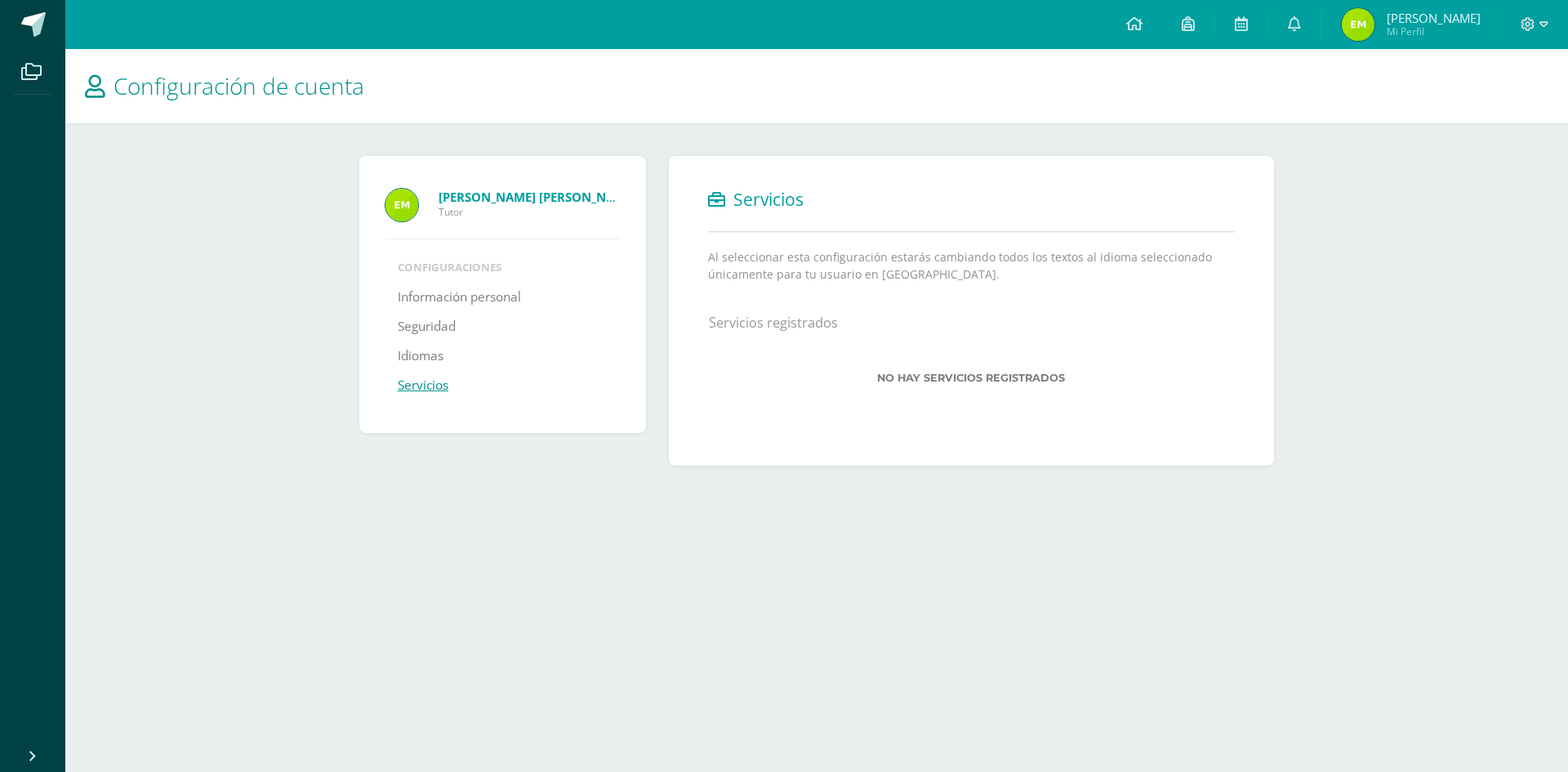
click at [1375, 17] on img at bounding box center [1357, 24] width 33 height 33
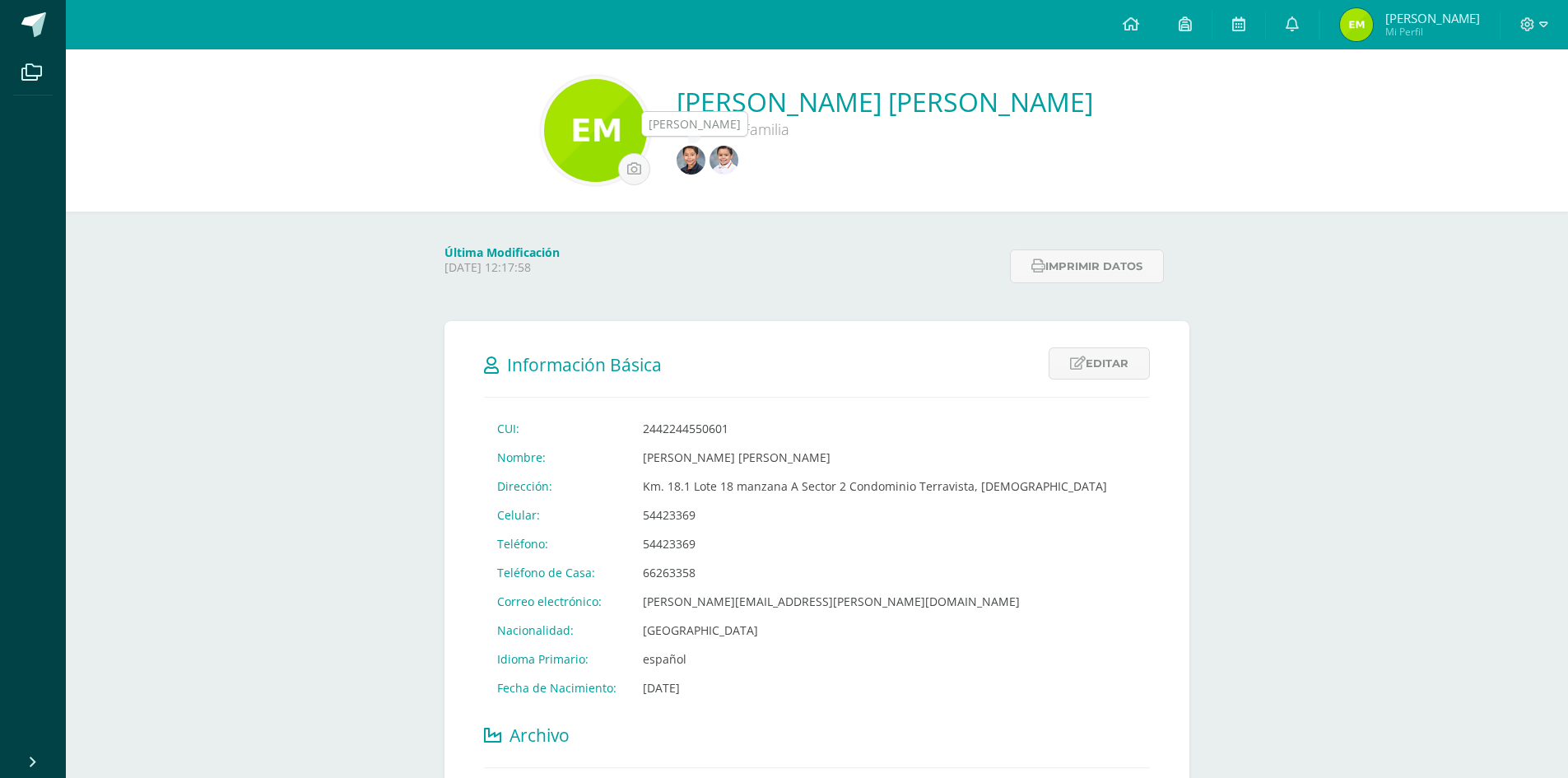
click at [724, 163] on img at bounding box center [724, 159] width 29 height 29
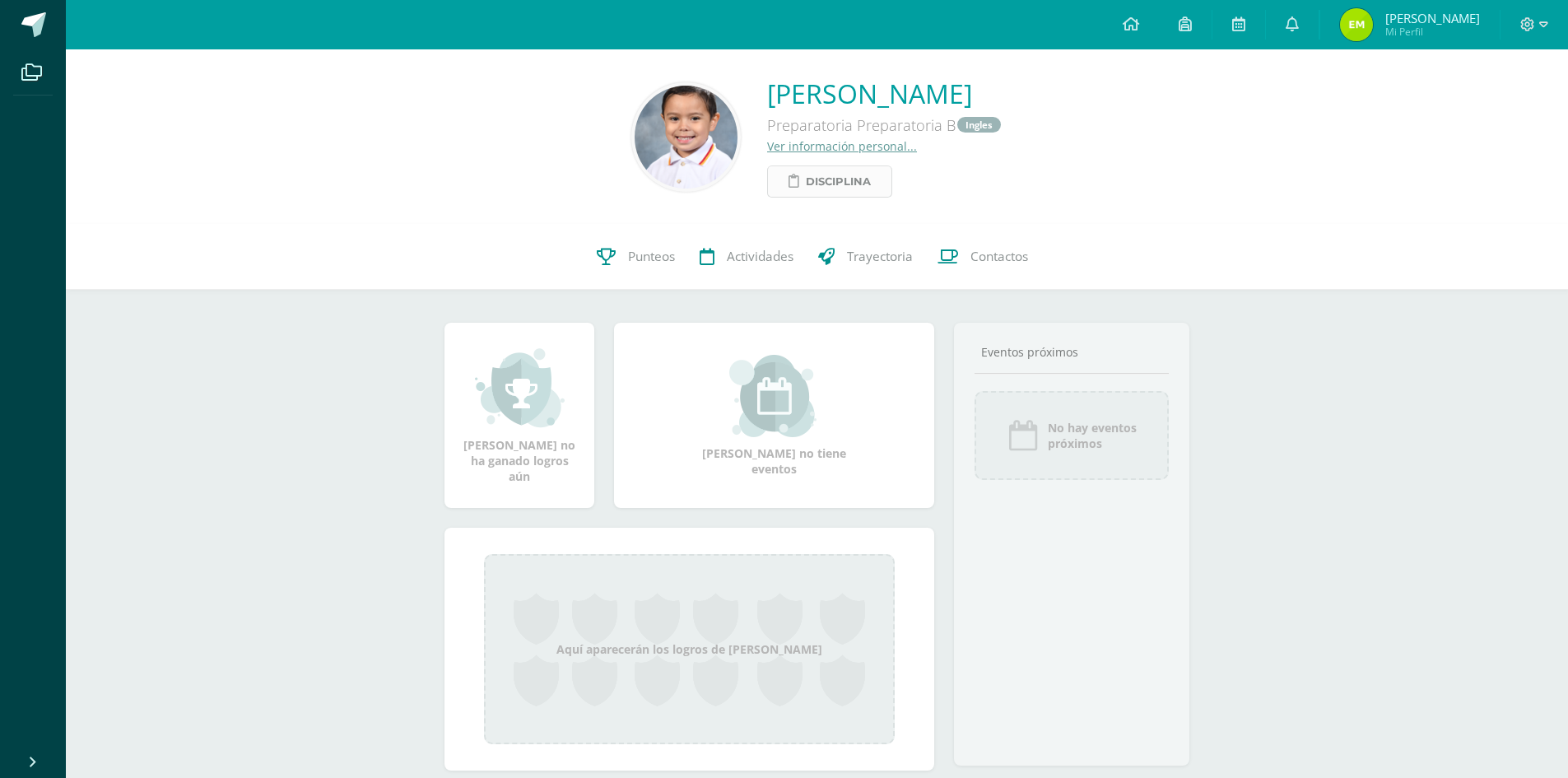
click at [806, 178] on span "Disciplina" at bounding box center [838, 181] width 65 height 30
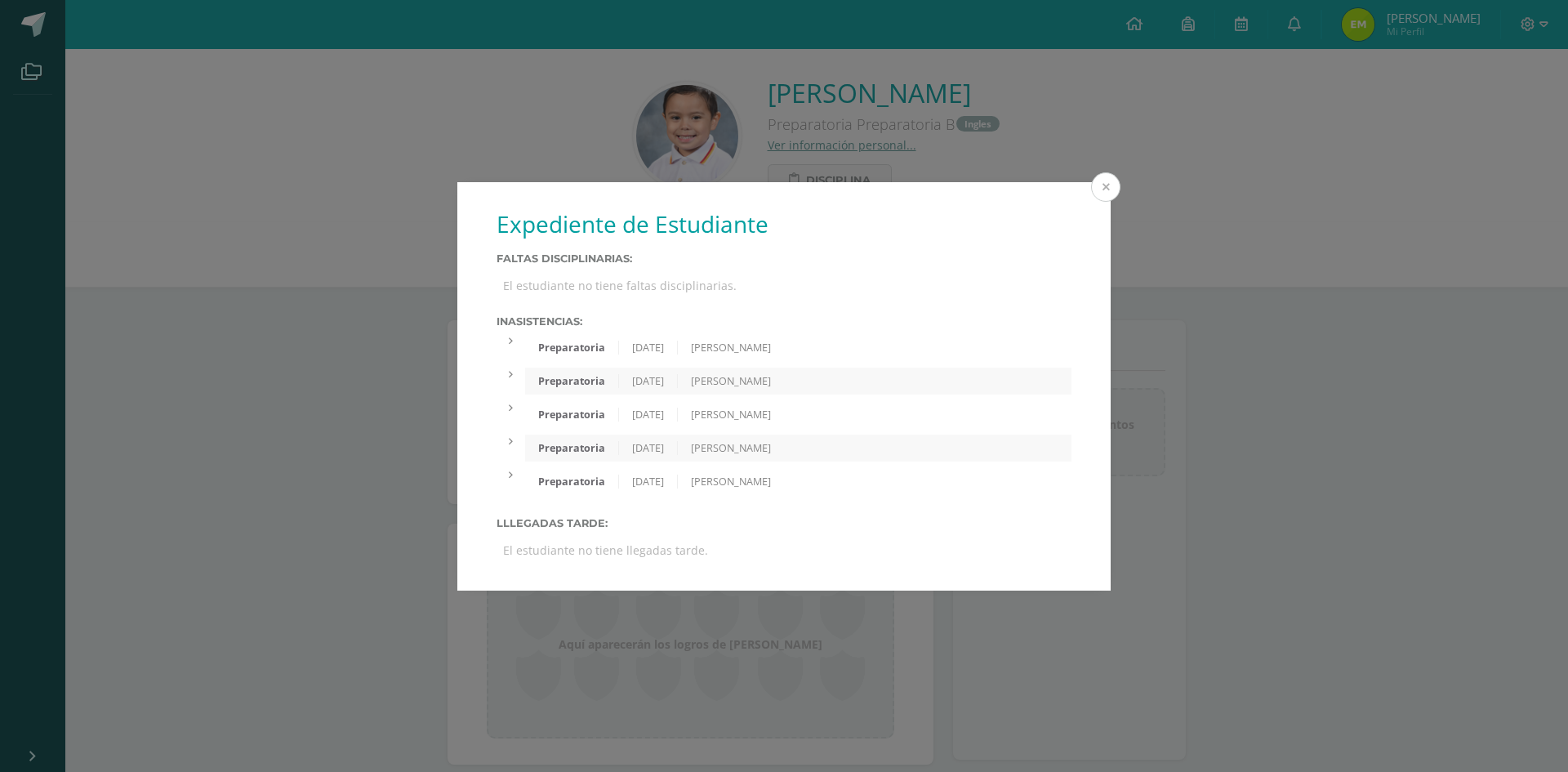
click at [1117, 188] on button at bounding box center [1106, 187] width 30 height 30
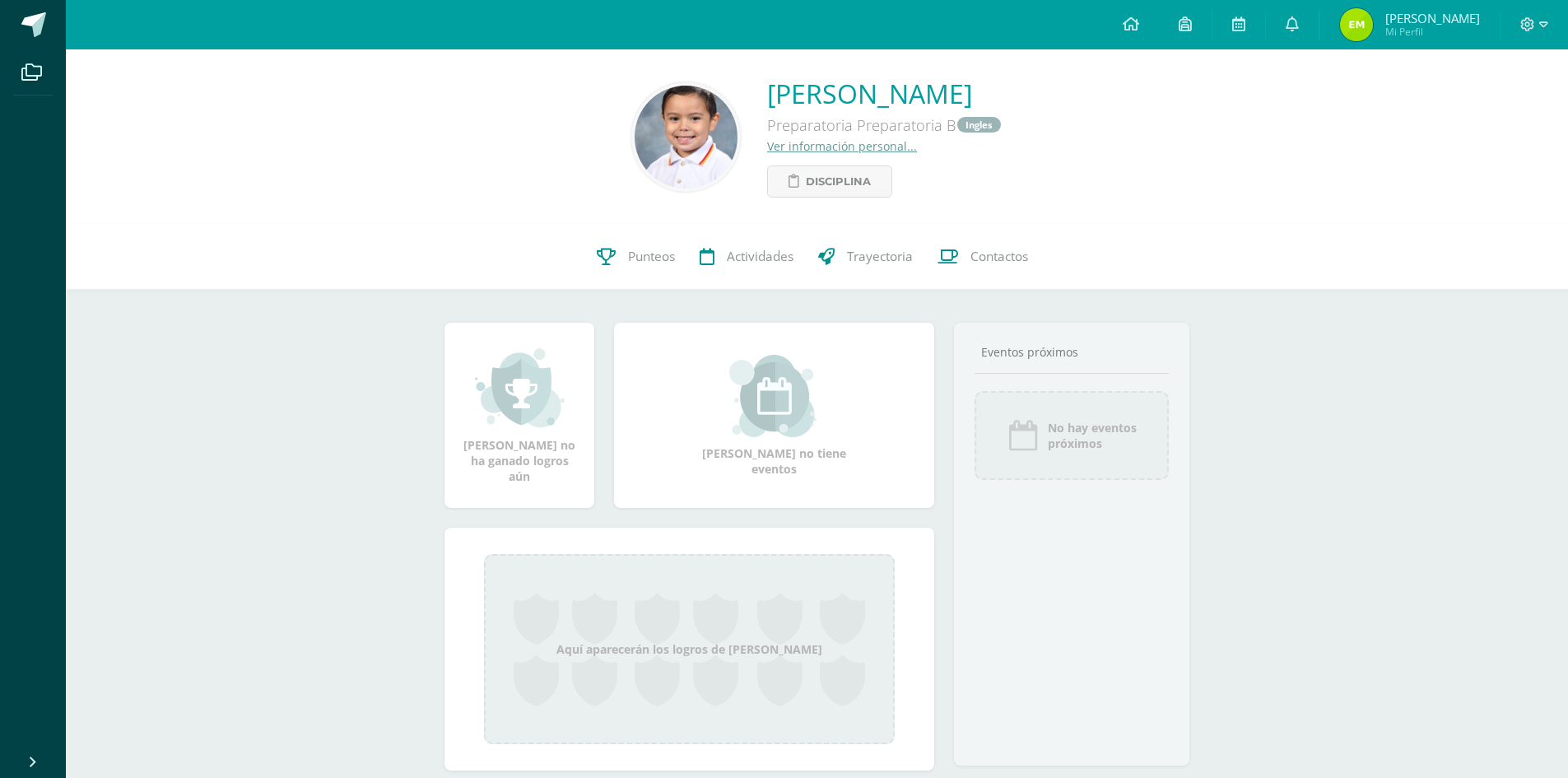
click at [1442, 30] on span "Mi Perfil" at bounding box center [1432, 31] width 95 height 14
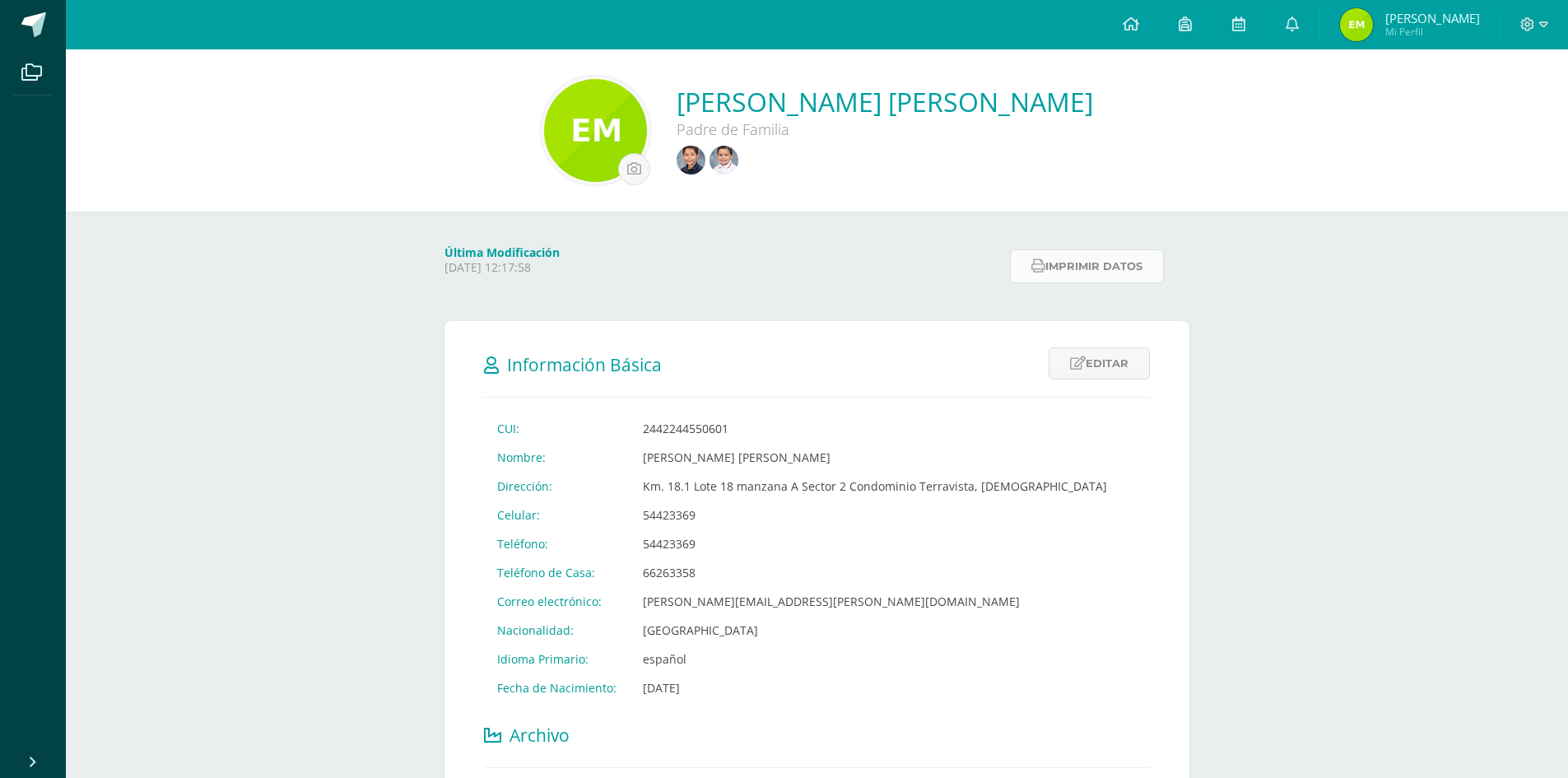
click at [1074, 265] on button "Imprimir datos" at bounding box center [1086, 266] width 154 height 34
